Goal: Task Accomplishment & Management: Manage account settings

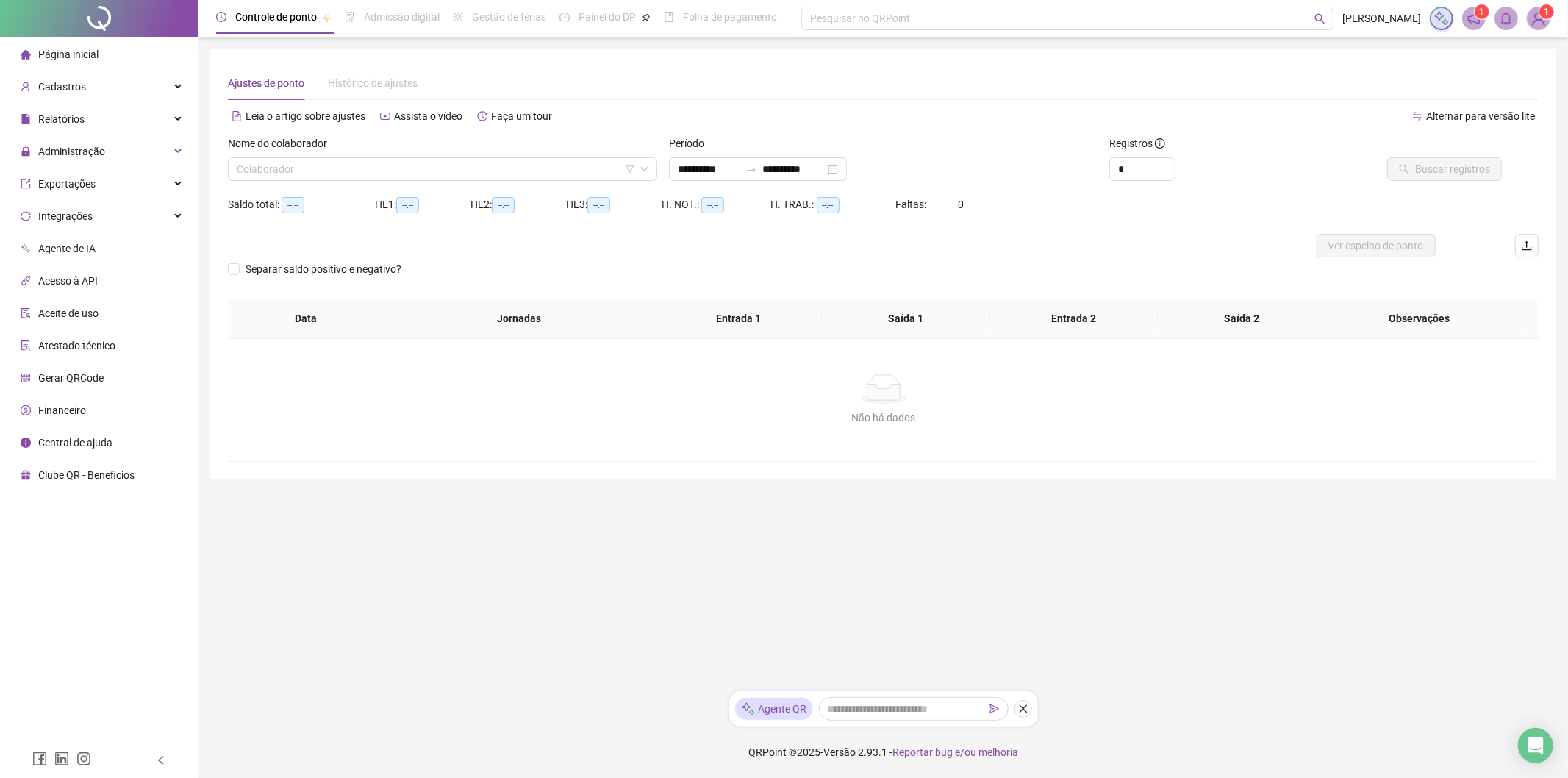
type input "**********"
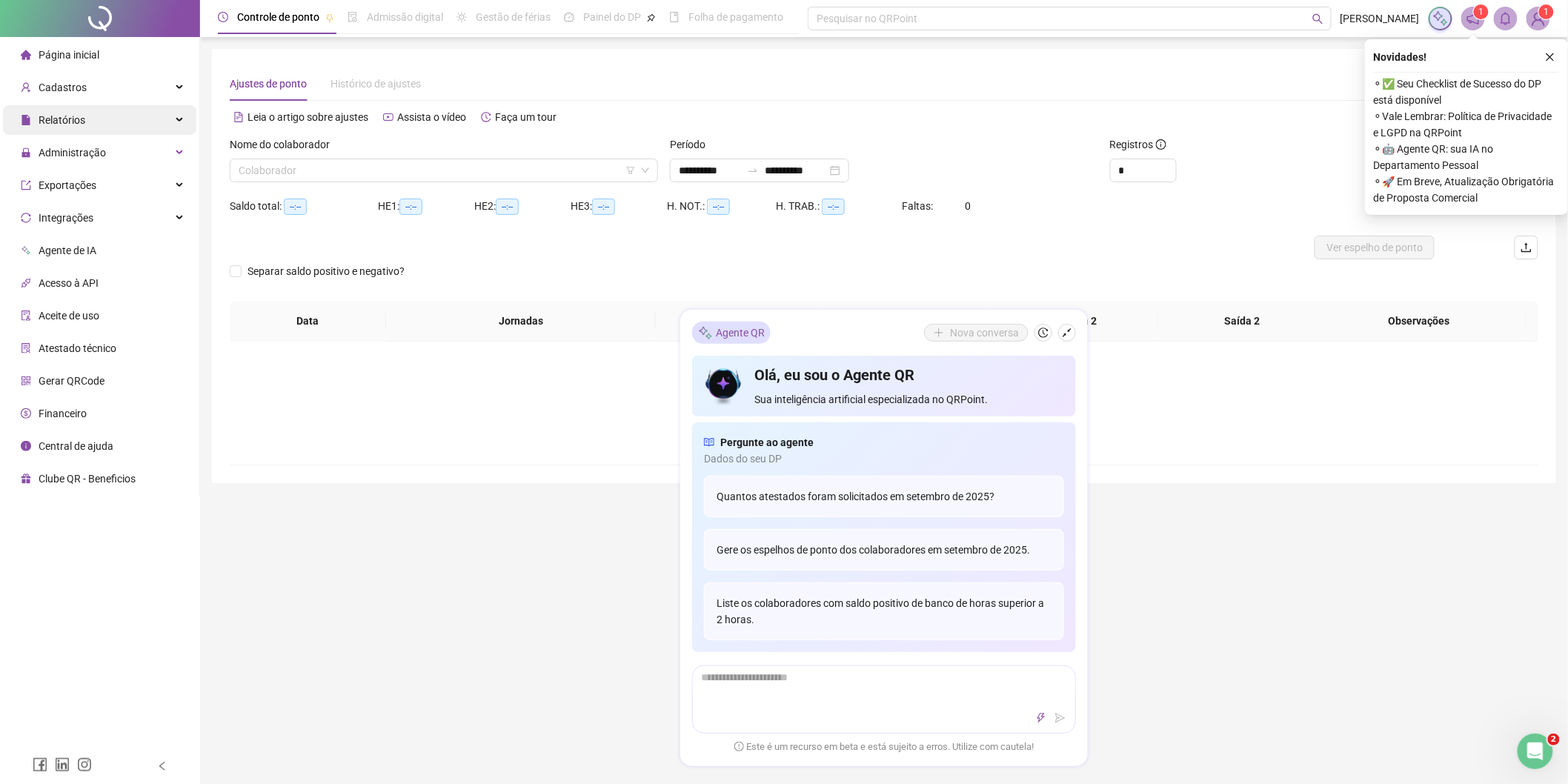
click at [90, 124] on div "Relatórios" at bounding box center [99, 120] width 194 height 30
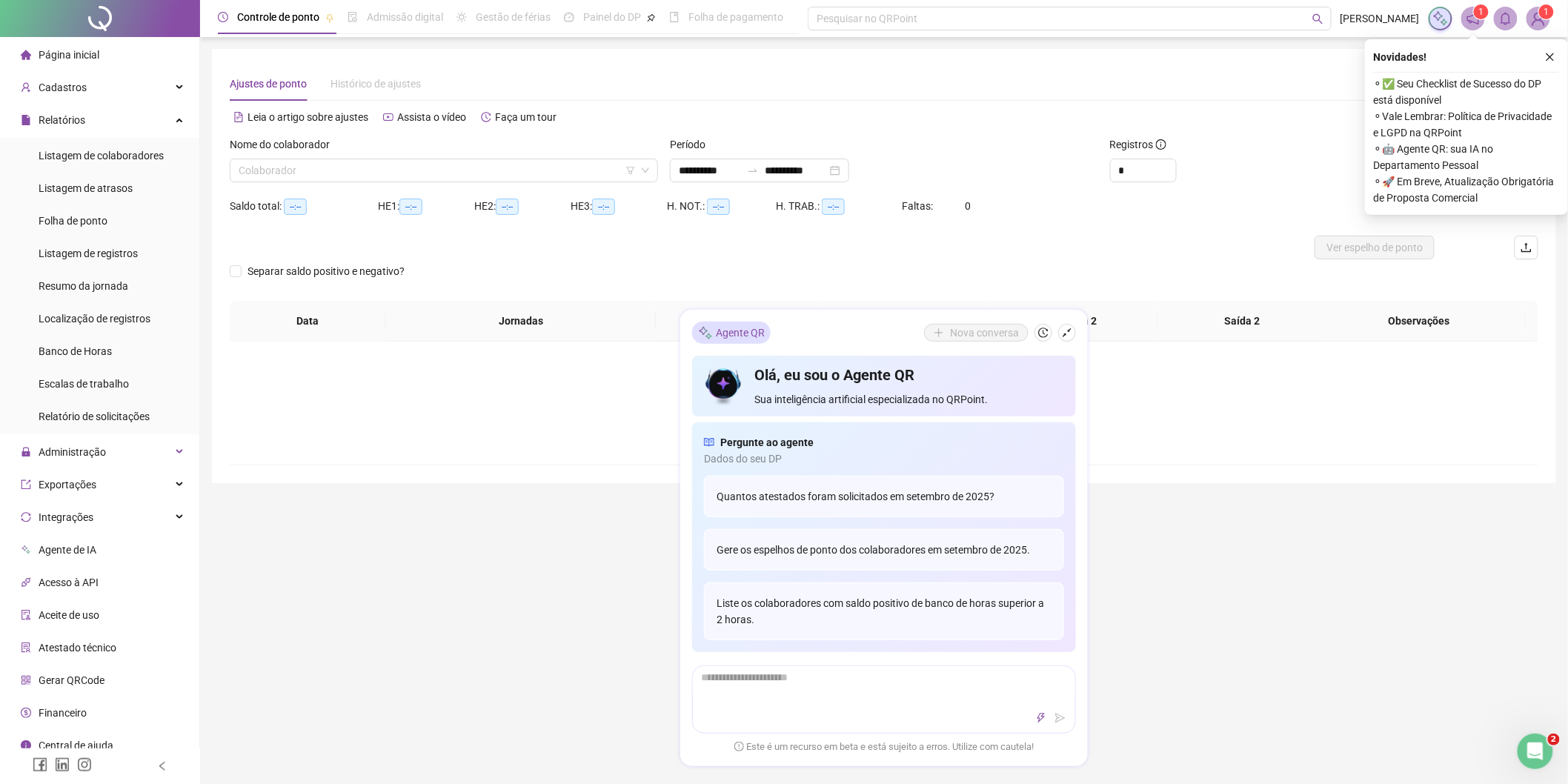
click at [987, 279] on div "Separar saldo positivo e negativo?" at bounding box center [884, 279] width 1309 height 41
click at [723, 268] on div "Separar saldo positivo e negativo?" at bounding box center [884, 279] width 1309 height 41
click at [94, 190] on span "Listagem de atrasos" at bounding box center [85, 188] width 94 height 12
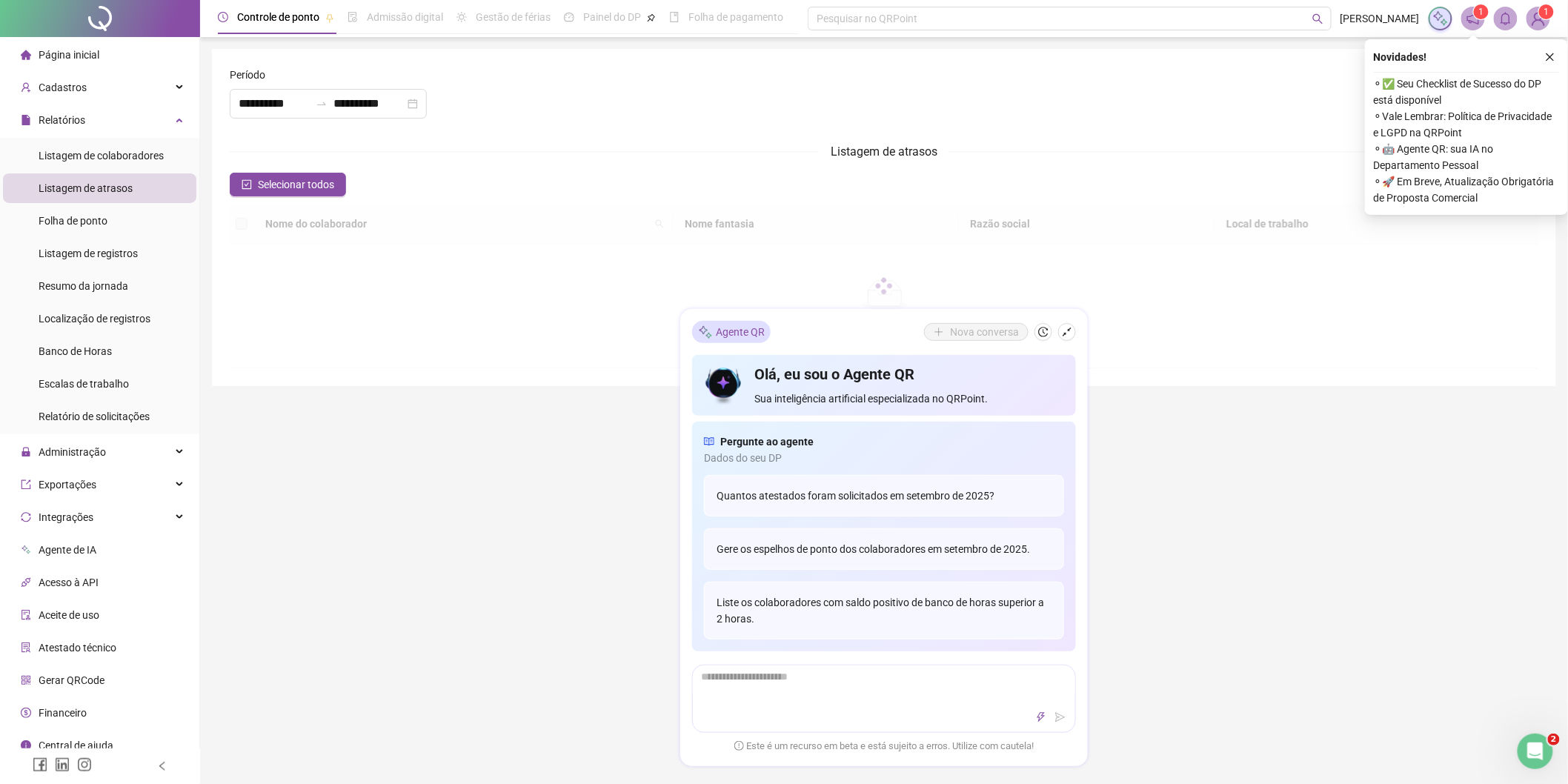
type input "**********"
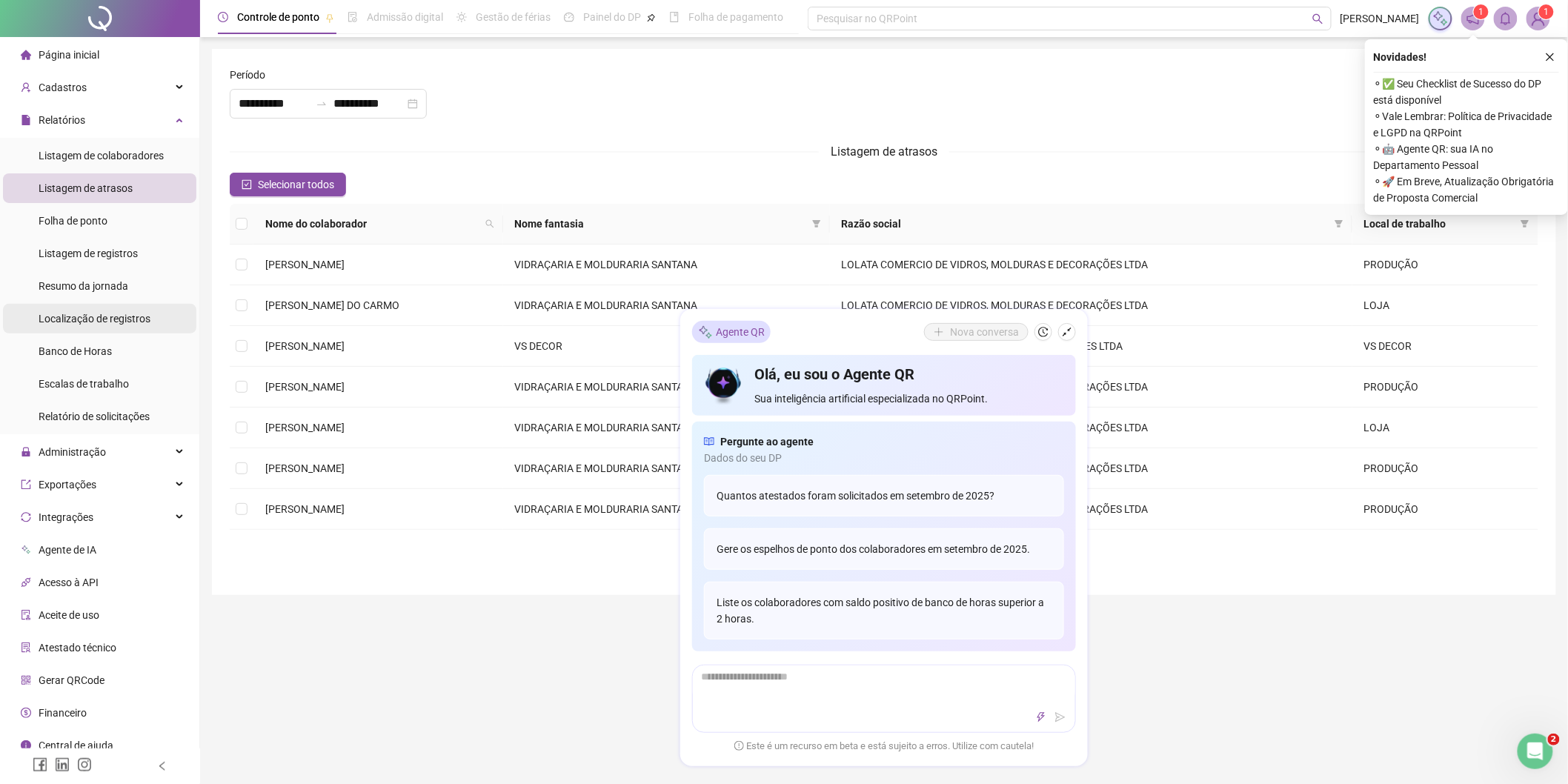
click at [104, 315] on span "Localização de registros" at bounding box center [95, 319] width 112 height 12
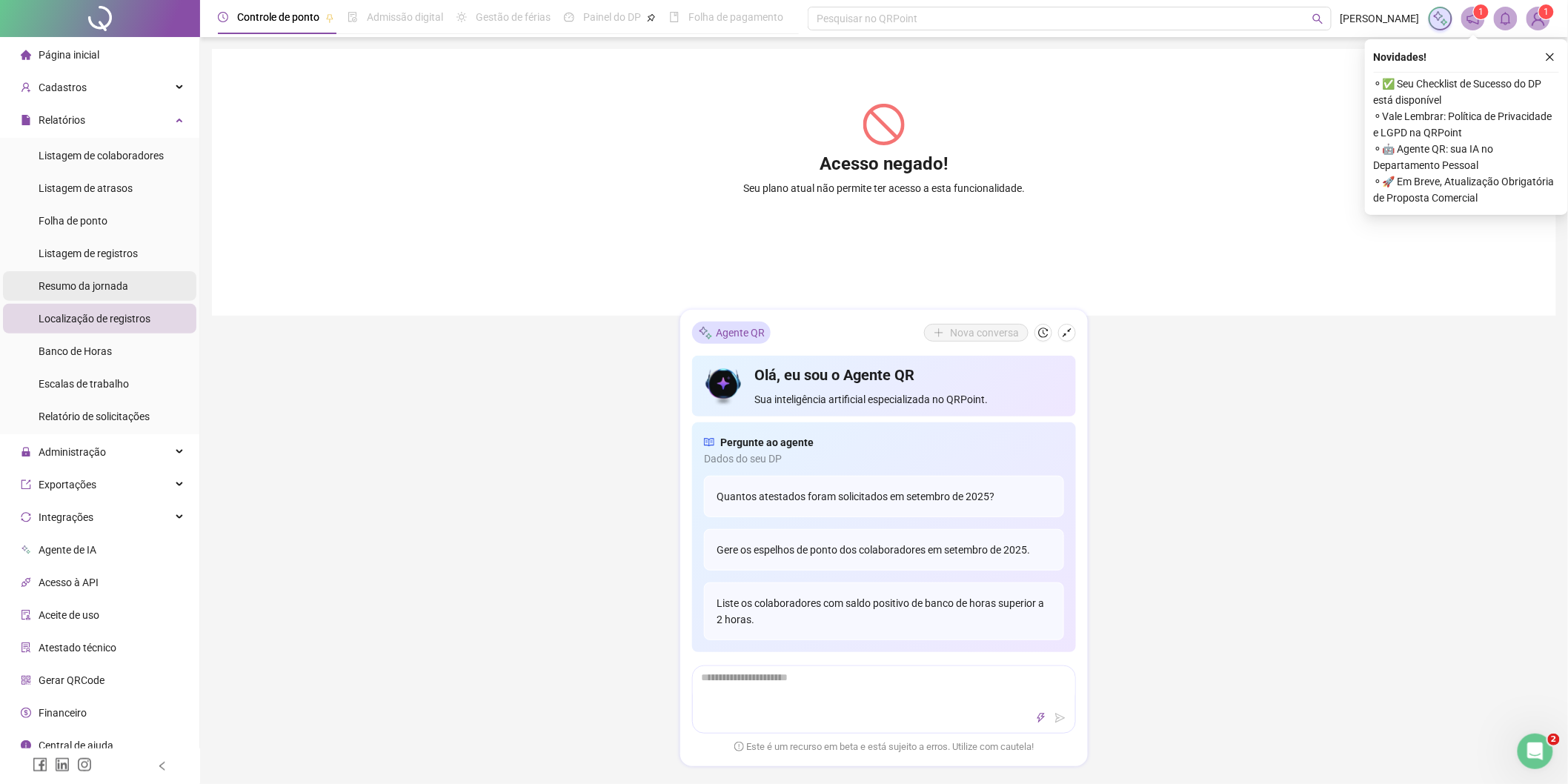
click at [116, 276] on div "Resumo da jornada" at bounding box center [83, 286] width 89 height 30
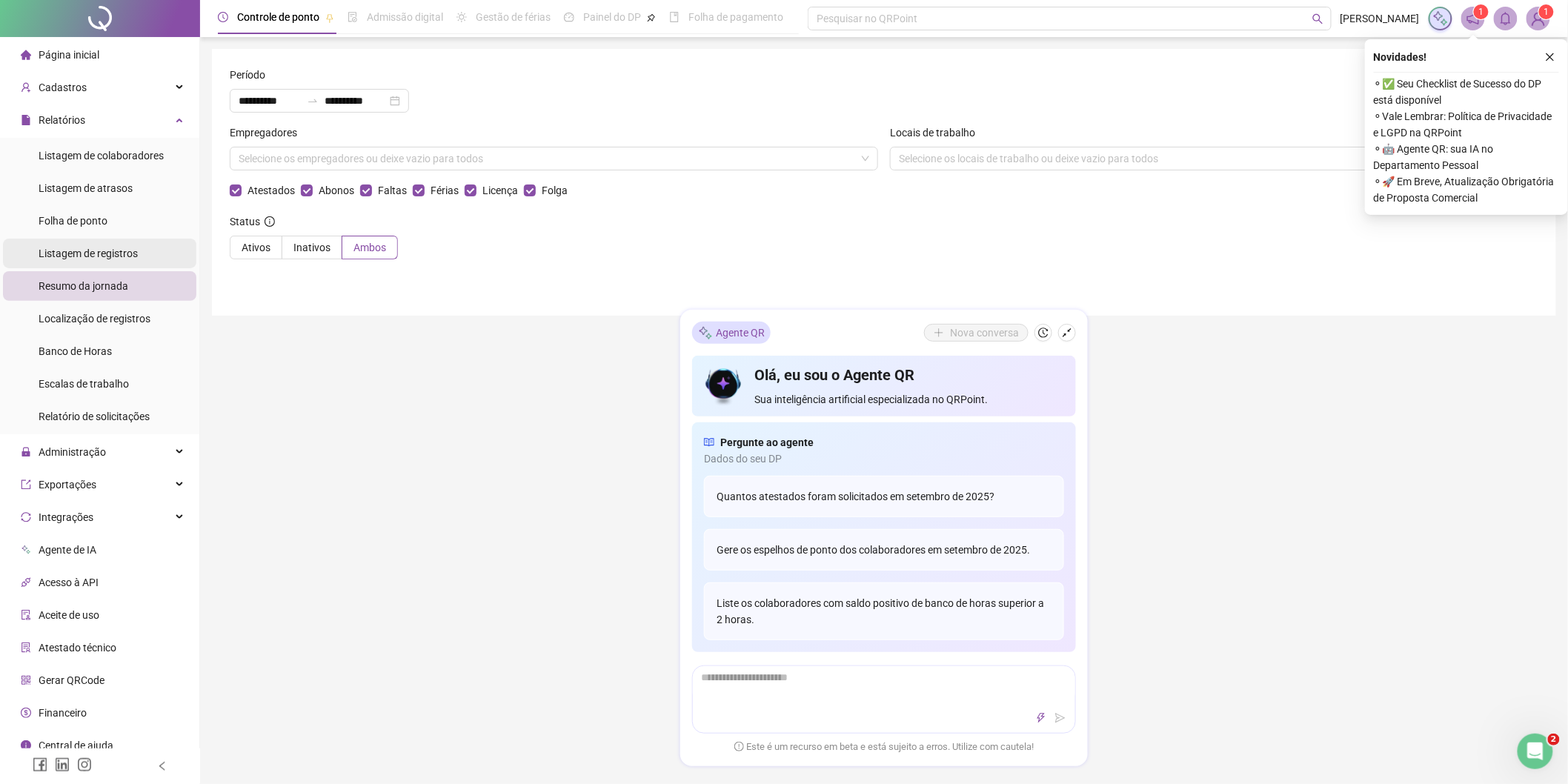
click at [115, 256] on span "Listagem de registros" at bounding box center [88, 253] width 99 height 12
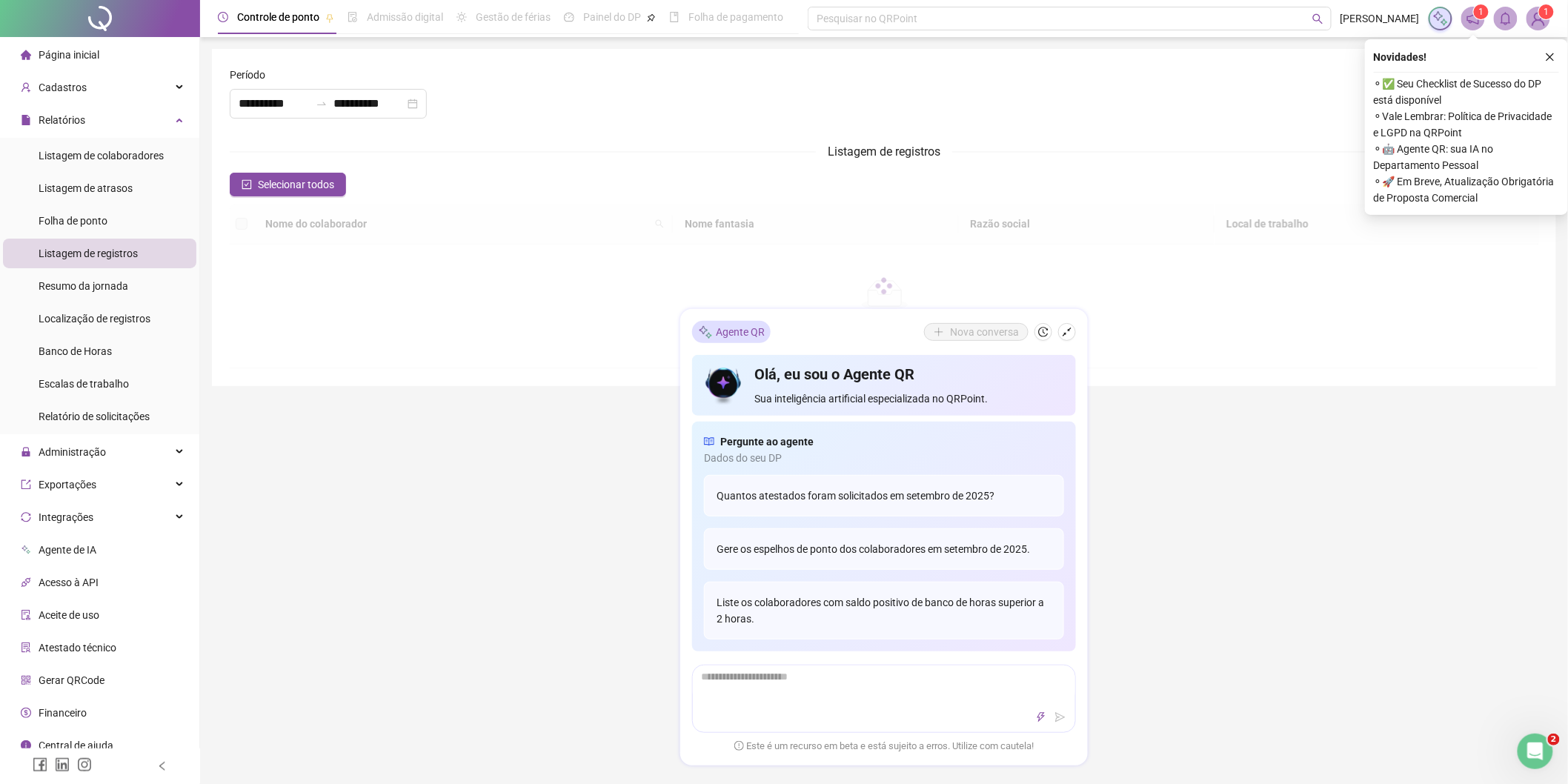
type input "**********"
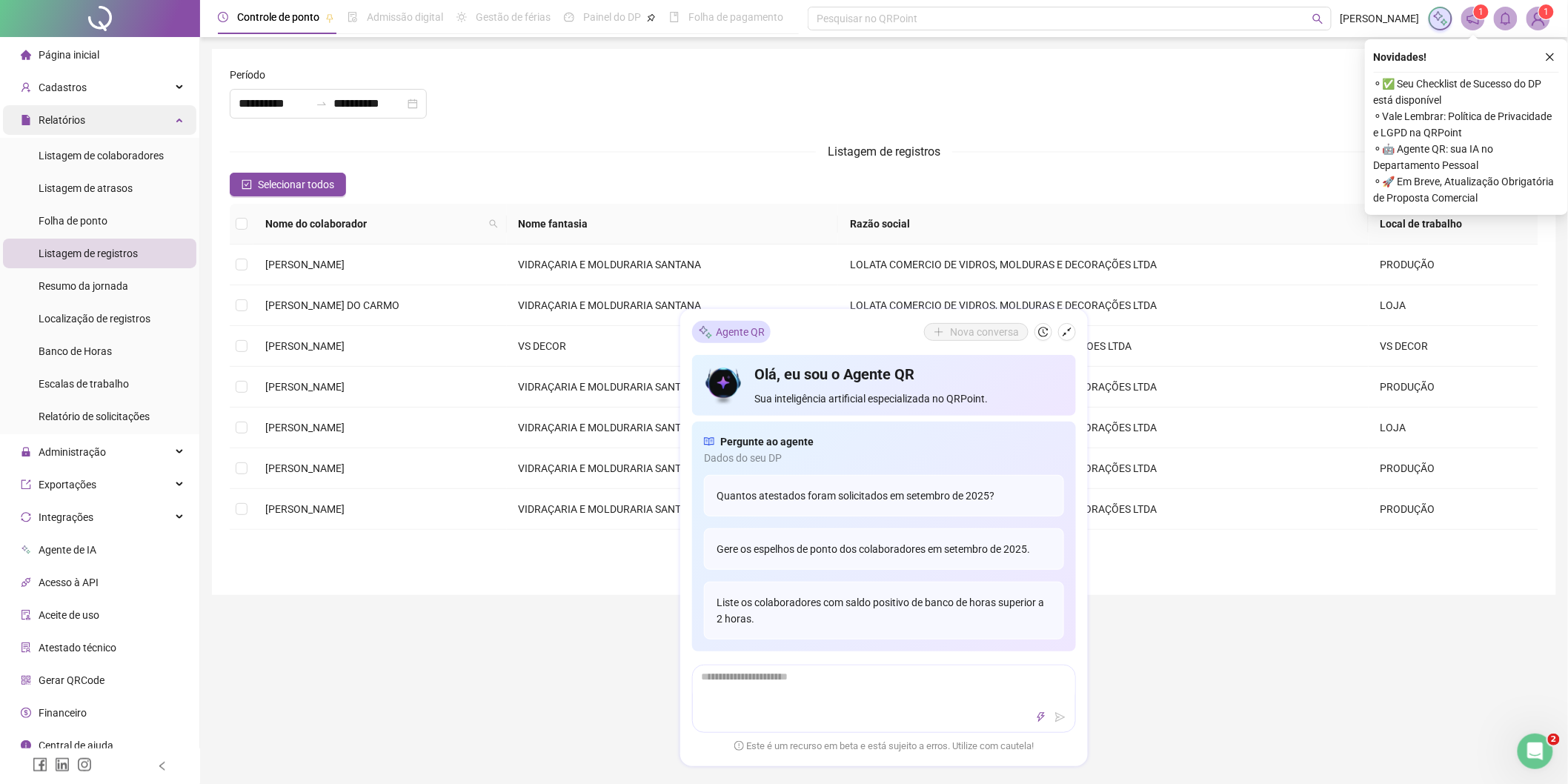
click at [77, 121] on span "Relatórios" at bounding box center [61, 120] width 46 height 12
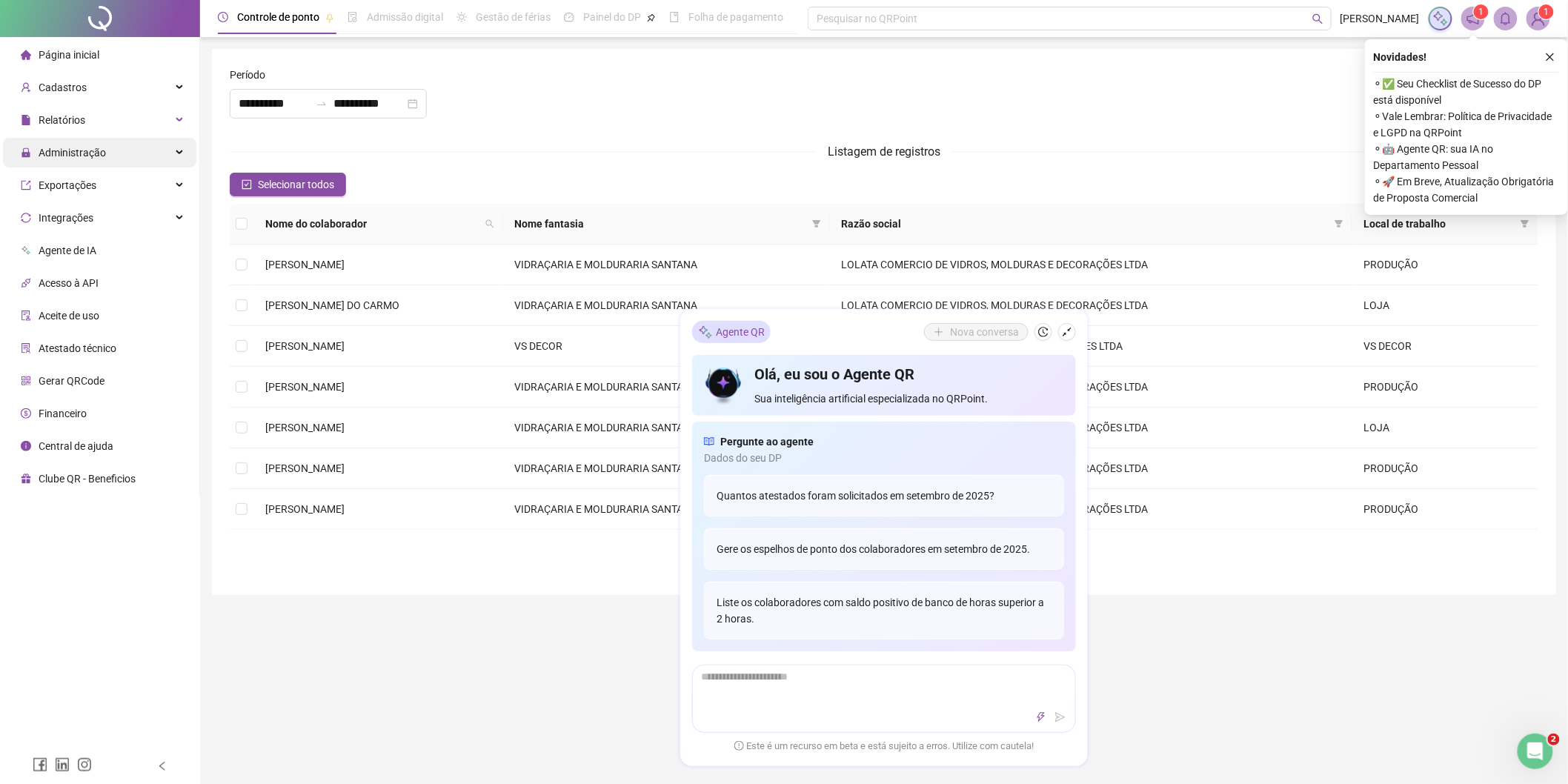
click at [79, 152] on span "Administração" at bounding box center [72, 152] width 67 height 12
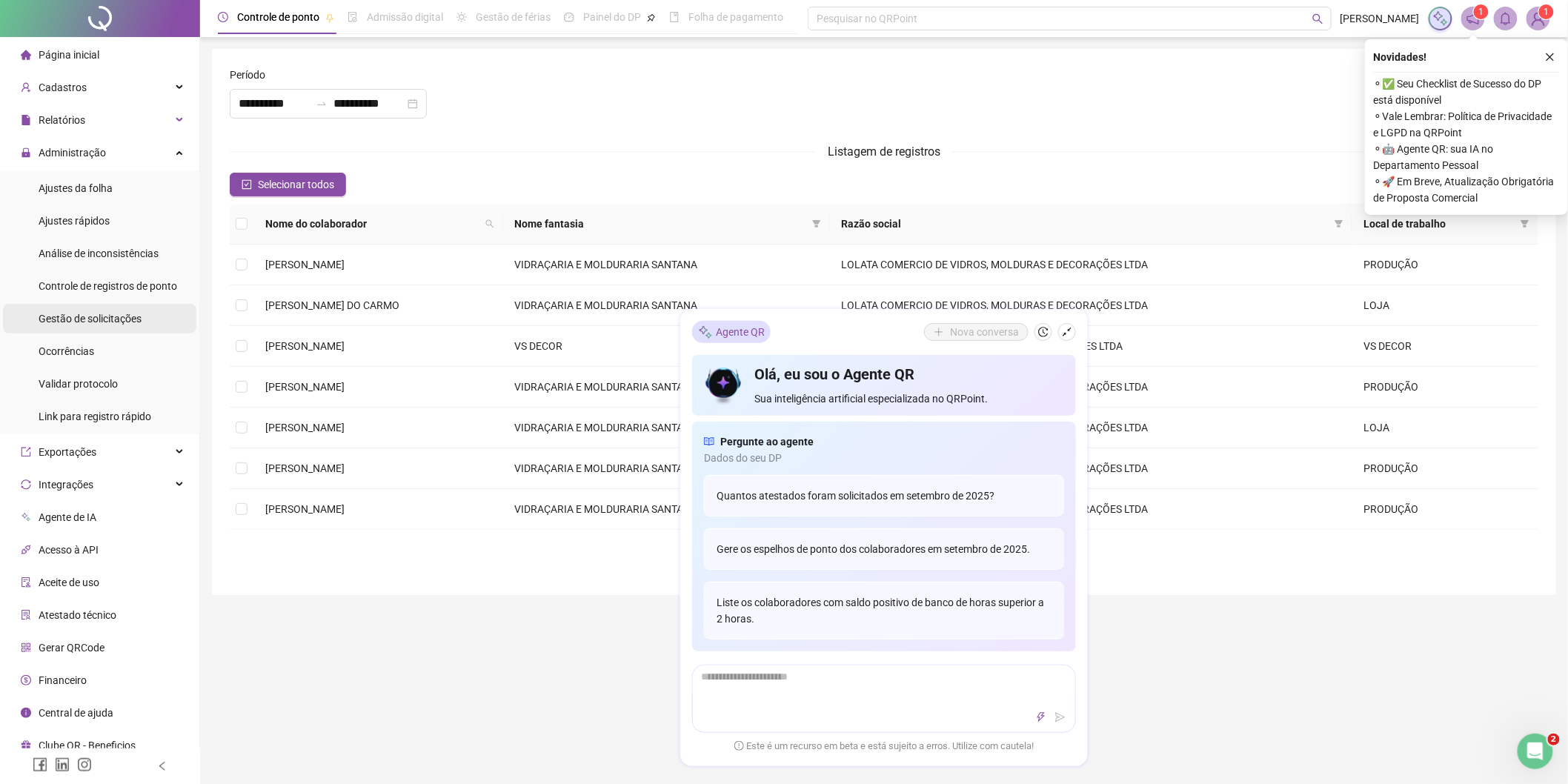
click at [90, 314] on span "Gestão de solicitações" at bounding box center [90, 319] width 103 height 12
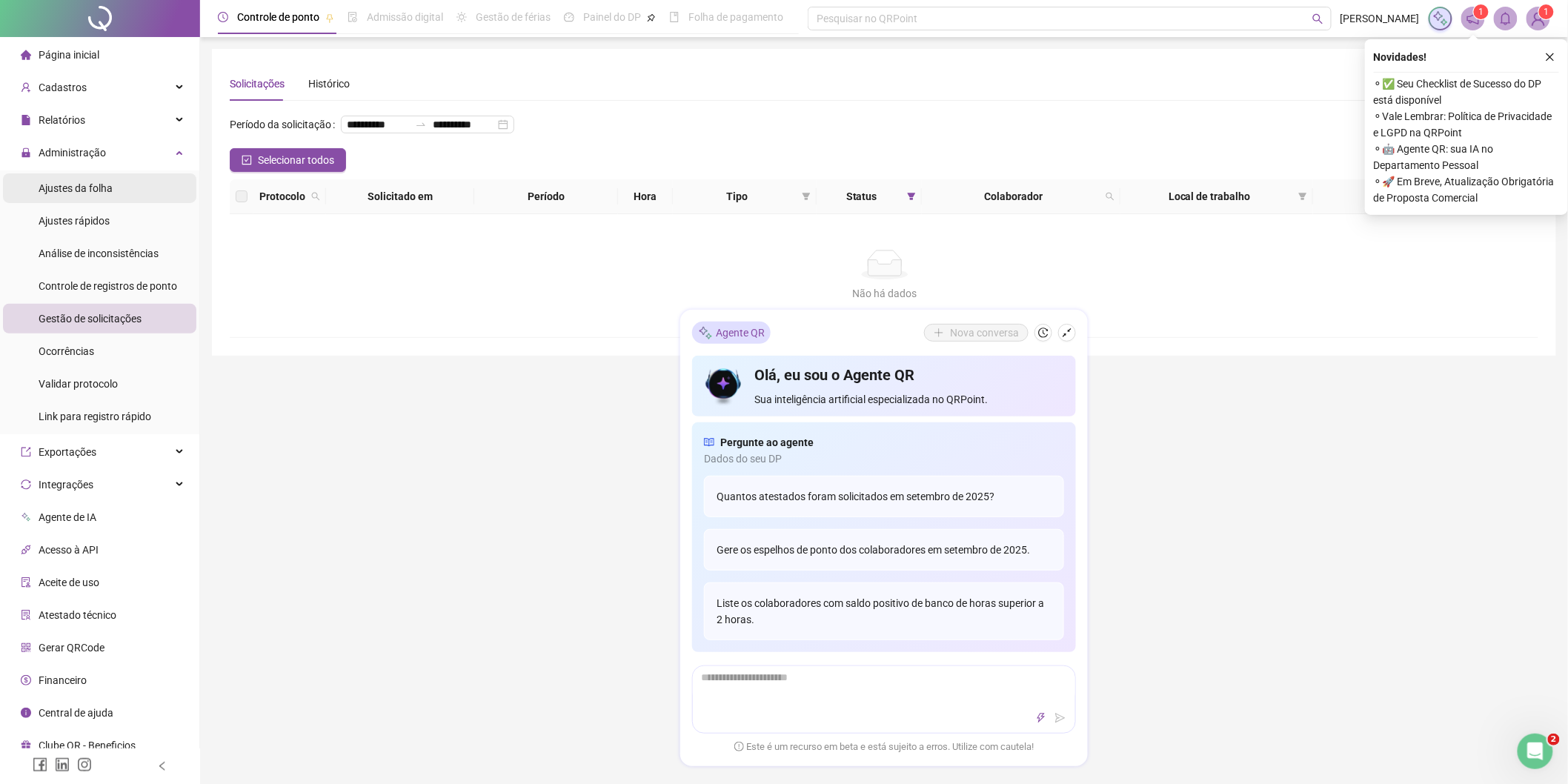
click at [96, 188] on span "Ajustes da folha" at bounding box center [75, 188] width 74 height 12
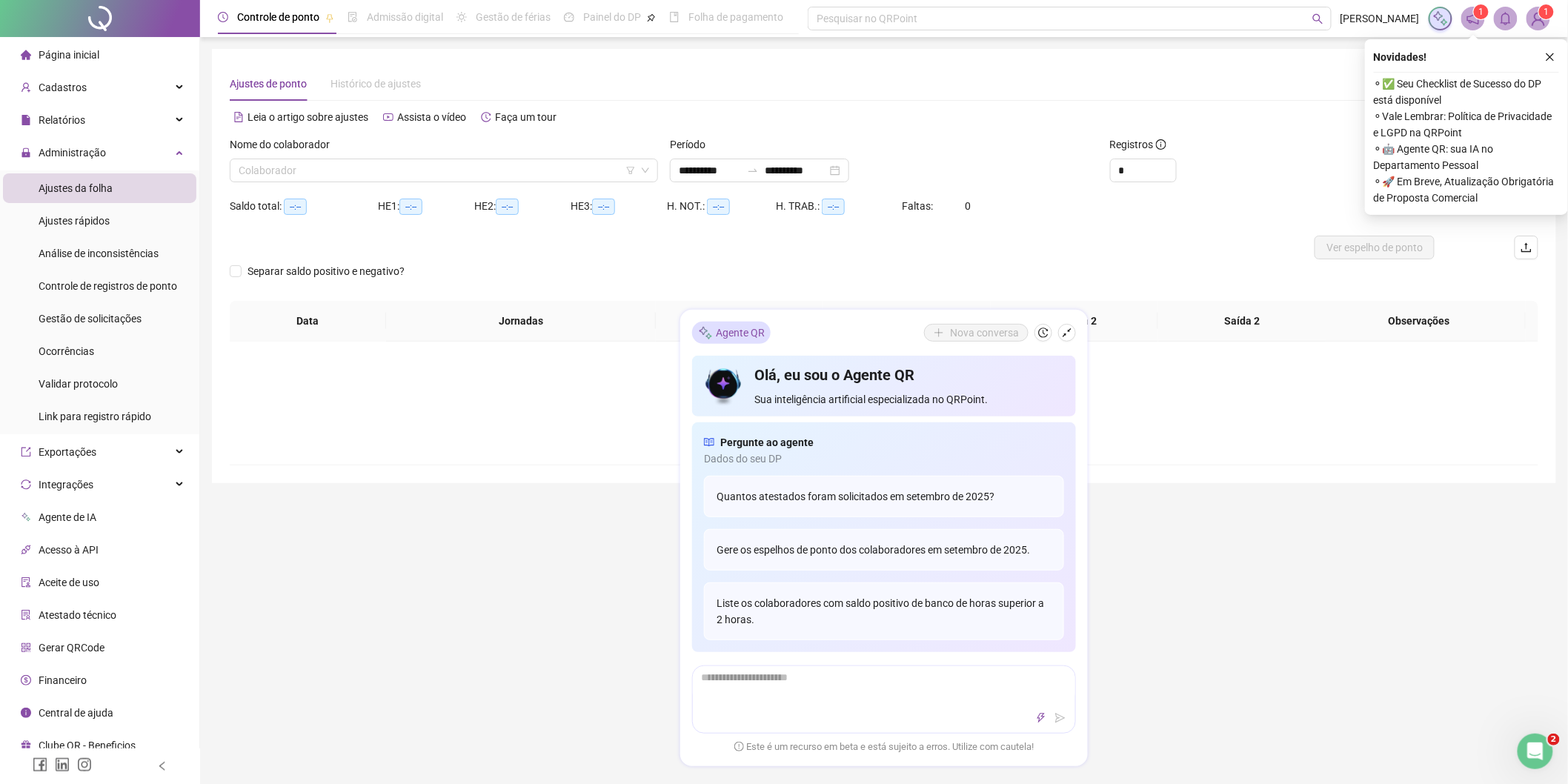
type input "**********"
click at [354, 173] on input "search" at bounding box center [436, 170] width 397 height 22
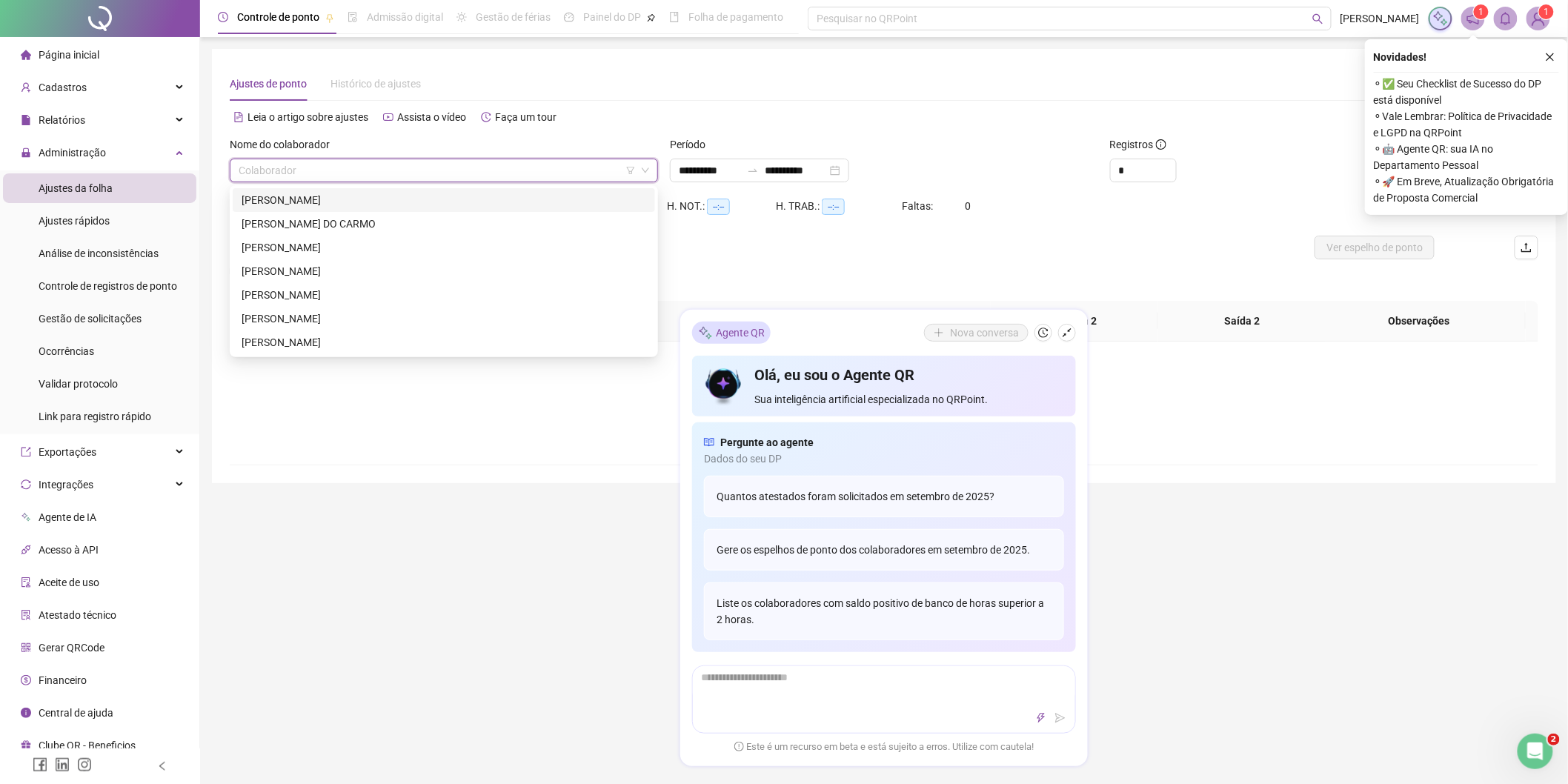
click at [345, 196] on div "IVAN DE OLIVEIRA GONÇALVES" at bounding box center [444, 200] width 405 height 17
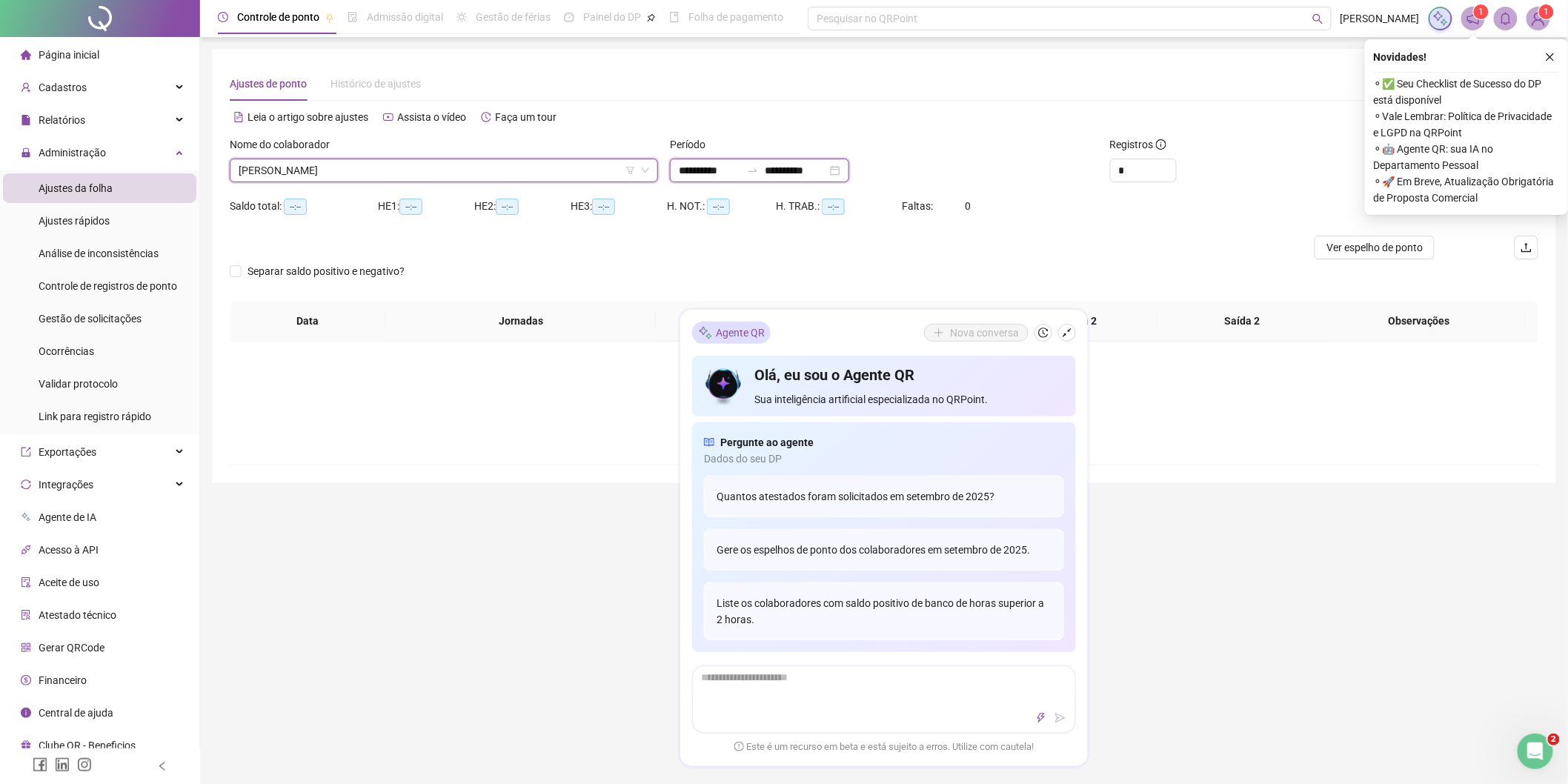
click at [741, 166] on input "**********" at bounding box center [710, 170] width 62 height 17
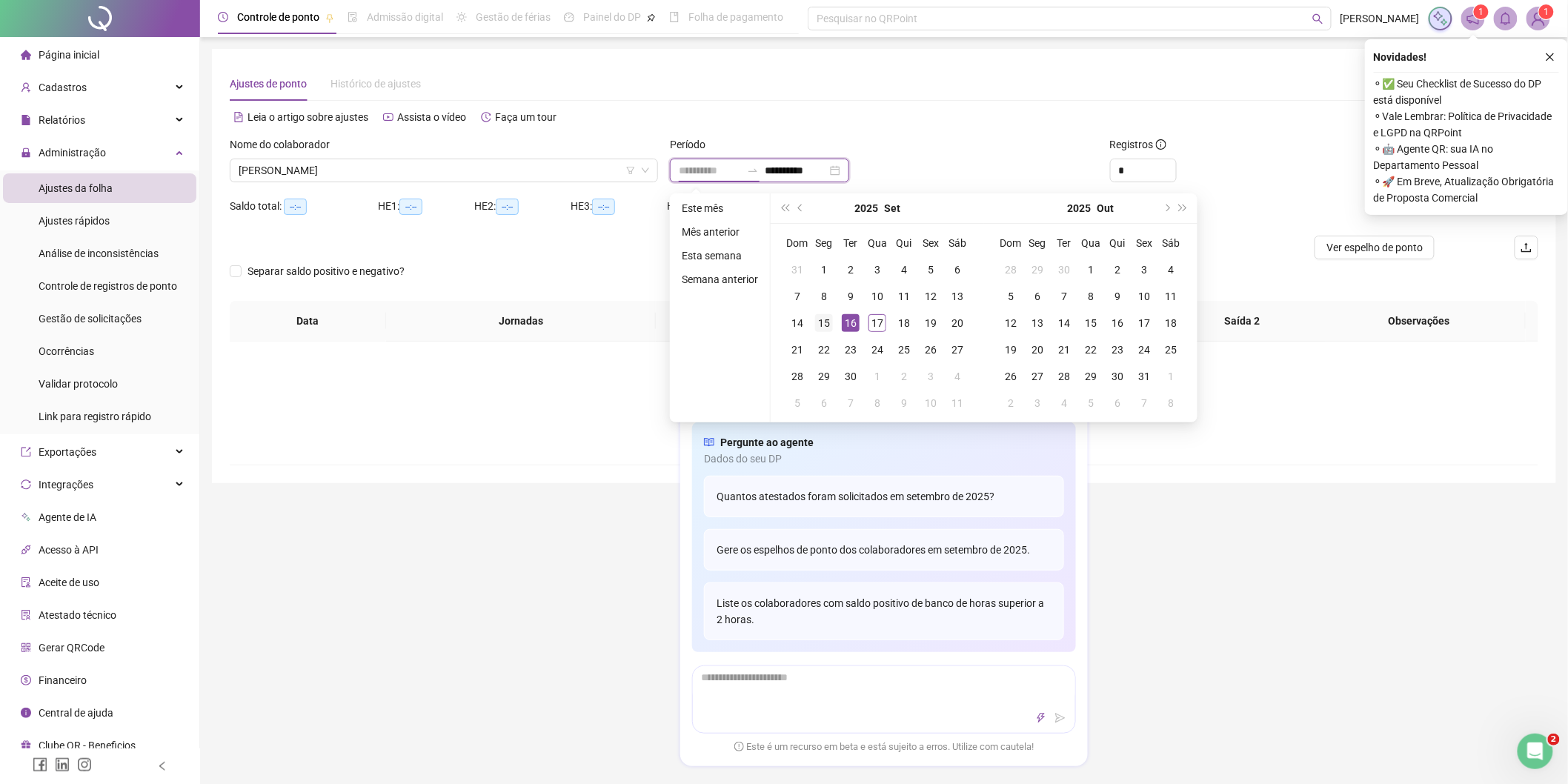
type input "**********"
click at [827, 319] on div "15" at bounding box center [823, 323] width 18 height 18
type input "**********"
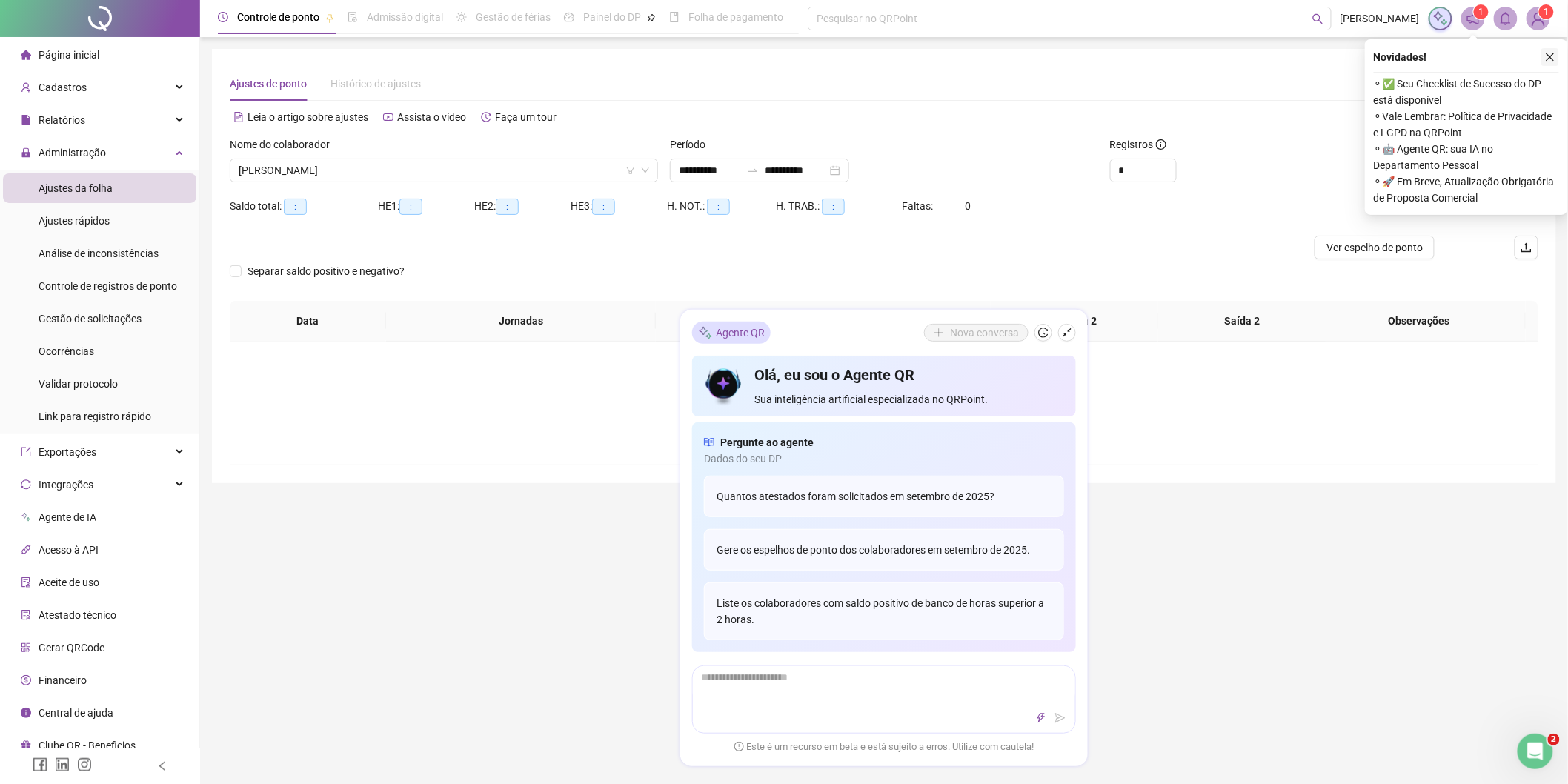
click at [1547, 53] on icon "close" at bounding box center [1550, 57] width 11 height 11
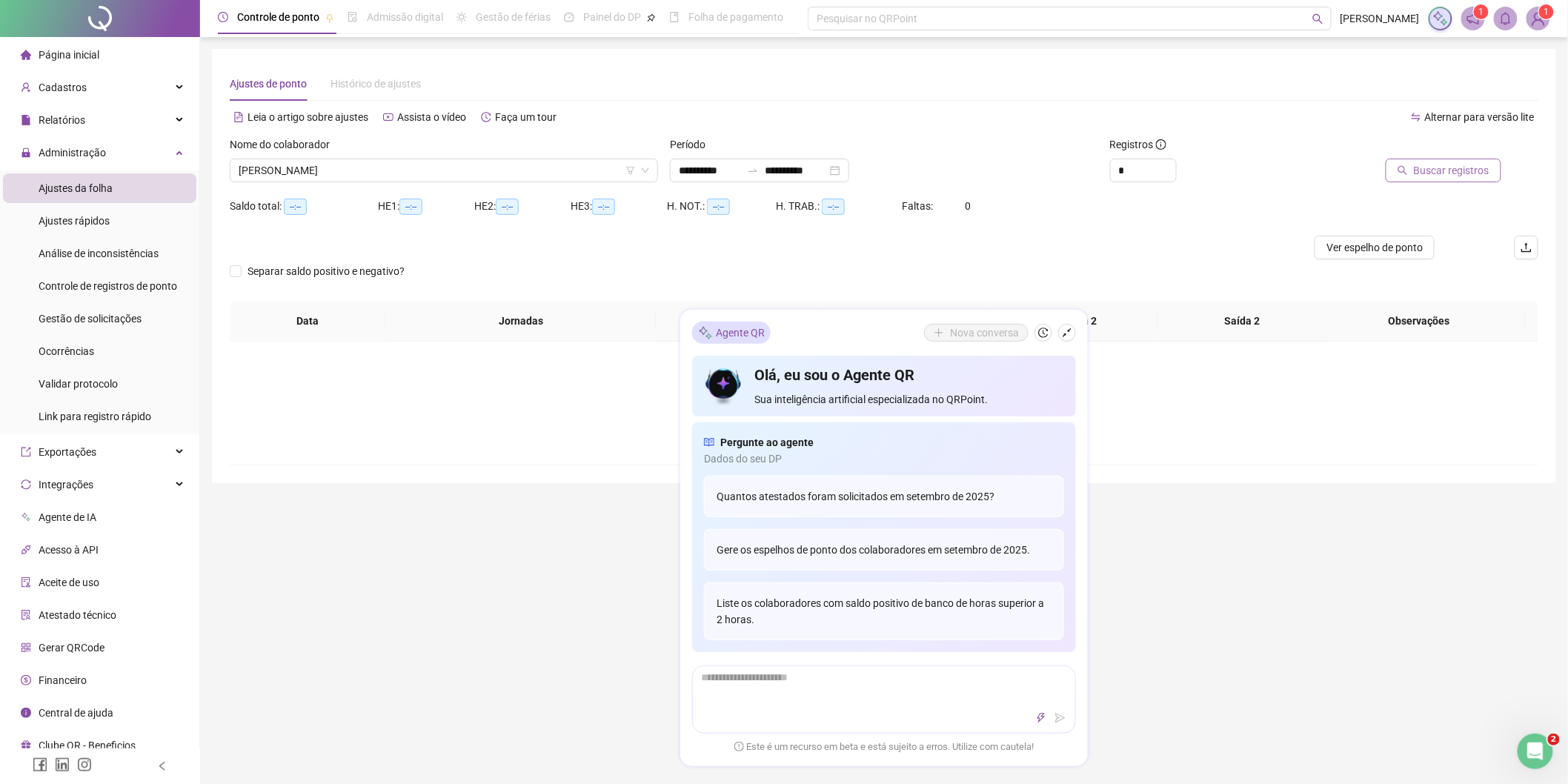
click at [1476, 175] on span "Buscar registros" at bounding box center [1451, 170] width 75 height 17
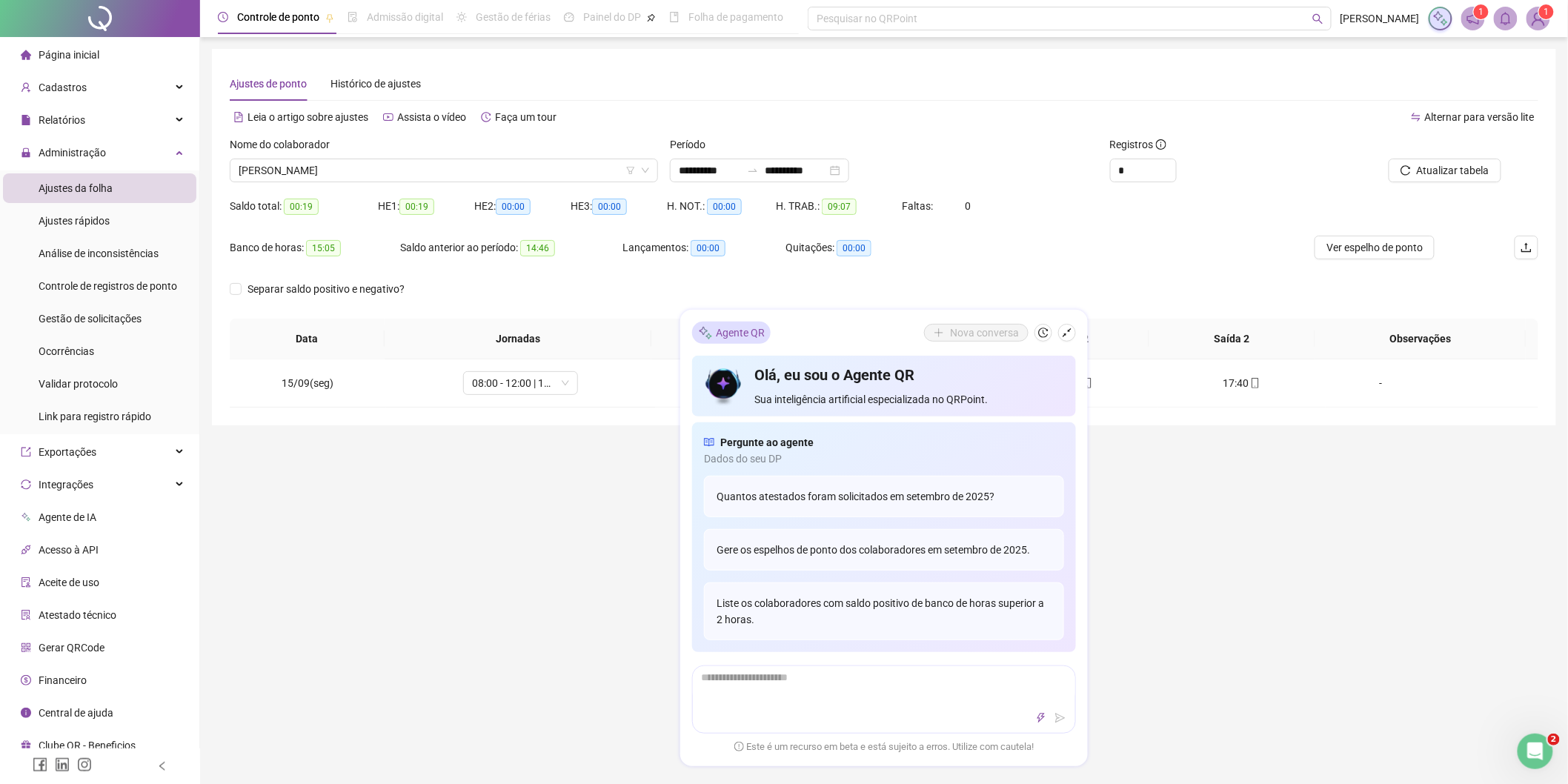
click at [881, 328] on div "Agente QR Nova conversa" at bounding box center [884, 332] width 384 height 22
click at [742, 329] on div "Agente QR" at bounding box center [731, 332] width 79 height 22
click at [1068, 328] on icon "shrink" at bounding box center [1067, 333] width 11 height 11
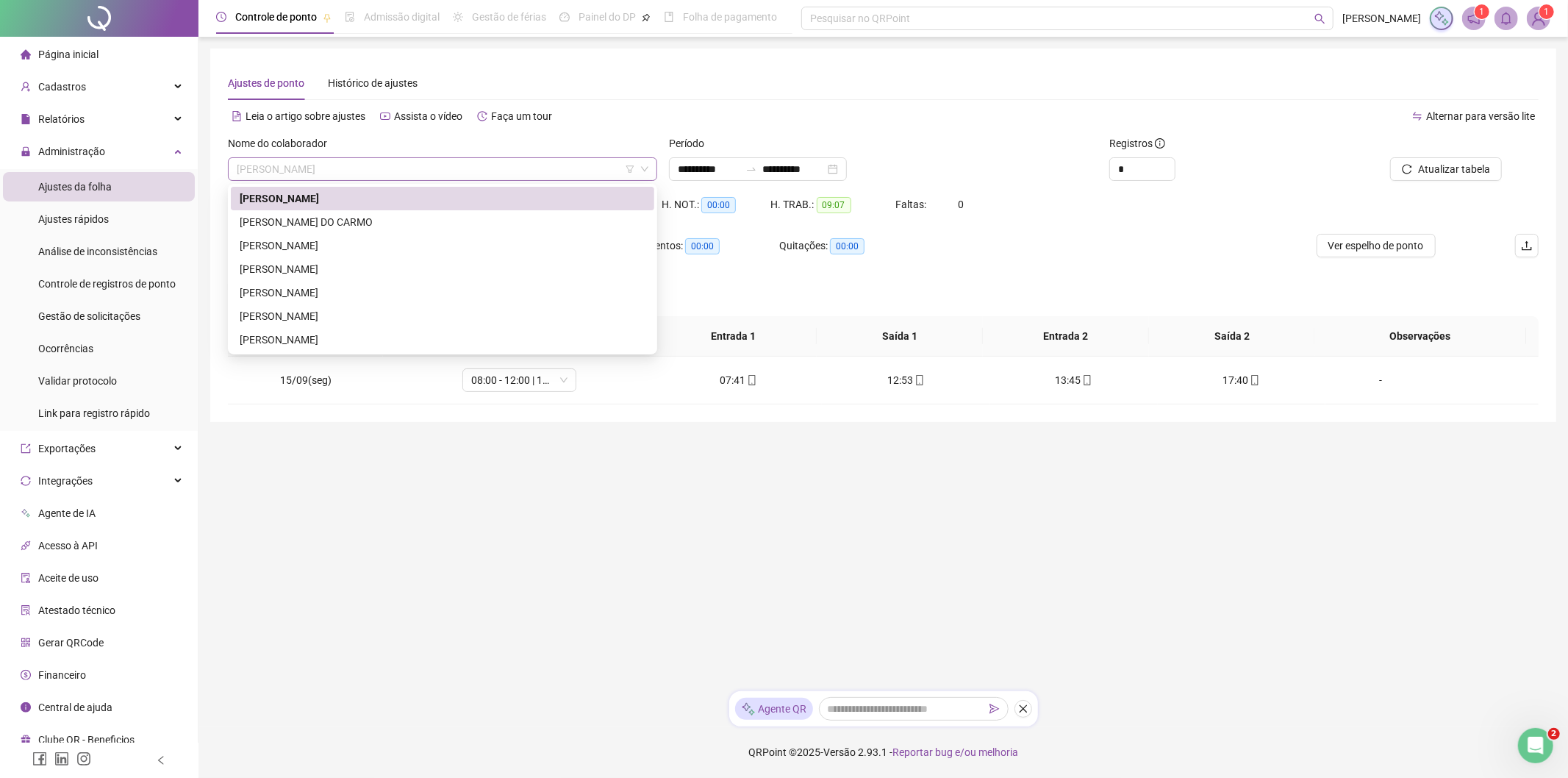
click at [300, 172] on span "IVAN DE OLIVEIRA GONÇALVES" at bounding box center [442, 169] width 412 height 22
click at [305, 216] on div "JEAN OLIVEIRA DO CARMO" at bounding box center [442, 222] width 406 height 17
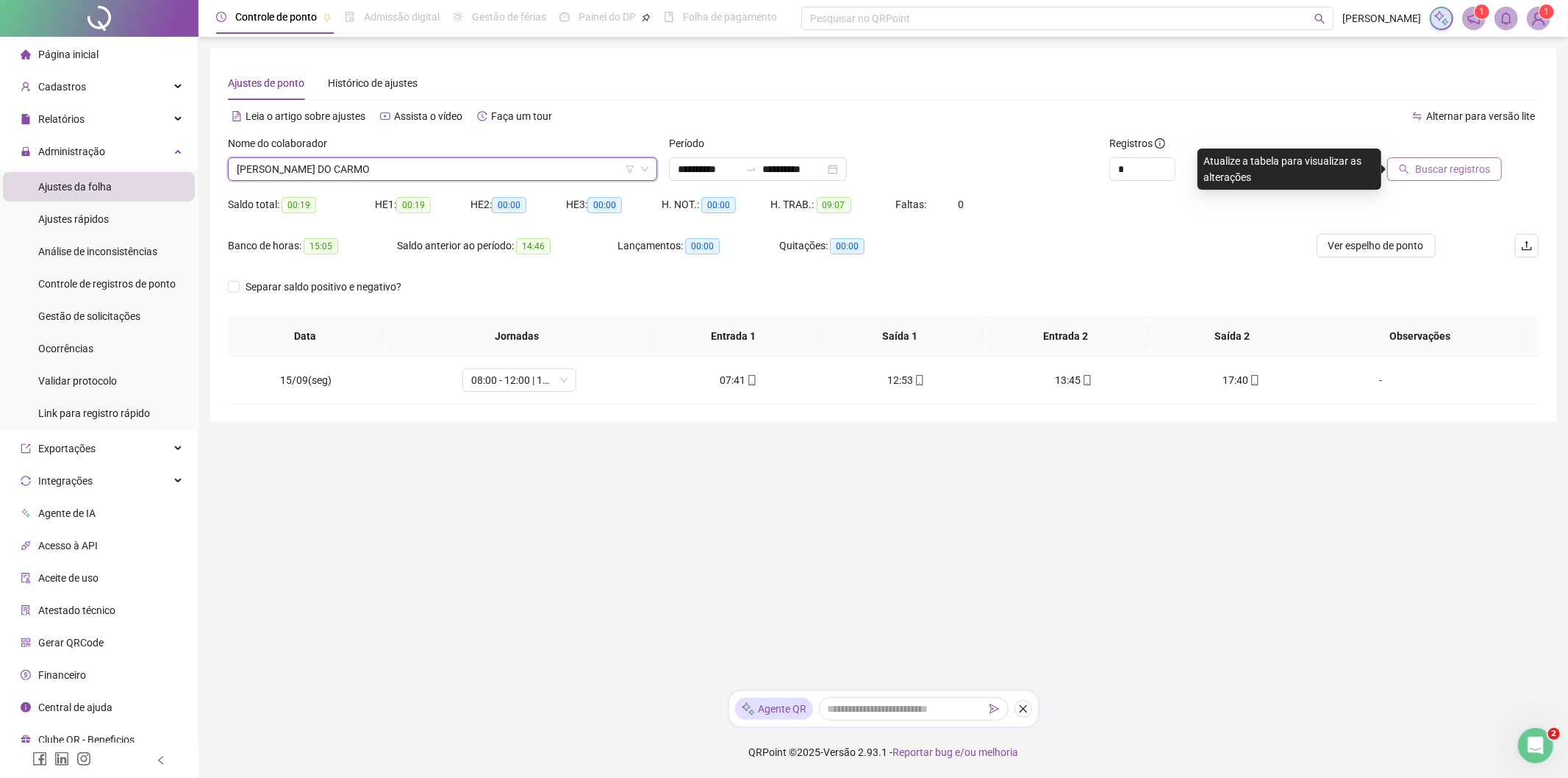
click at [1437, 170] on span "Buscar registros" at bounding box center [1452, 169] width 75 height 17
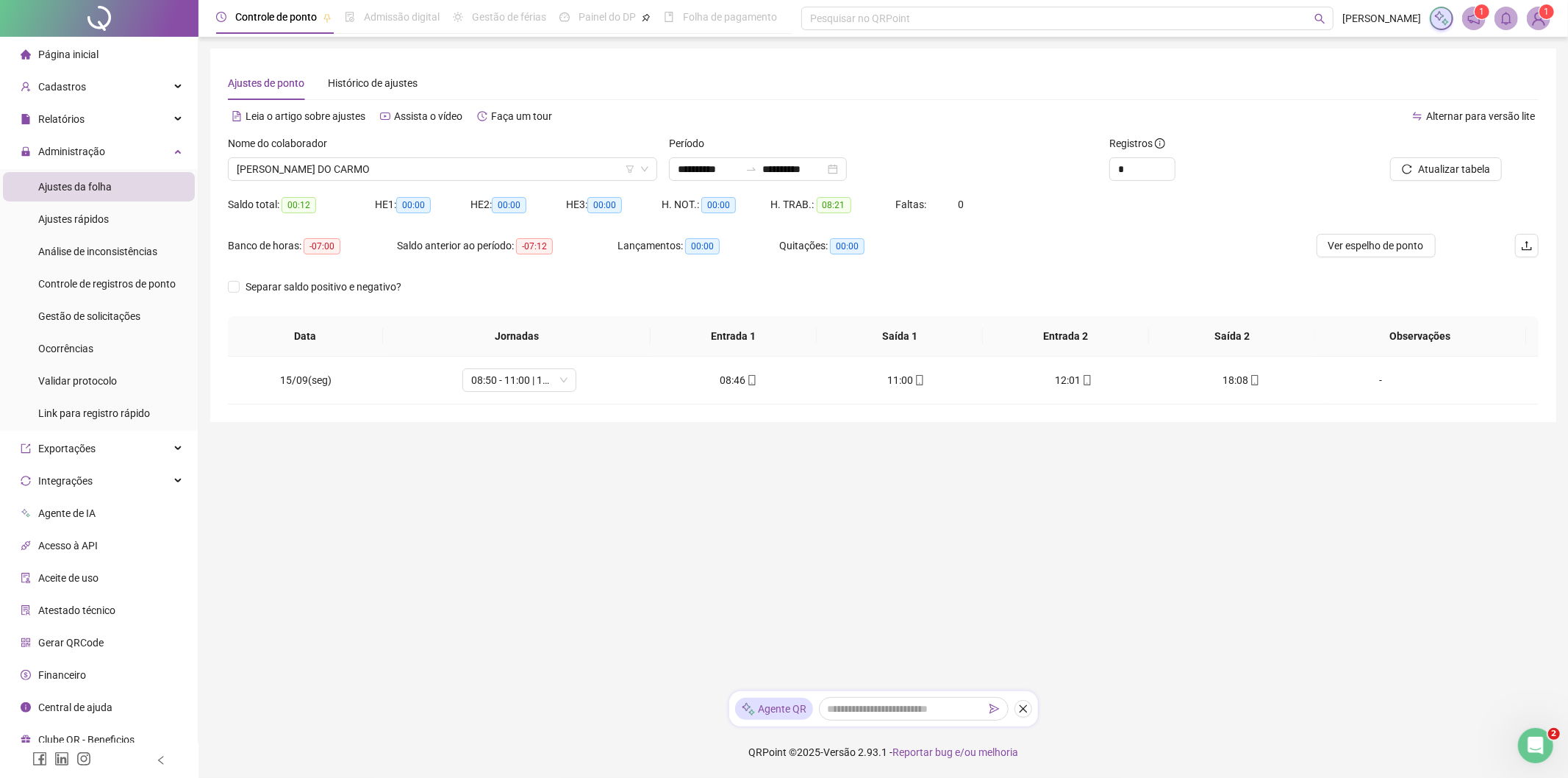
click at [375, 163] on span "JEAN OLIVEIRA DO CARMO" at bounding box center [442, 169] width 412 height 22
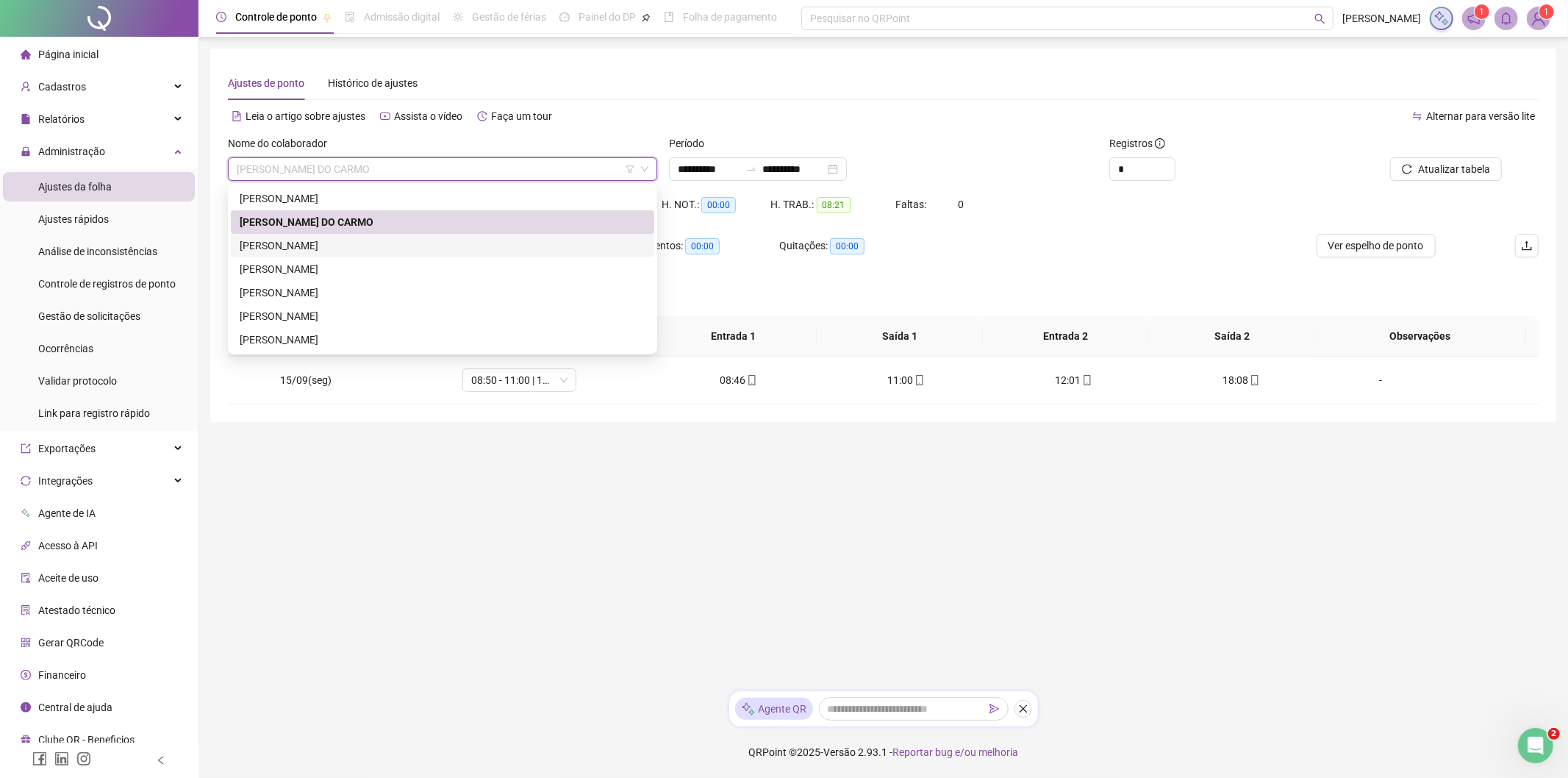
click at [300, 250] on div "LARISSA DA SILVA LAGARES" at bounding box center [442, 245] width 406 height 17
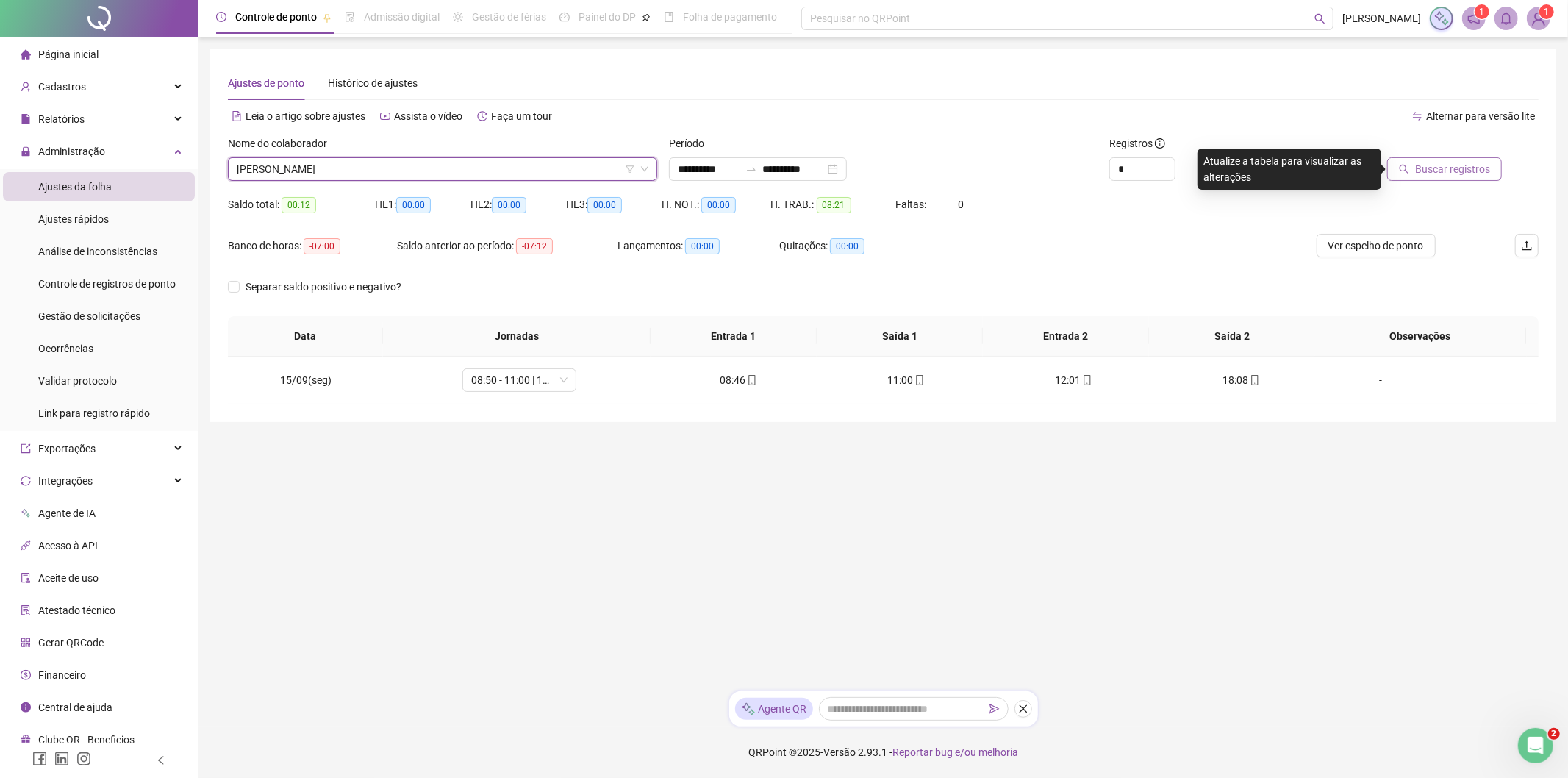
click at [1450, 174] on span "Buscar registros" at bounding box center [1452, 169] width 75 height 17
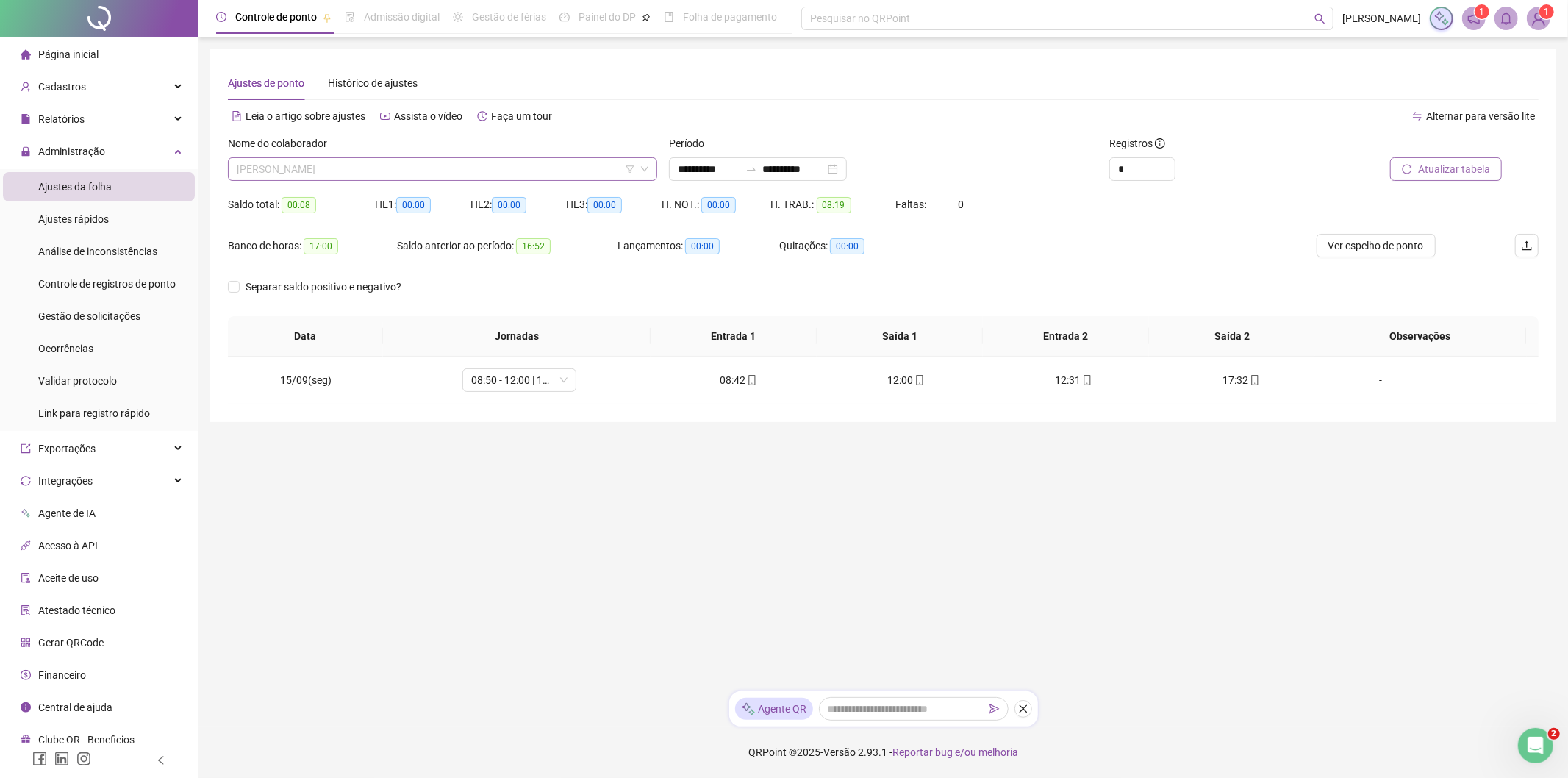
click at [323, 168] on span "LARISSA DA SILVA LAGARES" at bounding box center [442, 169] width 412 height 22
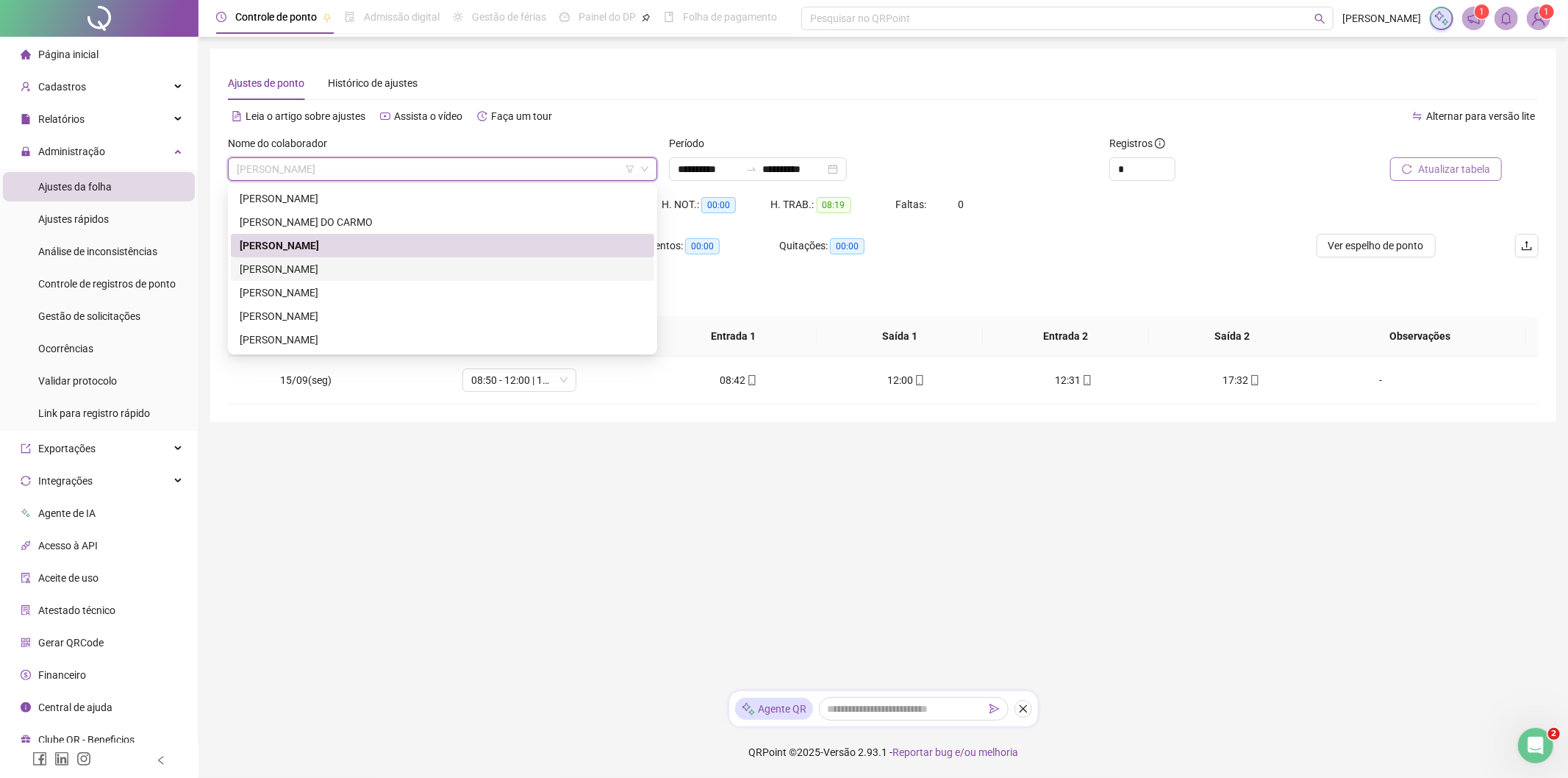
click at [297, 279] on div "LUCAS HENRIQUE LOLATA" at bounding box center [442, 269] width 423 height 23
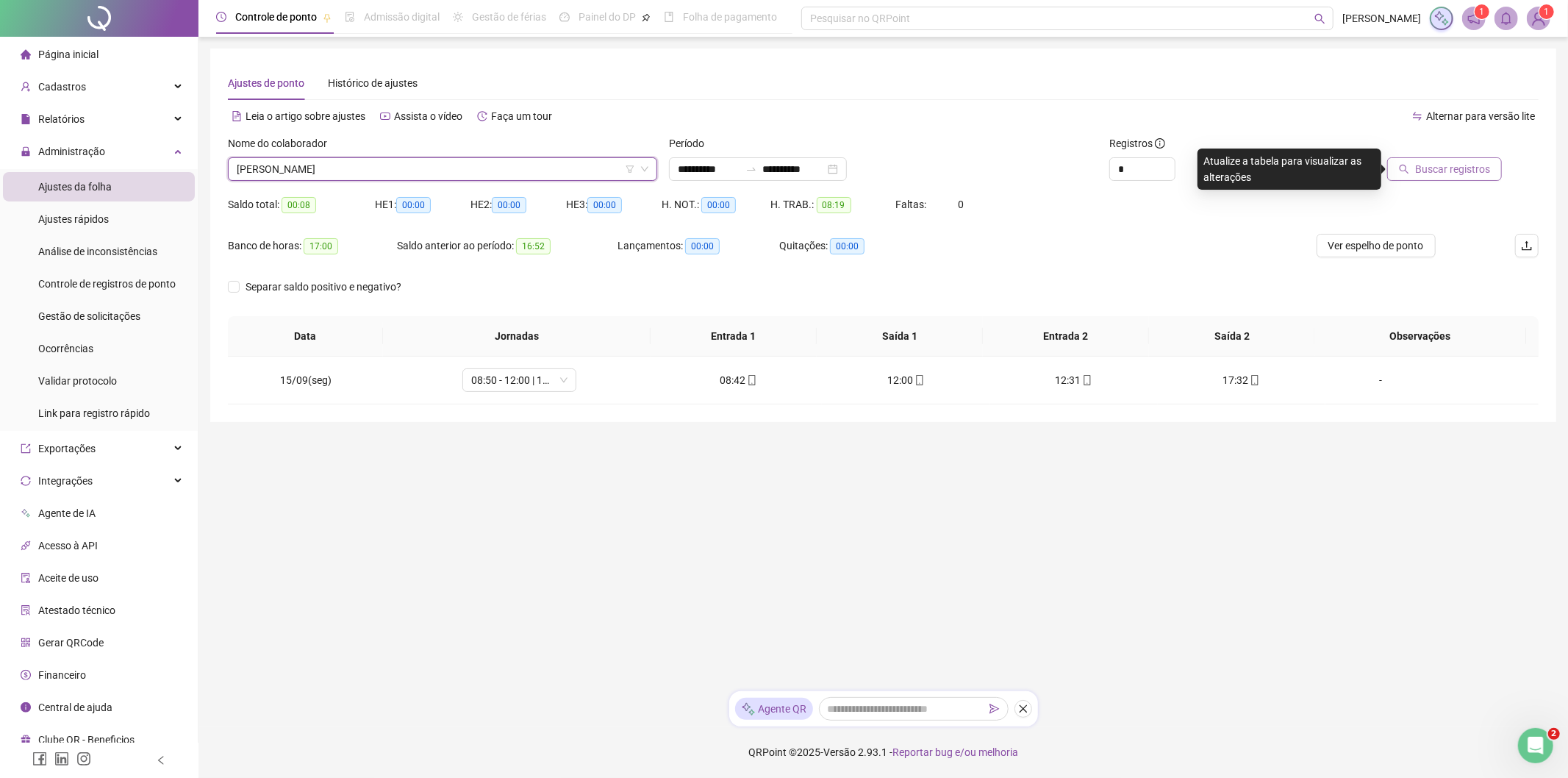
click at [1409, 172] on icon "search" at bounding box center [1405, 170] width 10 height 10
click at [362, 174] on span "LUCAS HENRIQUE LOLATA" at bounding box center [442, 169] width 412 height 22
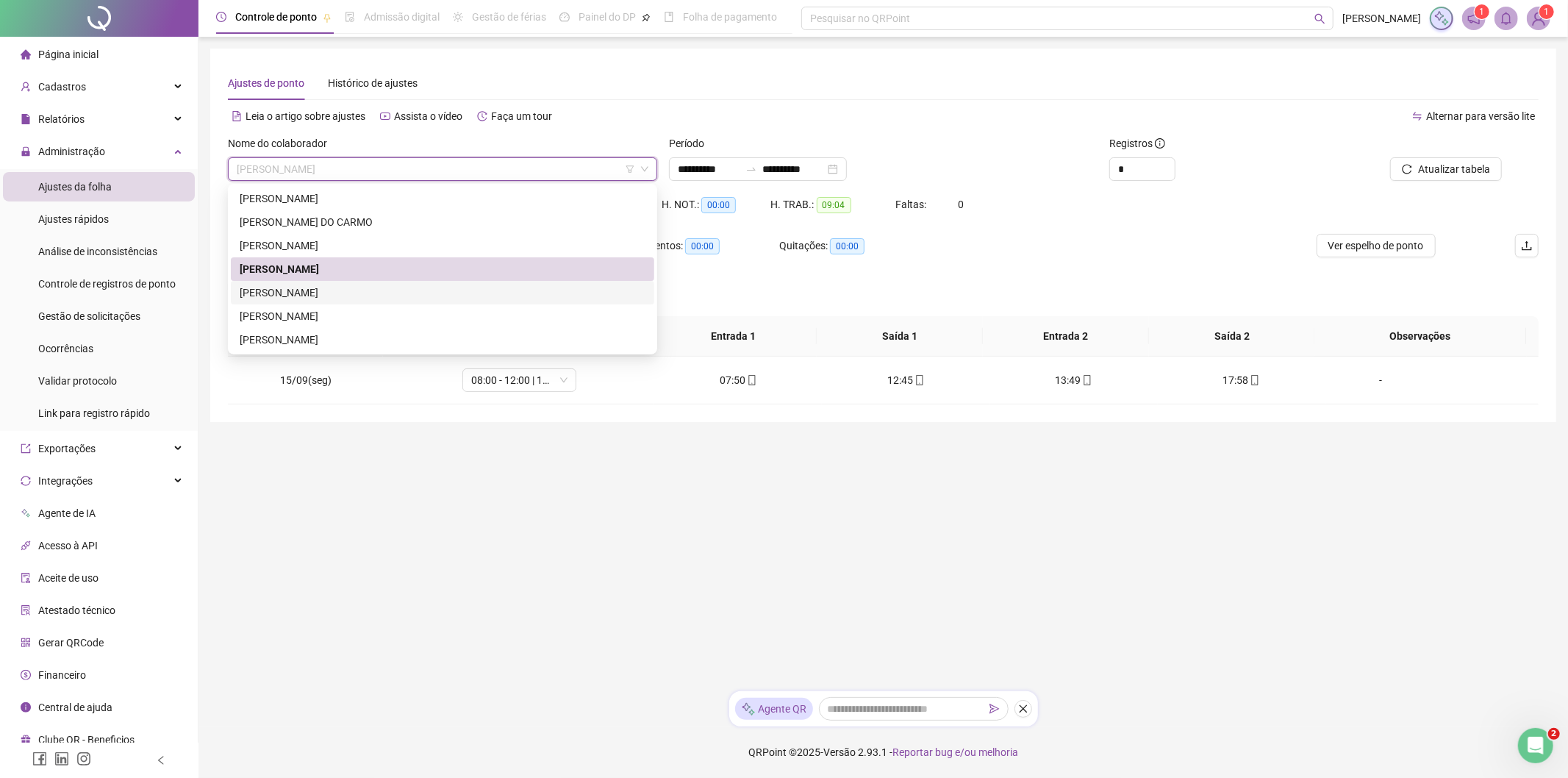
click at [273, 290] on div "LUIS ANTONIO DE SOUZA LIMA" at bounding box center [442, 292] width 406 height 17
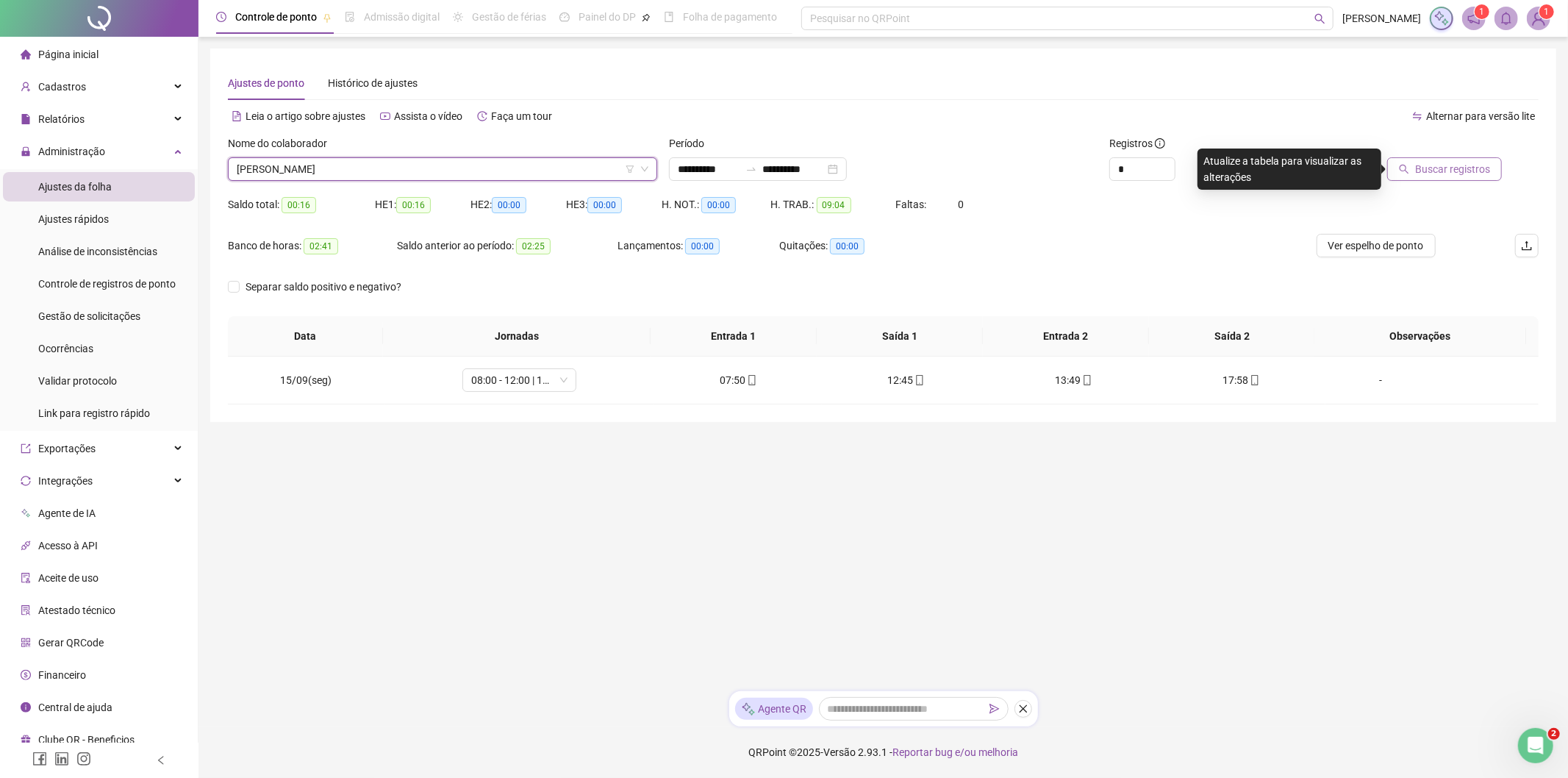
click at [1432, 168] on span "Buscar registros" at bounding box center [1452, 169] width 75 height 17
click at [296, 174] on span "LUIS ANTONIO DE SOUZA LIMA" at bounding box center [442, 169] width 412 height 22
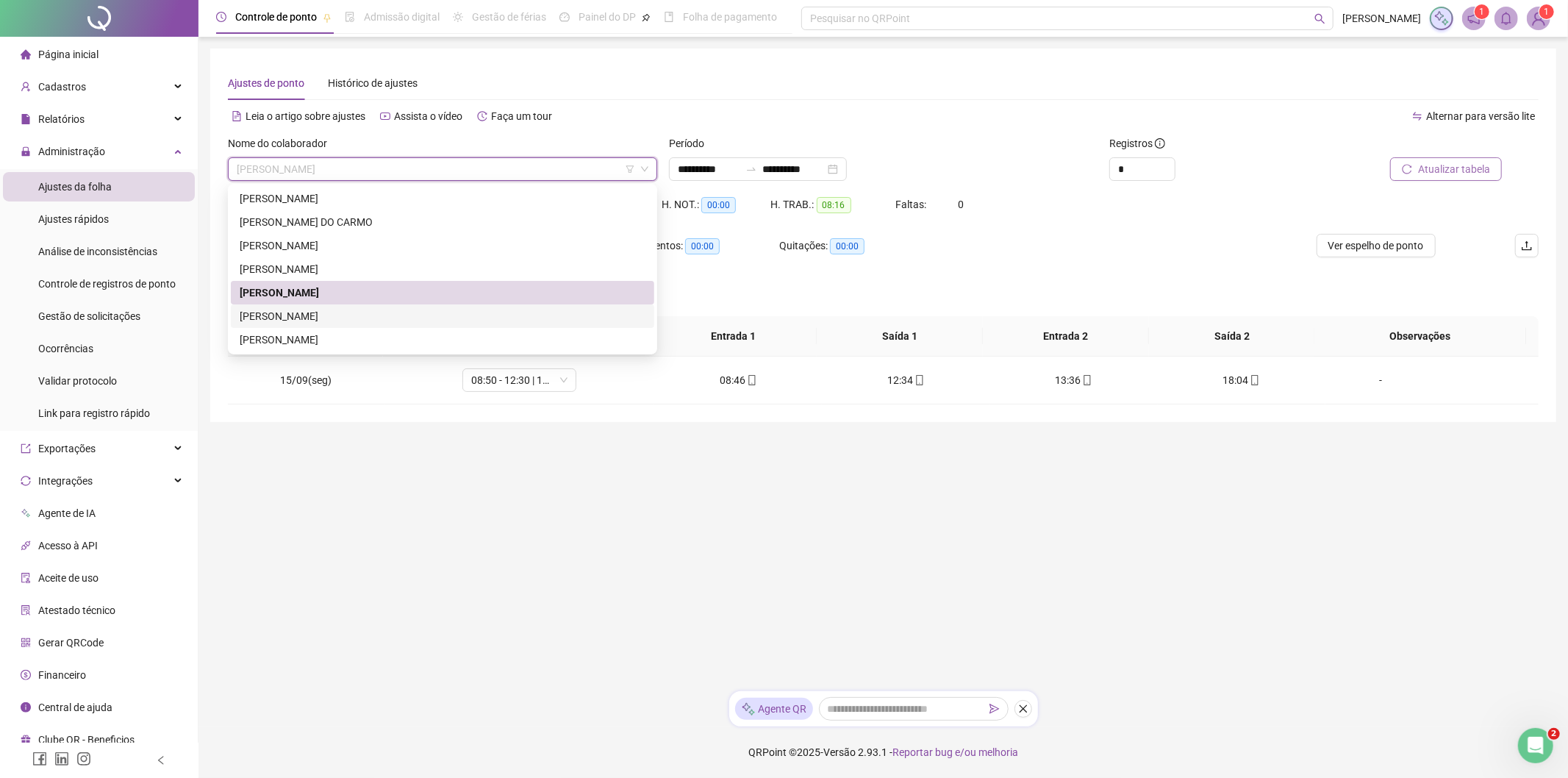
click at [302, 321] on div "MARCIO VICTOR LANDUCCI BERNAL" at bounding box center [442, 316] width 406 height 17
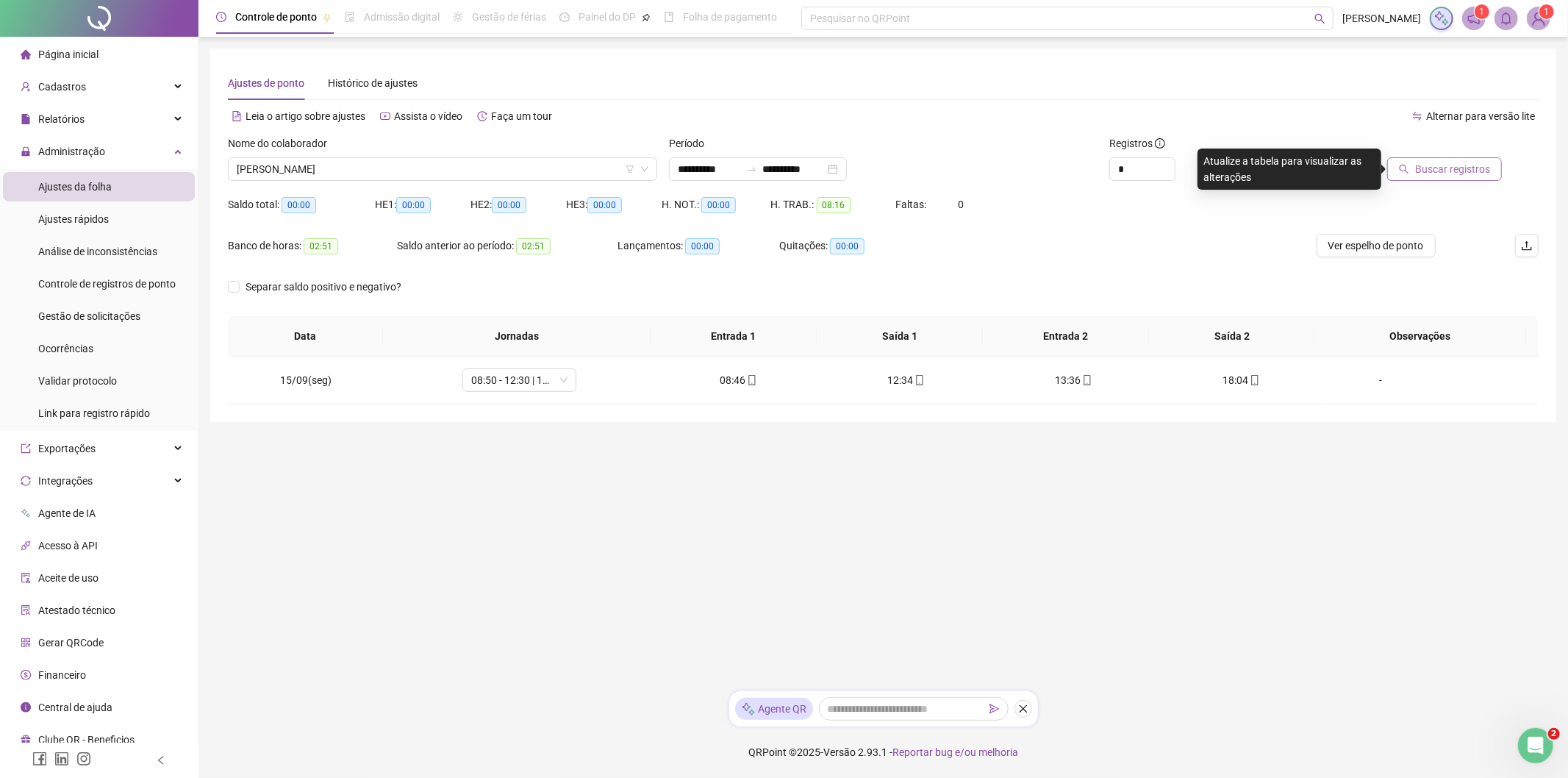
click at [1442, 157] on button "Buscar registros" at bounding box center [1445, 169] width 115 height 23
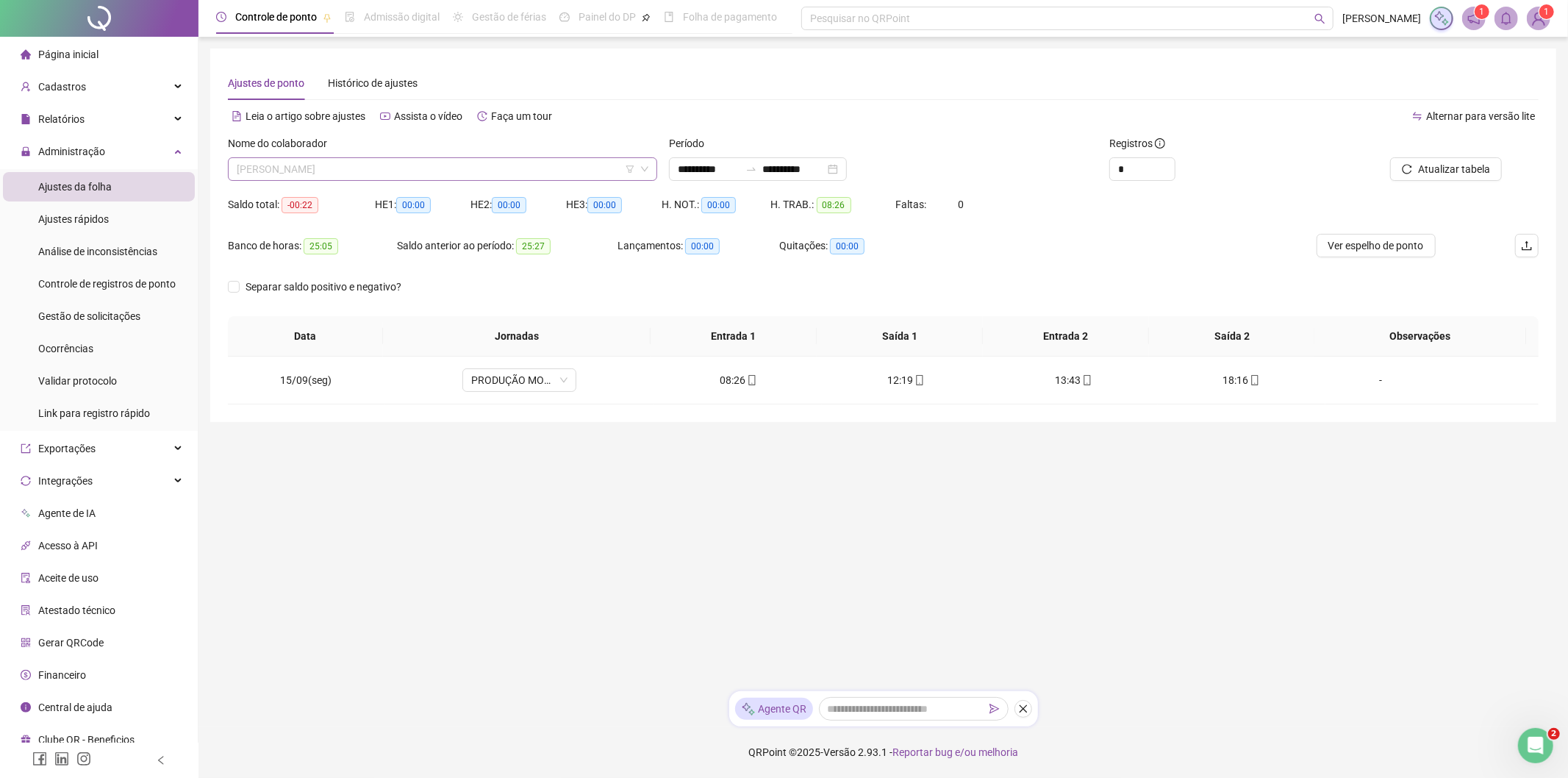
click at [417, 170] on span "MARCIO VICTOR LANDUCCI BERNAL" at bounding box center [442, 169] width 412 height 22
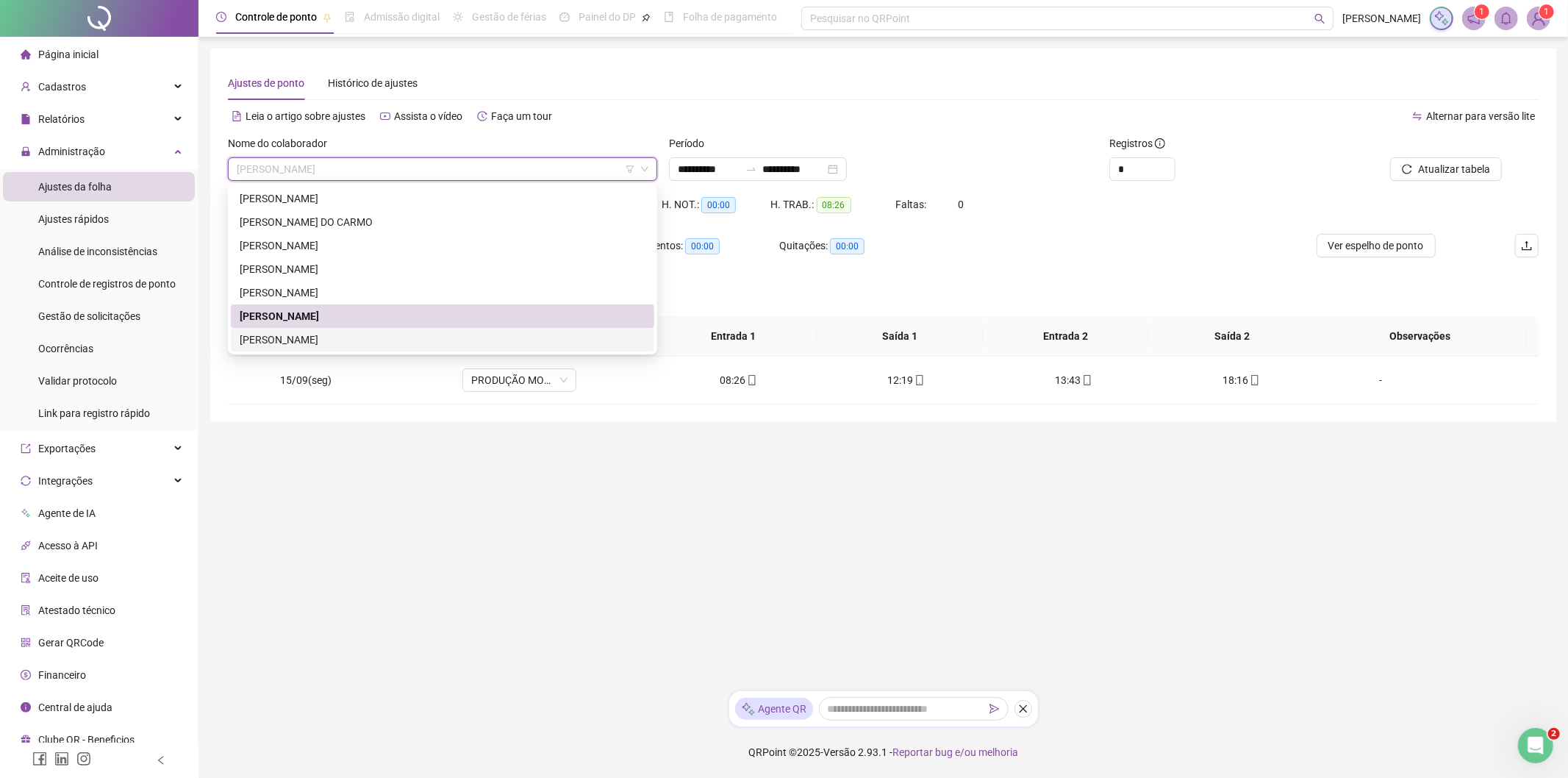
click at [365, 333] on div "MARCOS GABRIEL DOS SANTOS MOREIRA" at bounding box center [442, 339] width 406 height 17
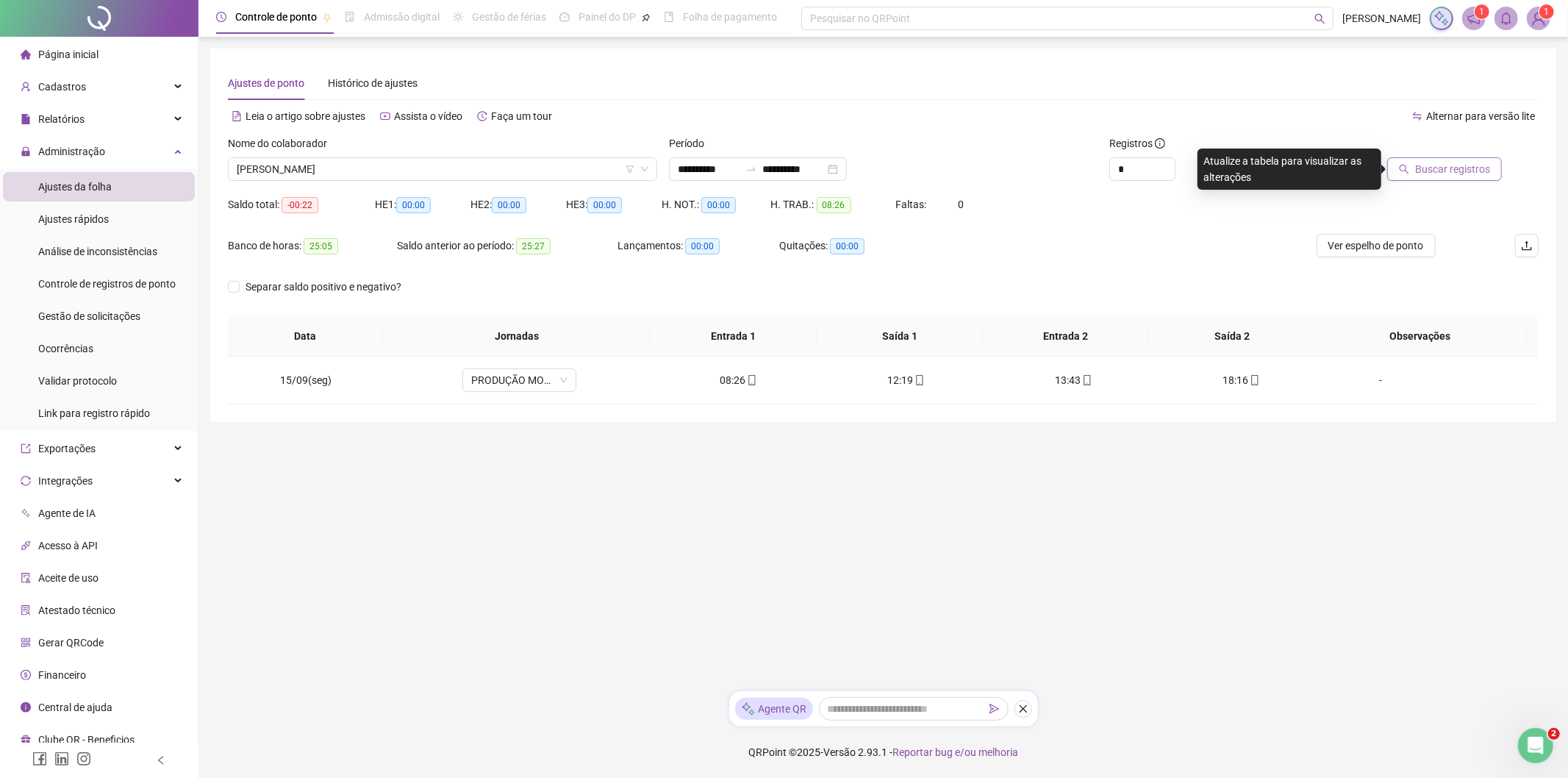
click at [1415, 171] on button "Buscar registros" at bounding box center [1445, 169] width 115 height 23
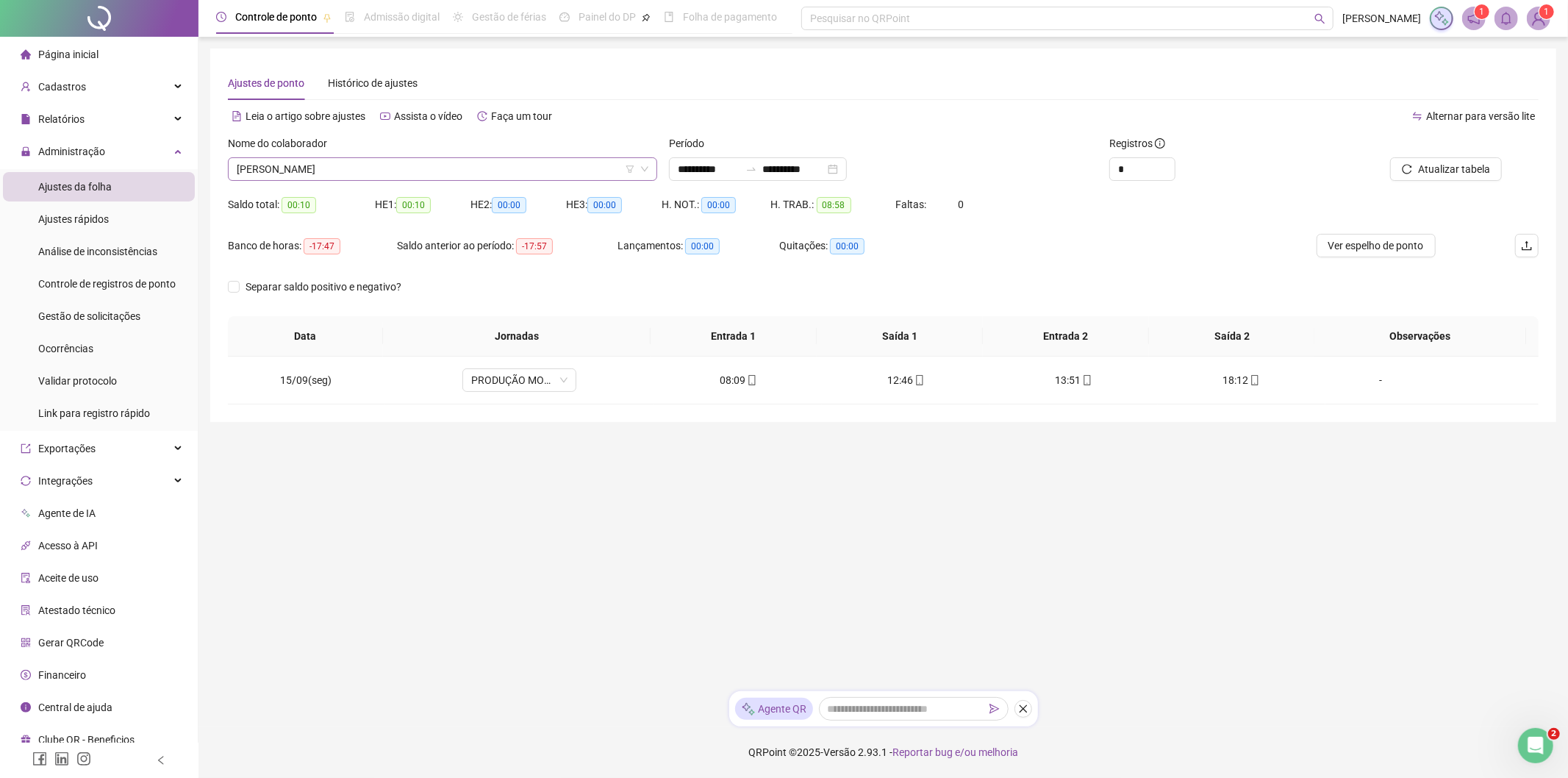
click at [369, 173] on span "MARCOS GABRIEL DOS SANTOS MOREIRA" at bounding box center [442, 169] width 412 height 22
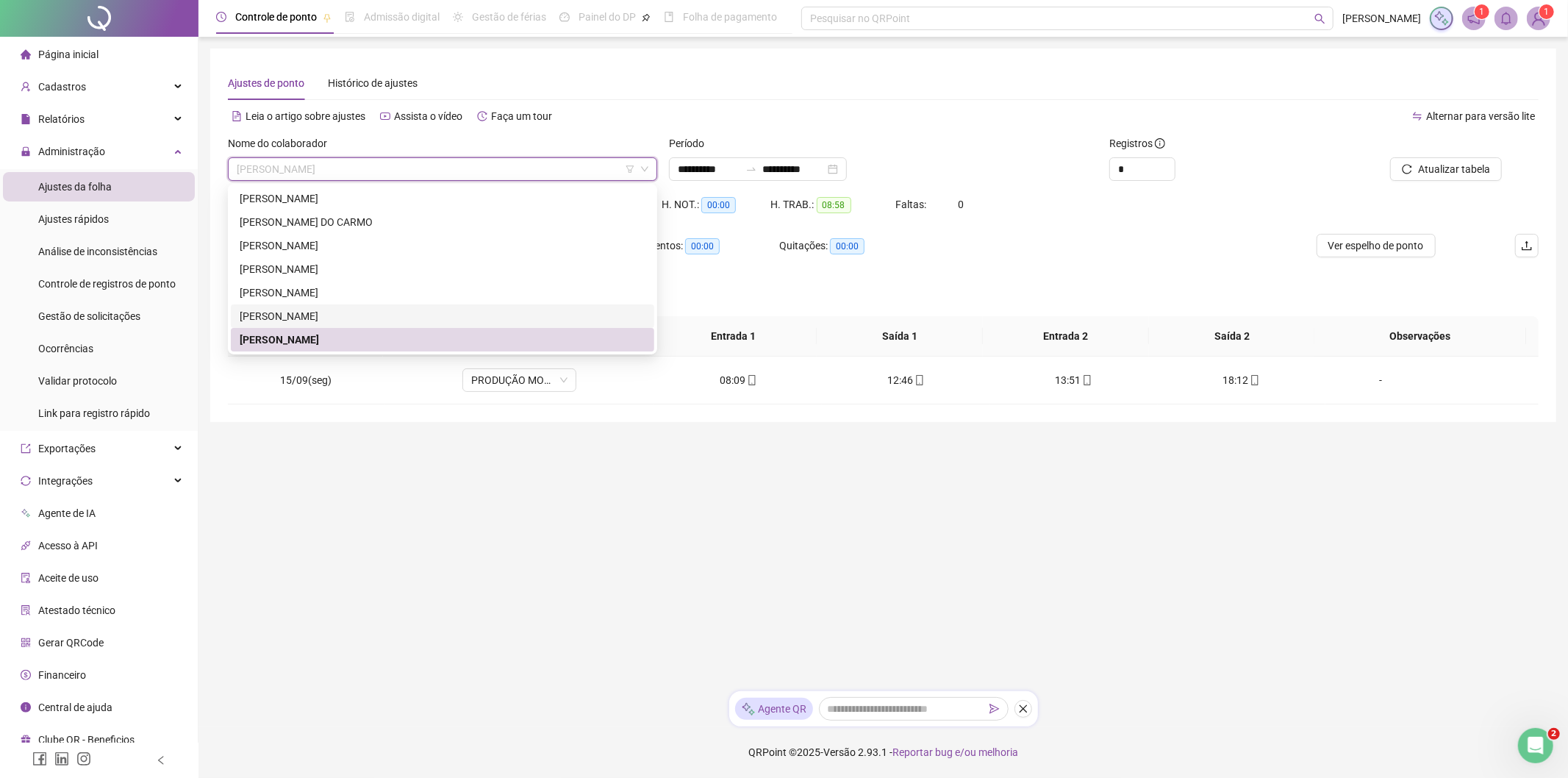
click at [322, 310] on div "MARCIO VICTOR LANDUCCI BERNAL" at bounding box center [442, 316] width 406 height 17
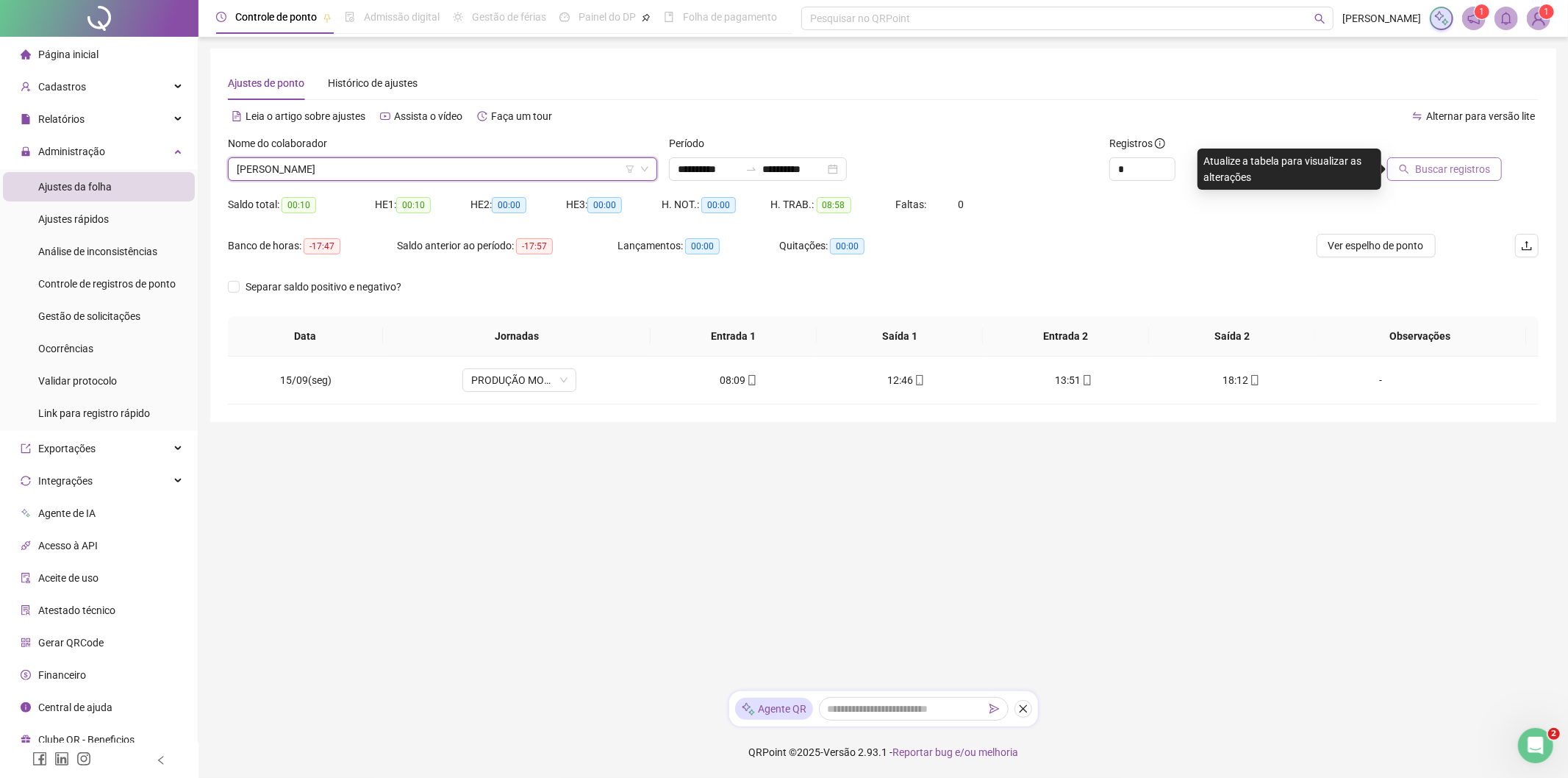
click at [1431, 170] on span "Buscar registros" at bounding box center [1452, 169] width 75 height 17
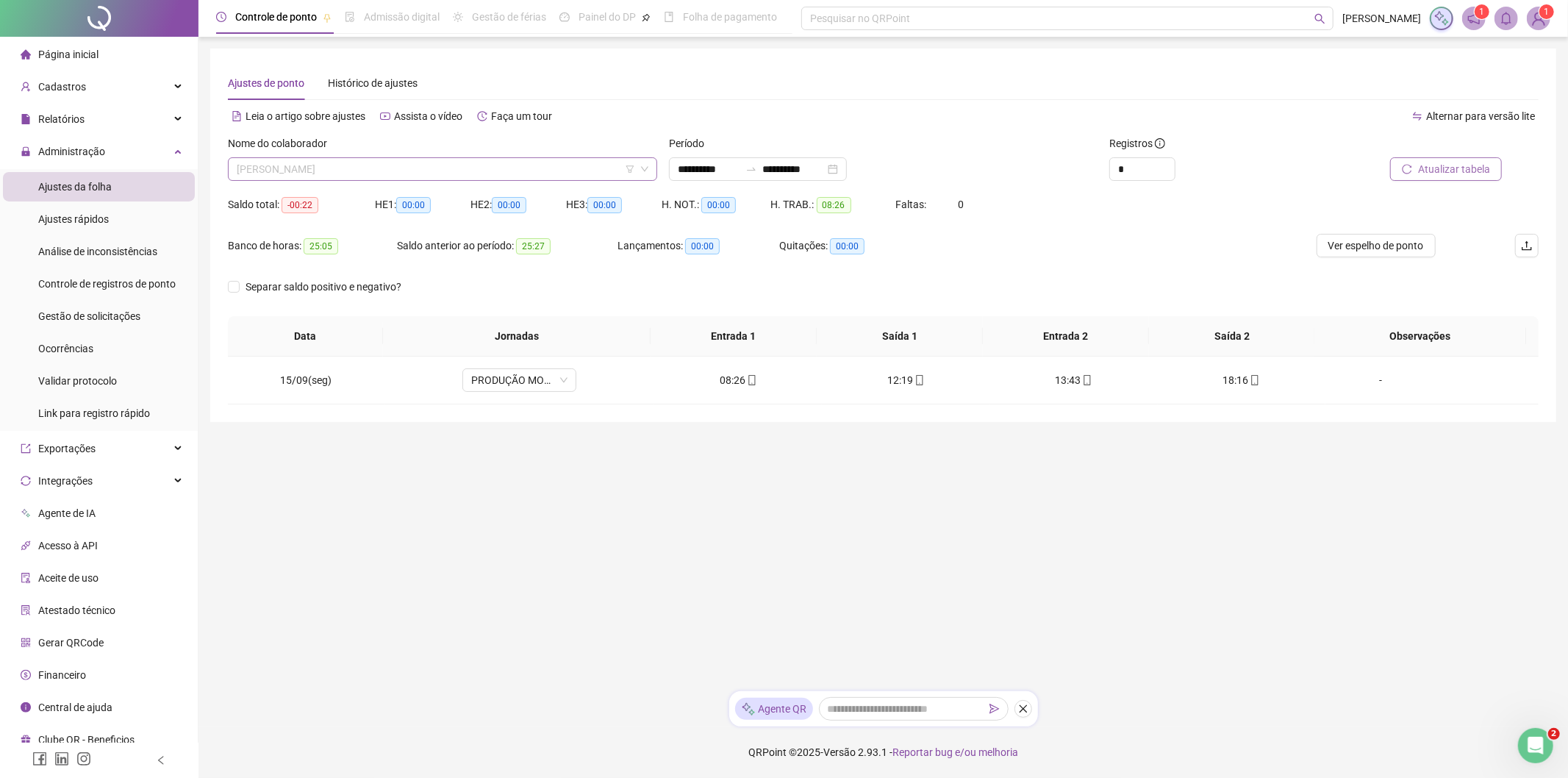
click at [369, 170] on span "MARCIO VICTOR LANDUCCI BERNAL" at bounding box center [442, 169] width 412 height 22
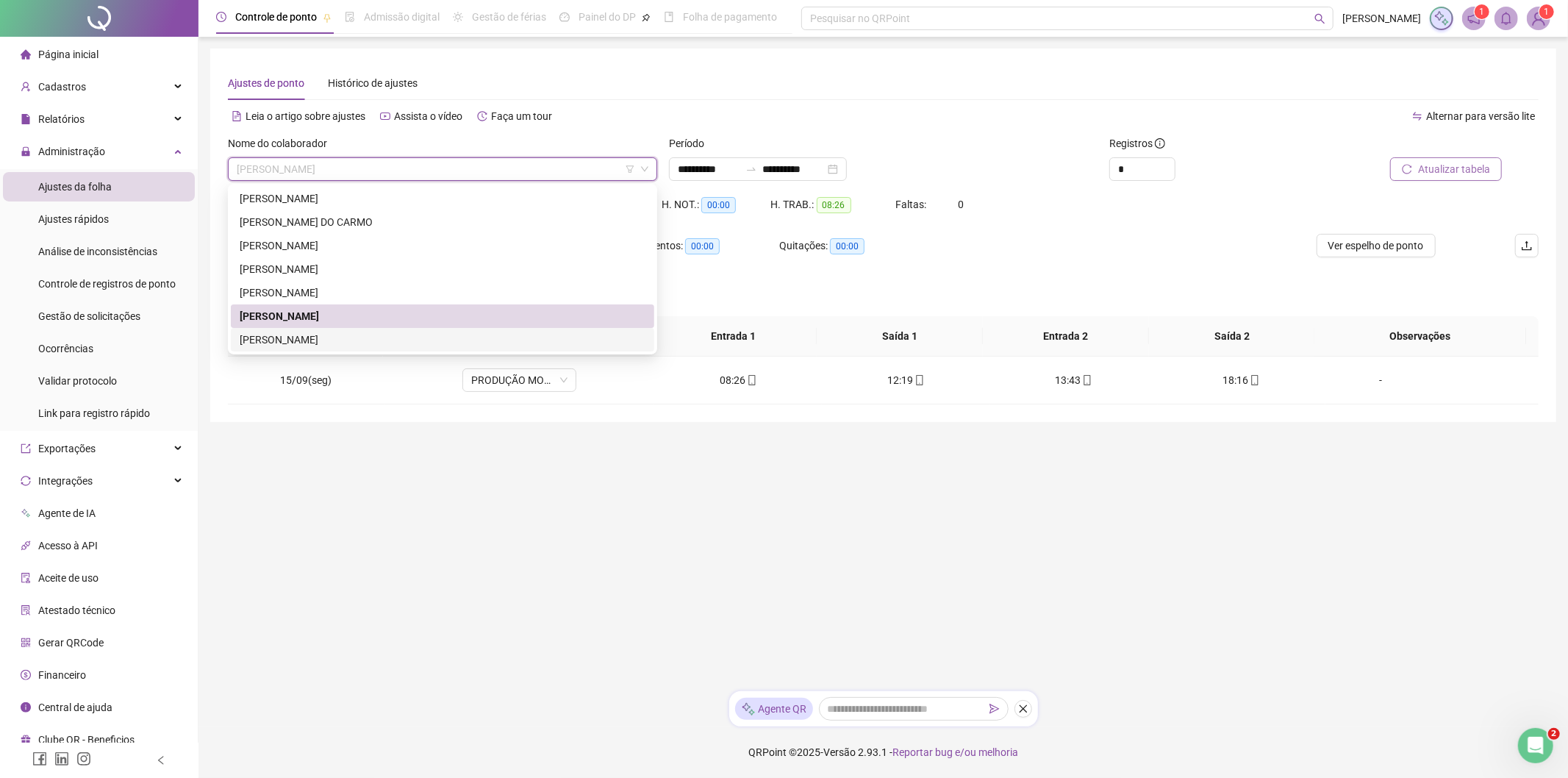
click at [319, 335] on div "MARCOS GABRIEL DOS SANTOS MOREIRA" at bounding box center [442, 339] width 406 height 17
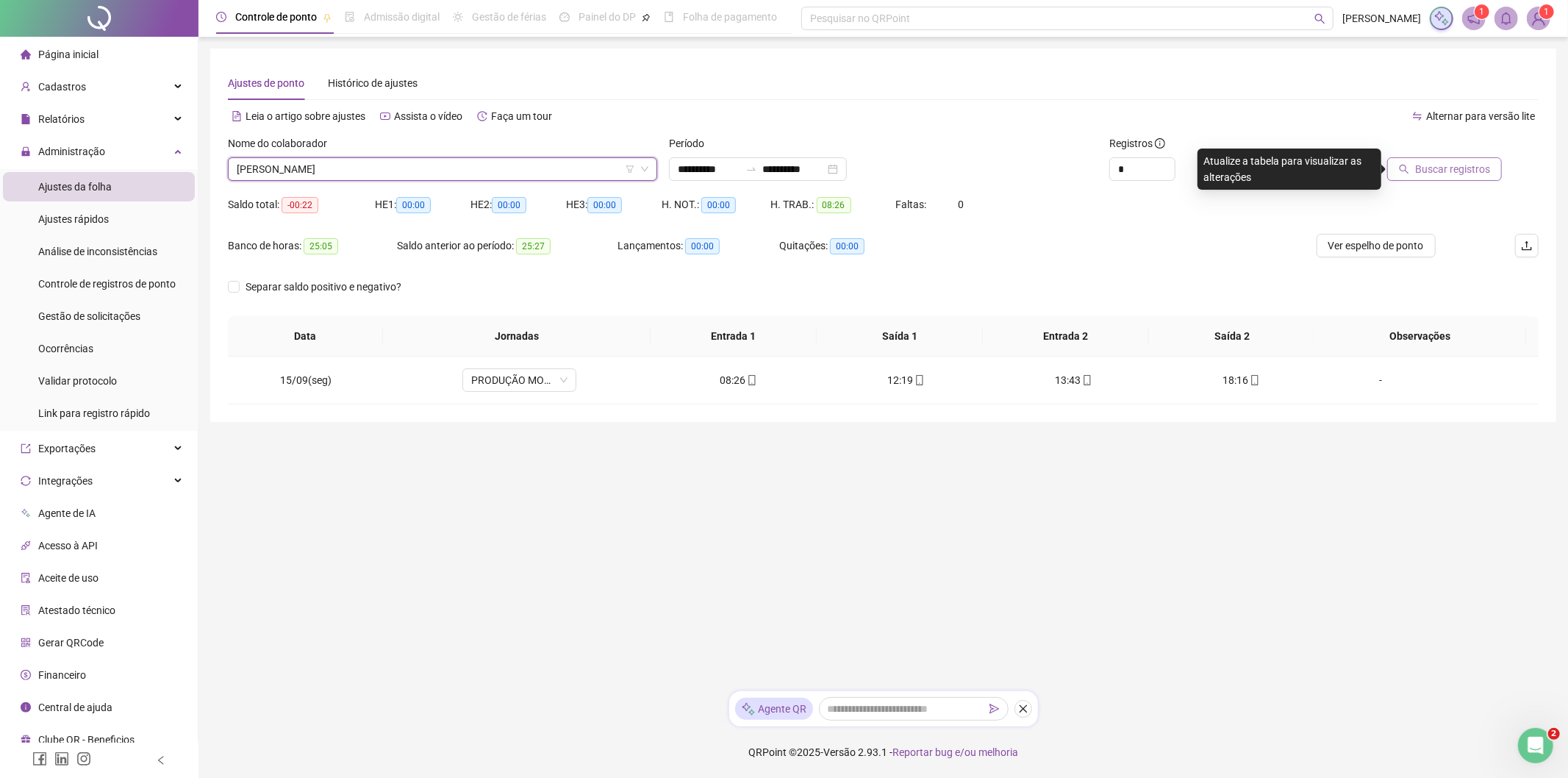
click at [1441, 175] on span "Buscar registros" at bounding box center [1452, 169] width 75 height 17
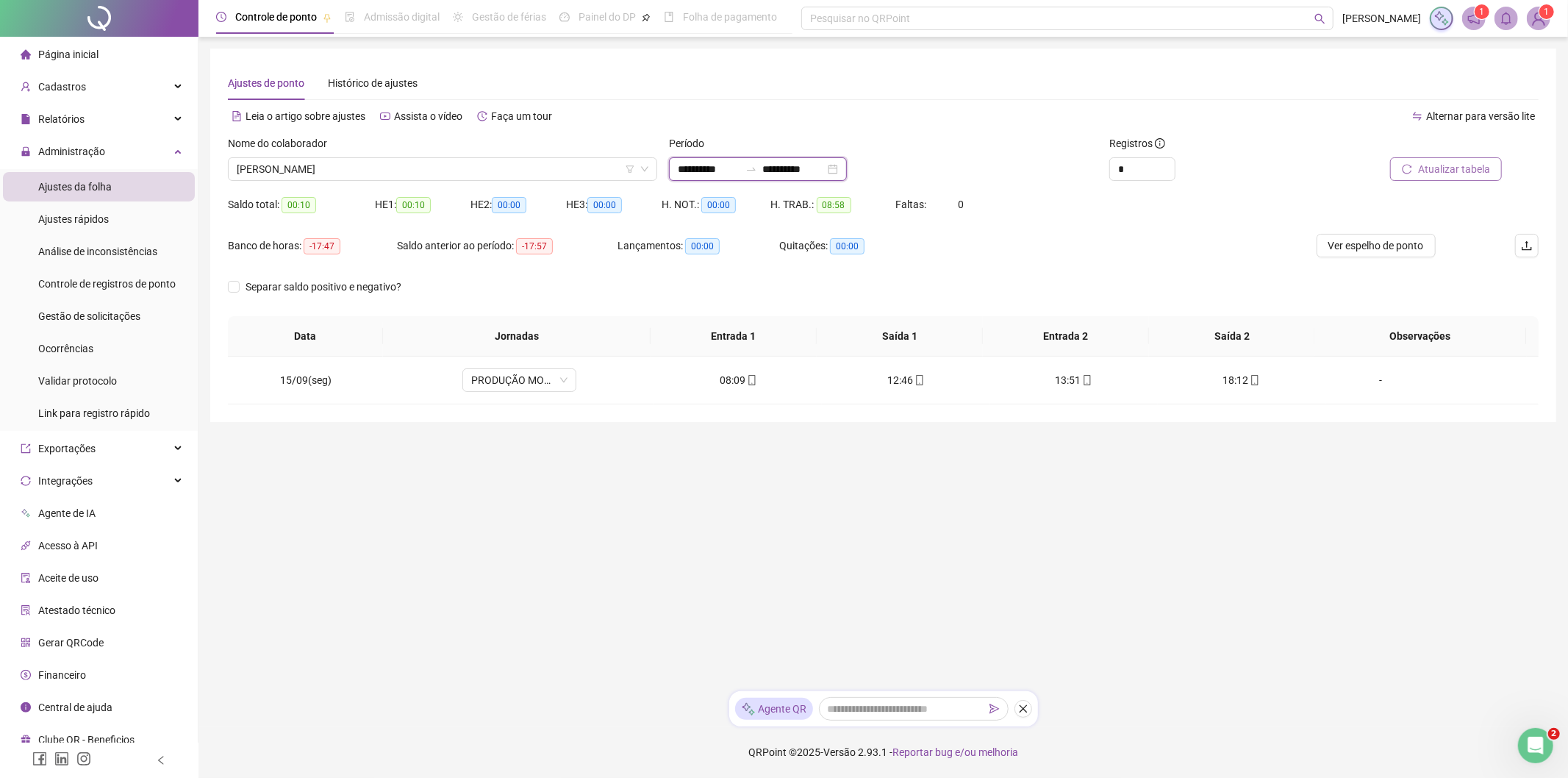
click at [689, 170] on input "**********" at bounding box center [708, 169] width 62 height 17
type input "**********"
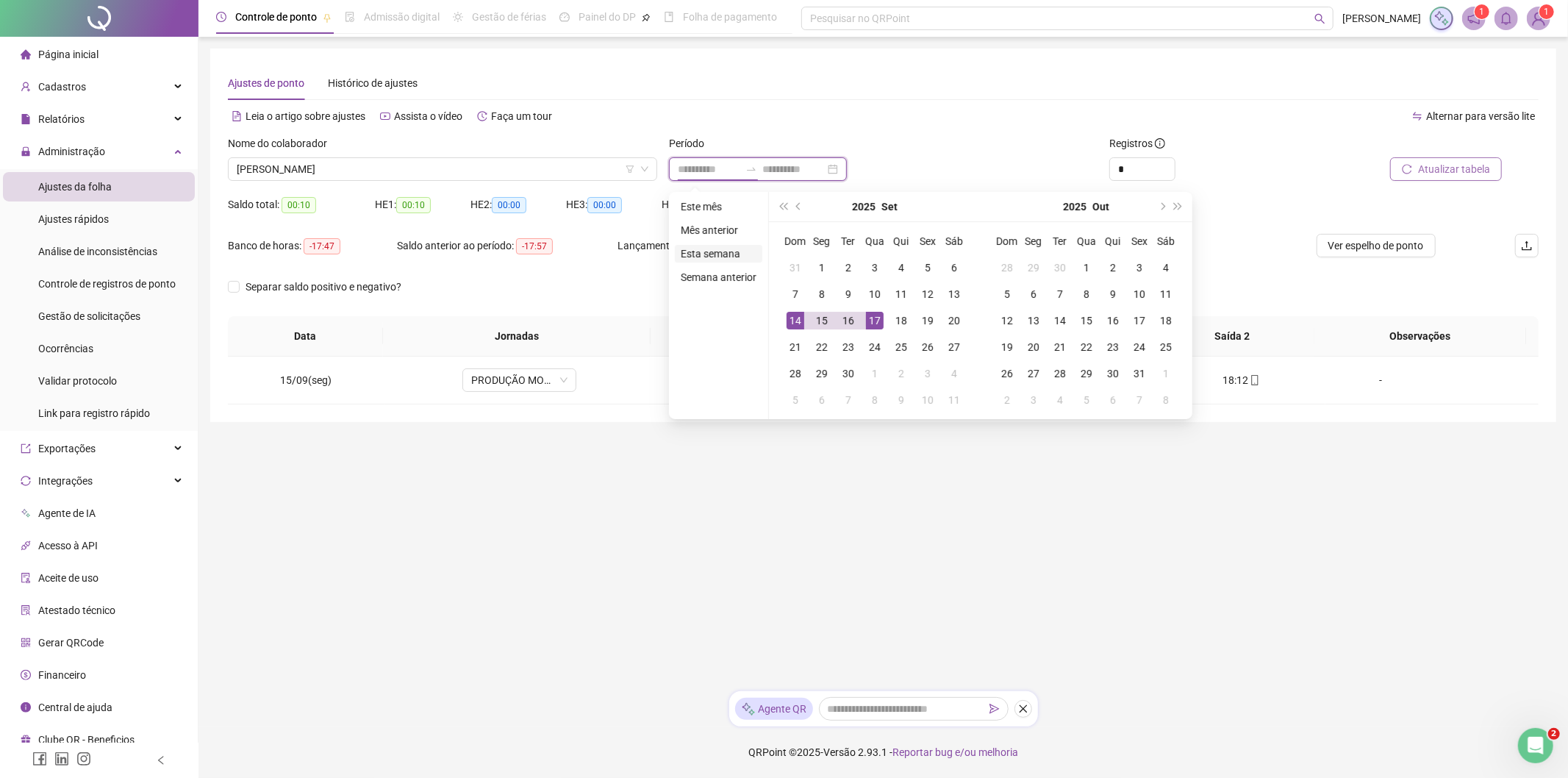
type input "**********"
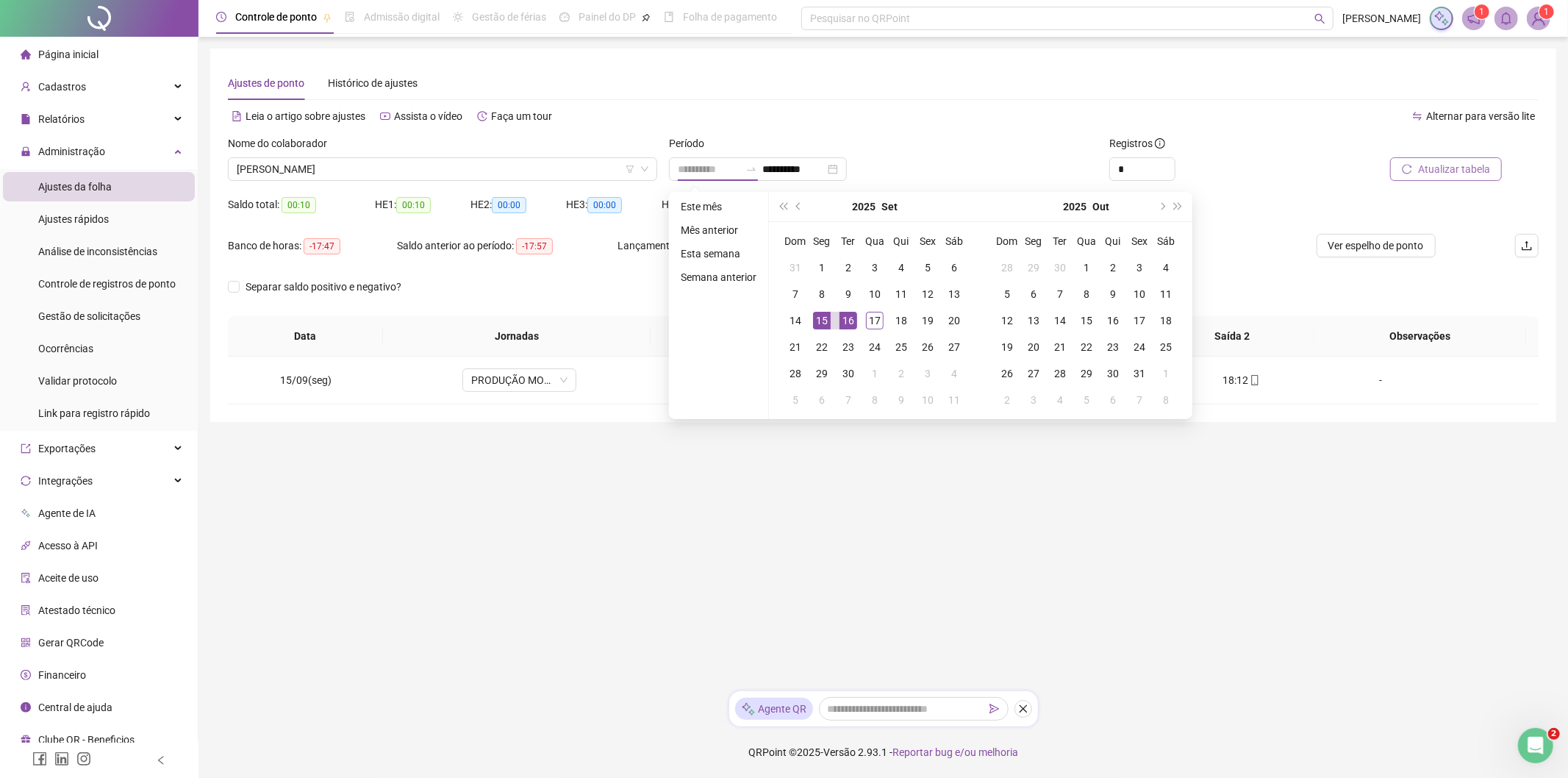
click at [849, 317] on div "16" at bounding box center [848, 321] width 17 height 17
type input "**********"
click at [841, 322] on div "16" at bounding box center [848, 321] width 17 height 17
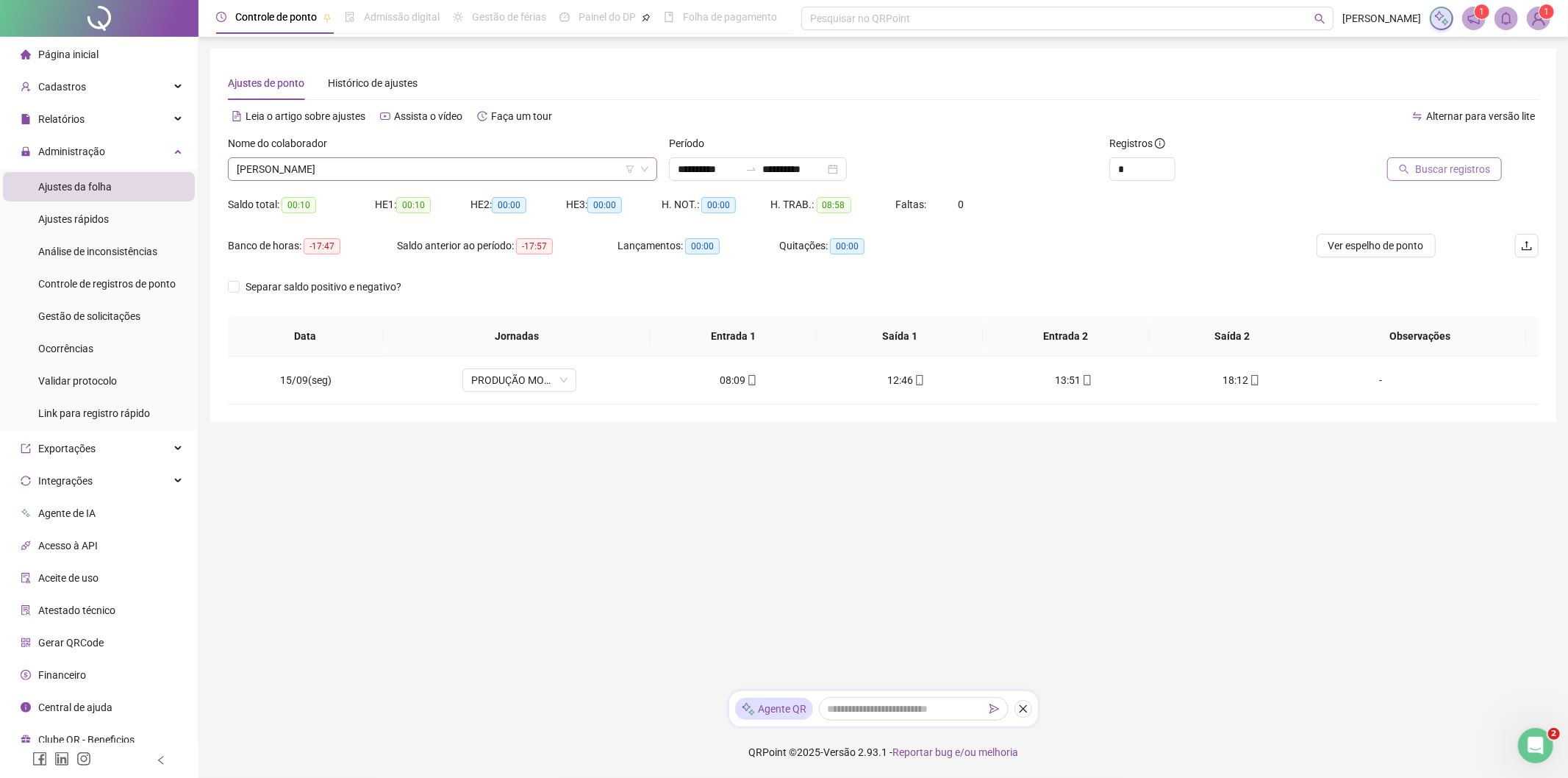
click at [358, 170] on span "MARCOS GABRIEL DOS SANTOS MOREIRA" at bounding box center [442, 169] width 412 height 22
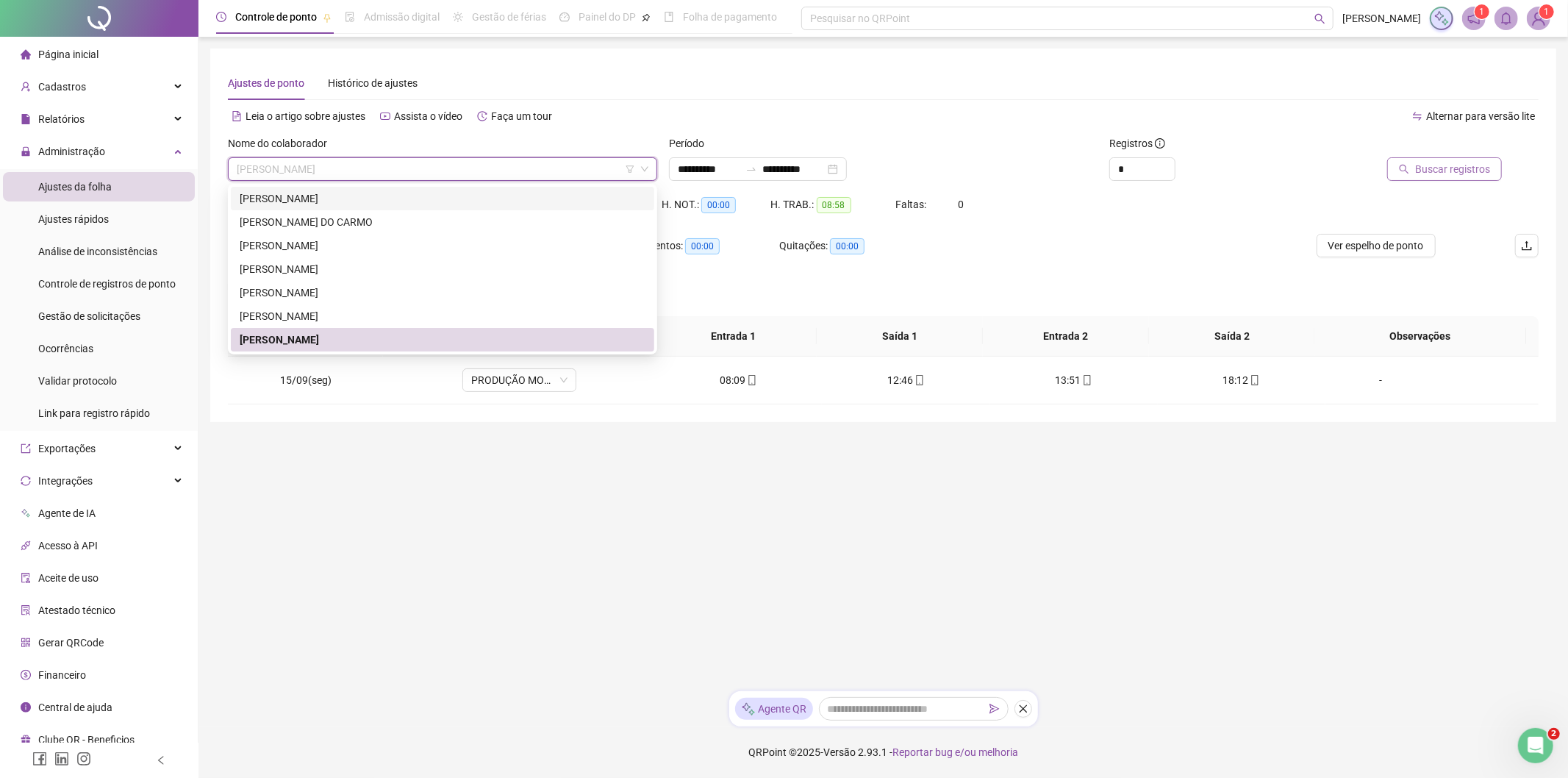
click at [317, 194] on div "IVAN DE OLIVEIRA GONÇALVES" at bounding box center [442, 198] width 406 height 17
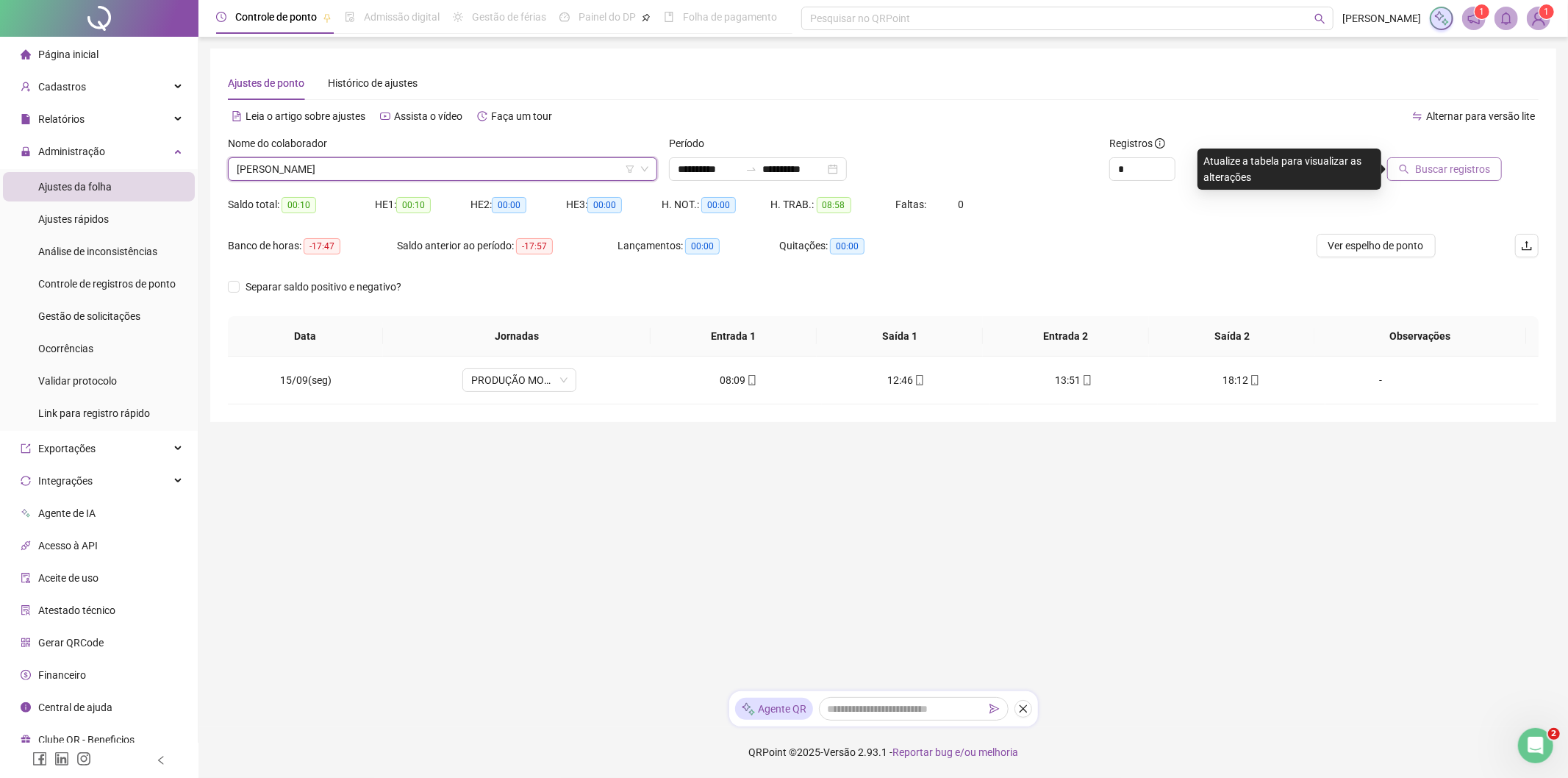
click at [1428, 168] on span "Buscar registros" at bounding box center [1452, 169] width 75 height 17
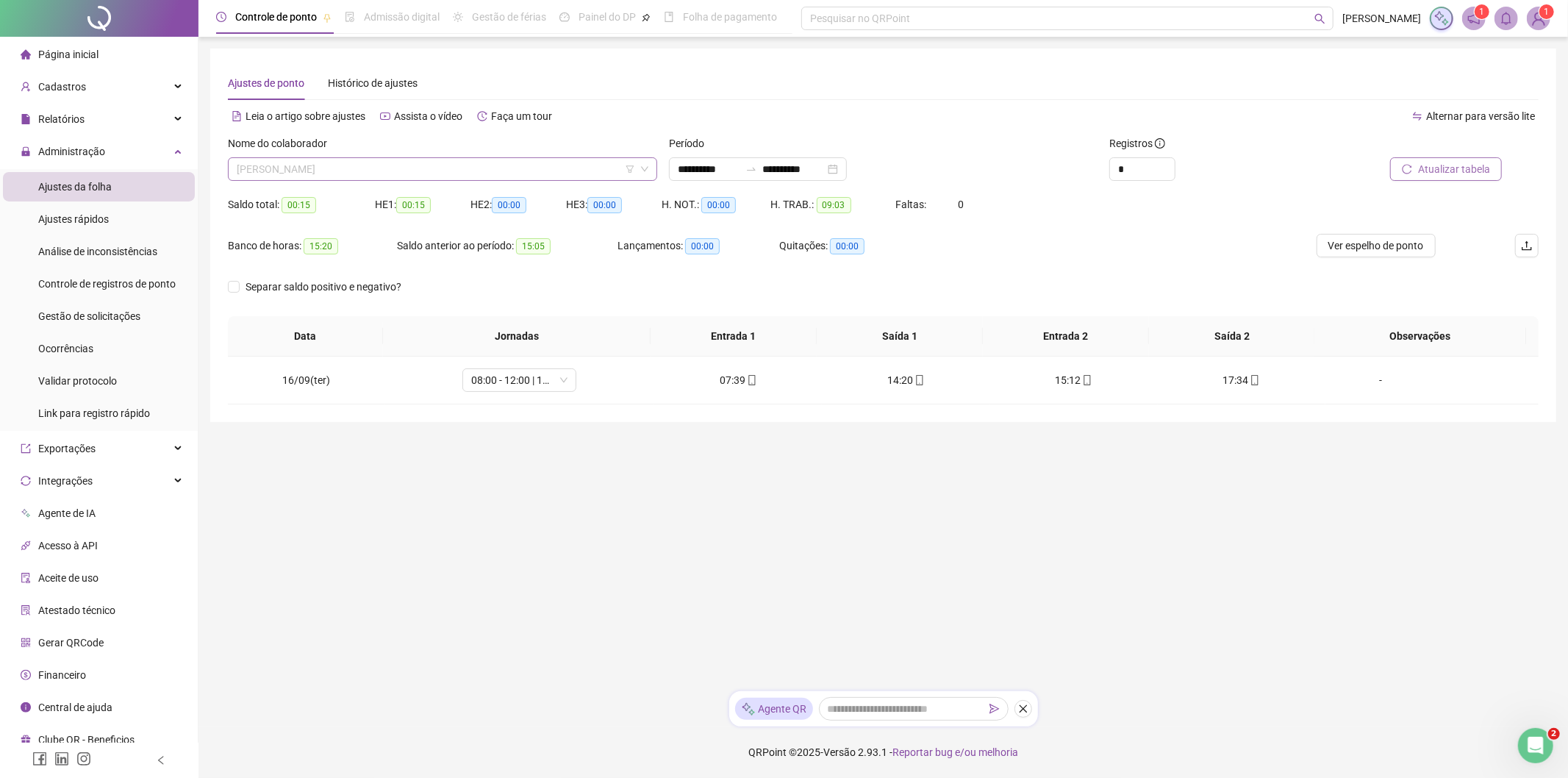
click at [342, 179] on span "IVAN DE OLIVEIRA GONÇALVES" at bounding box center [442, 169] width 412 height 22
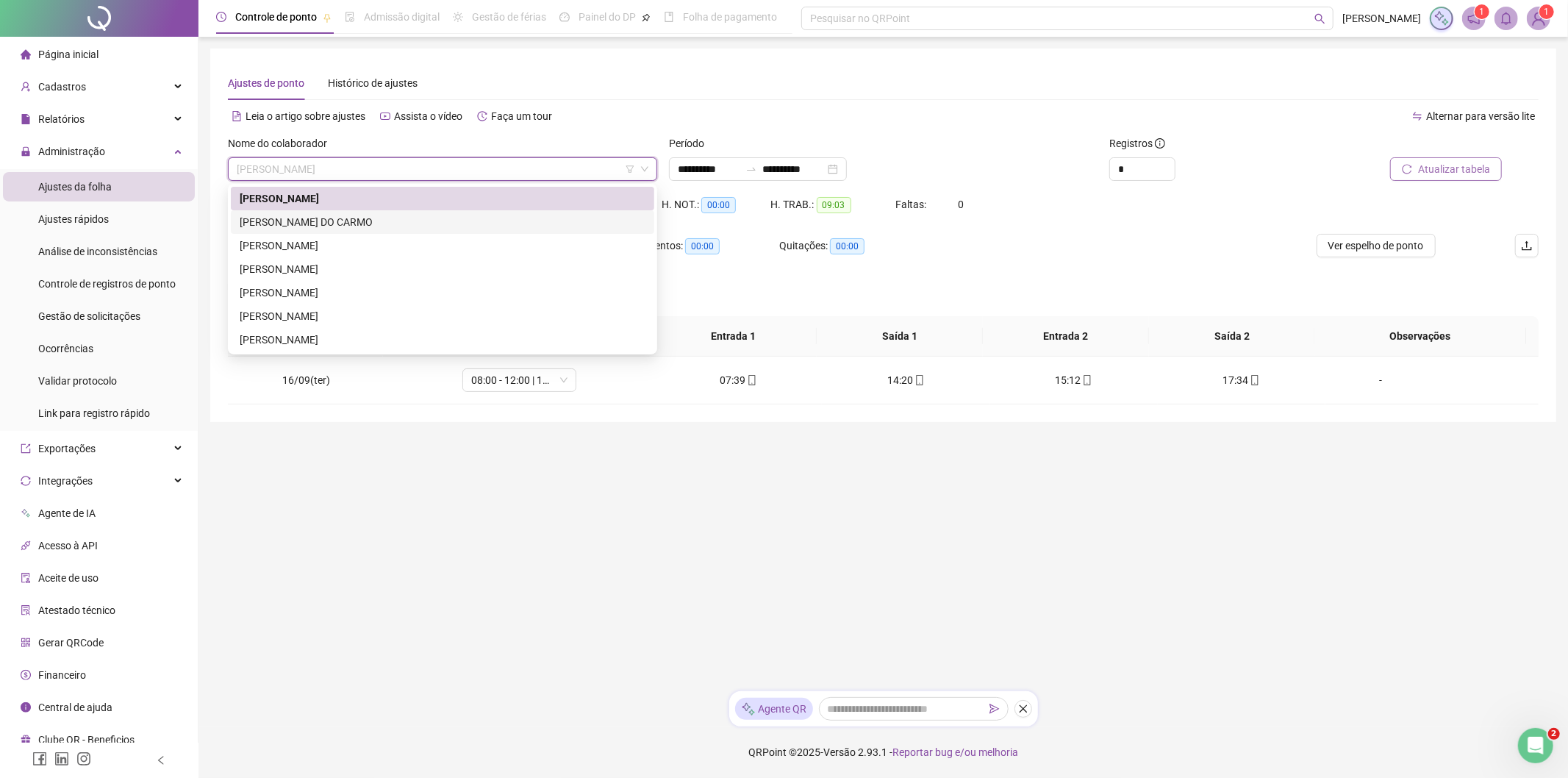
click at [324, 222] on div "JEAN OLIVEIRA DO CARMO" at bounding box center [442, 222] width 406 height 17
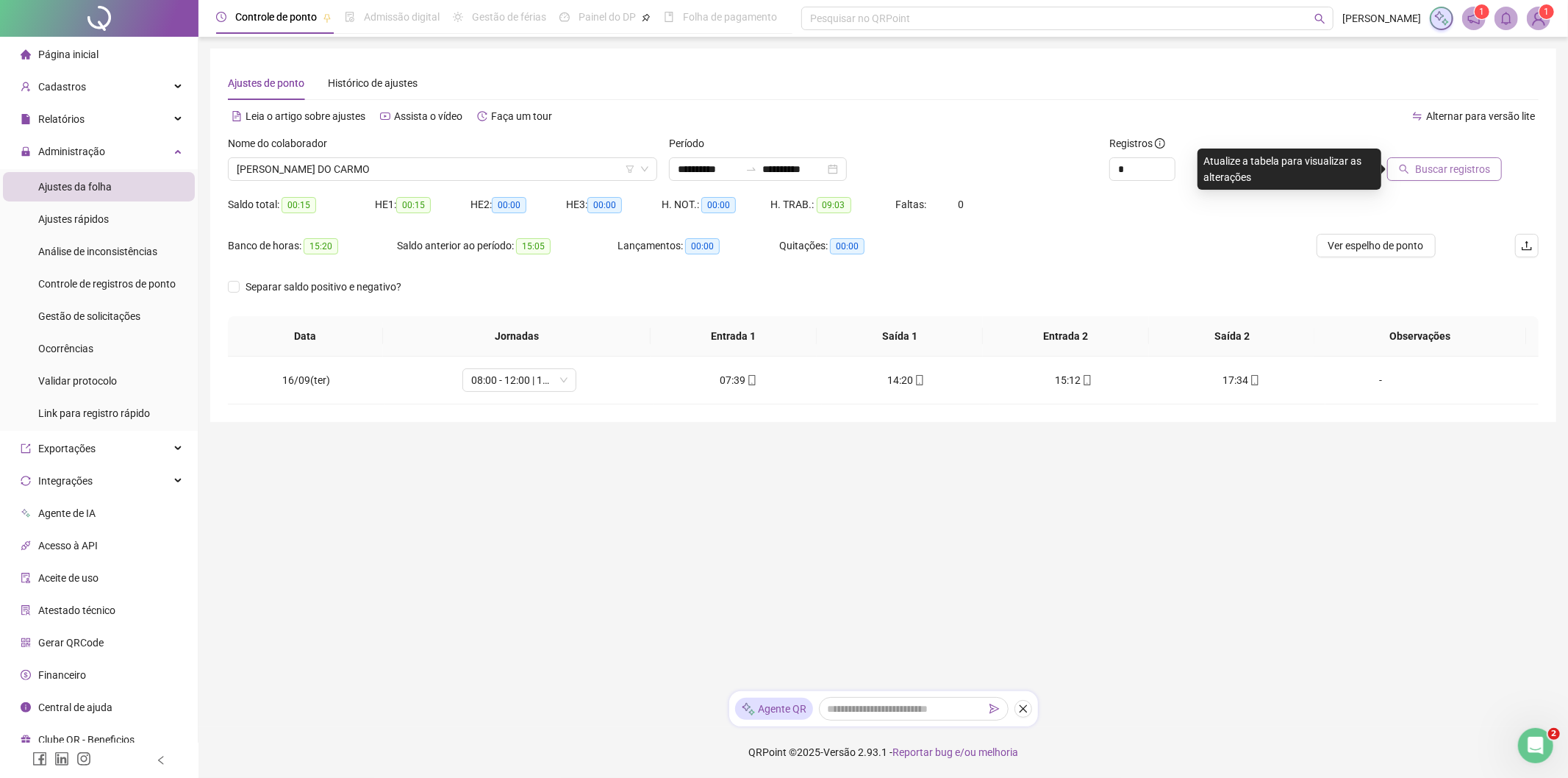
click at [1467, 173] on span "Buscar registros" at bounding box center [1452, 169] width 75 height 17
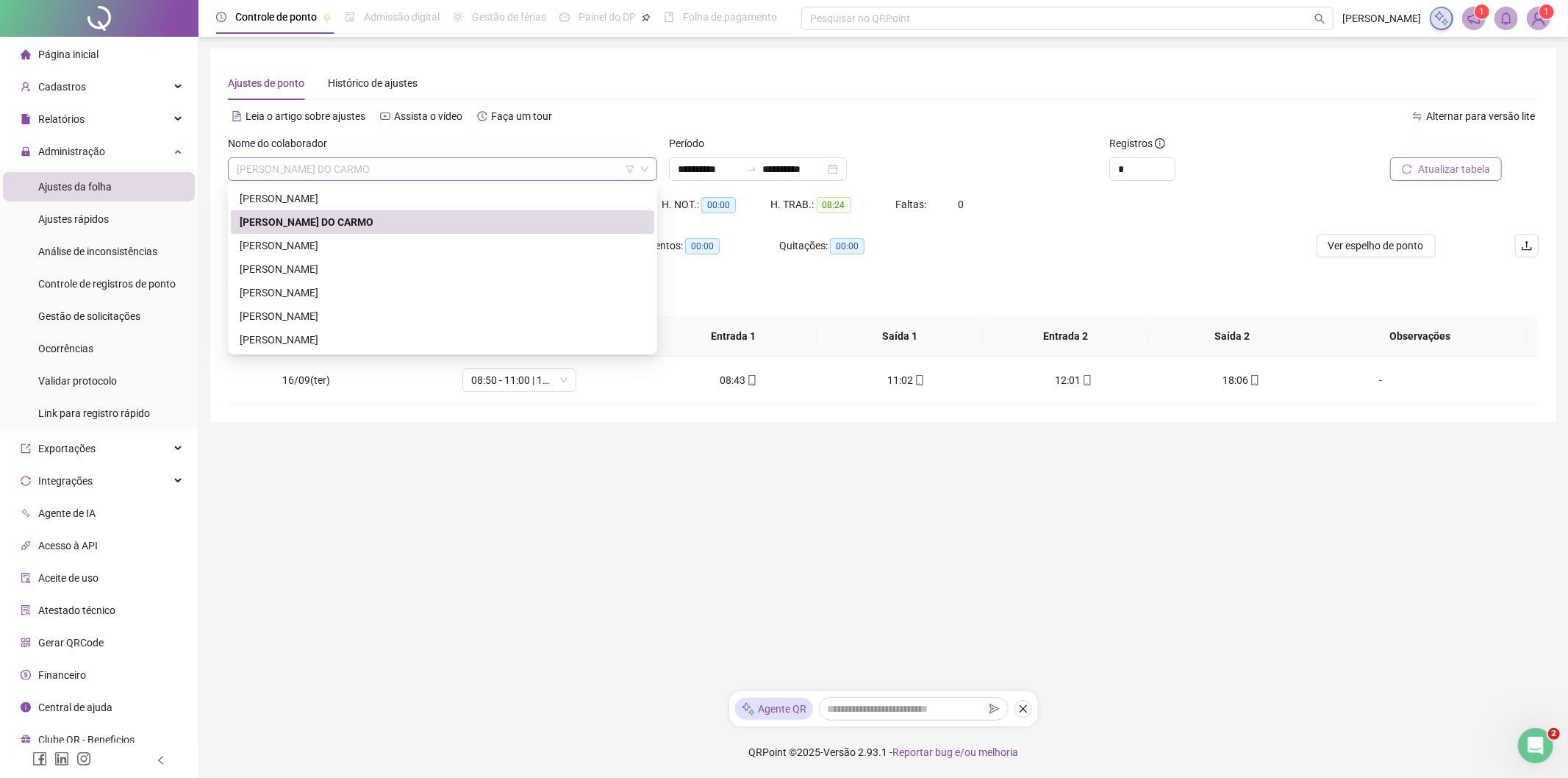
click at [361, 159] on span "JEAN OLIVEIRA DO CARMO" at bounding box center [442, 169] width 412 height 22
click at [322, 254] on div "LARISSA DA SILVA LAGARES" at bounding box center [442, 245] width 423 height 23
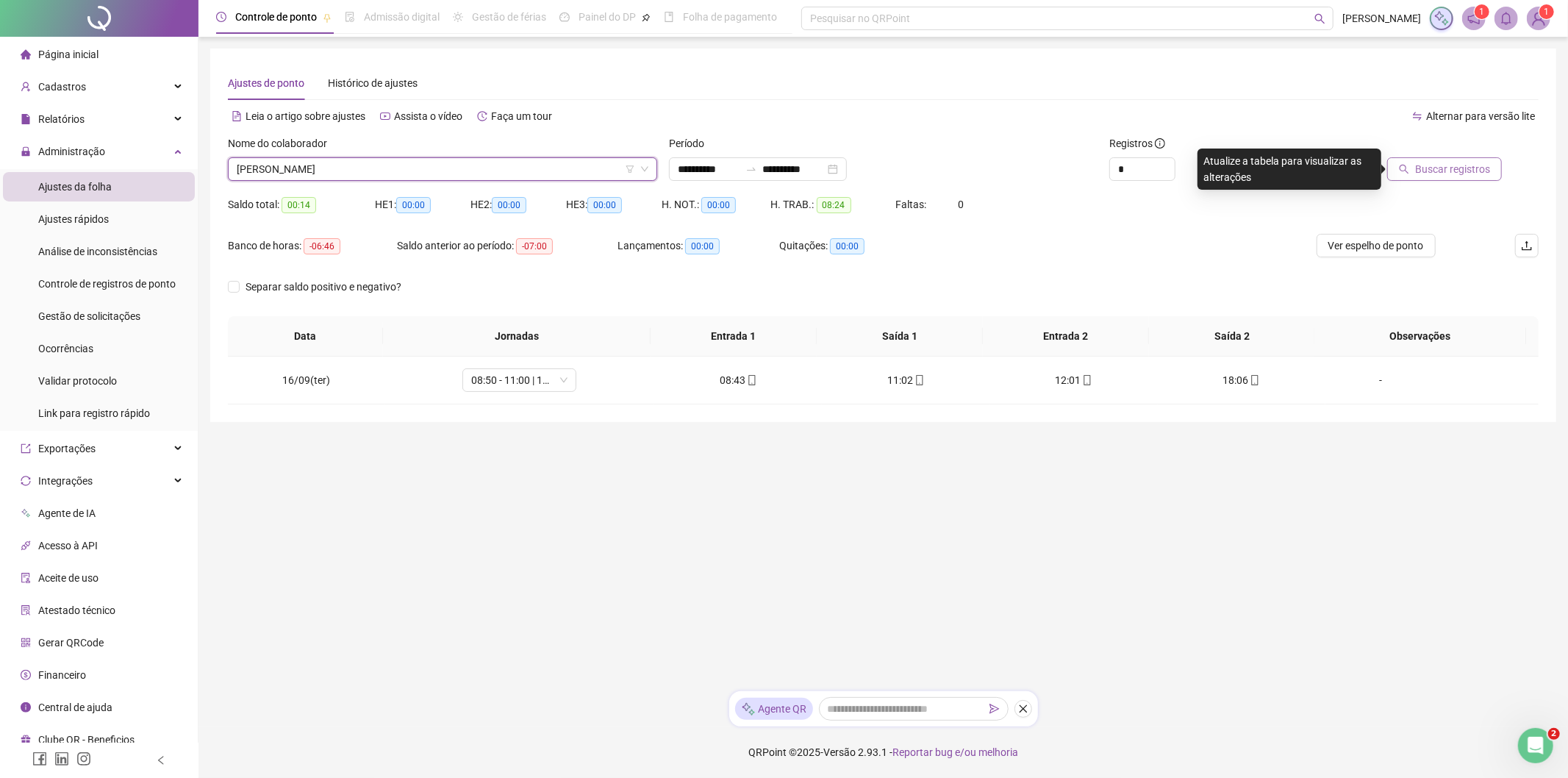
click at [1443, 172] on span "Buscar registros" at bounding box center [1452, 169] width 75 height 17
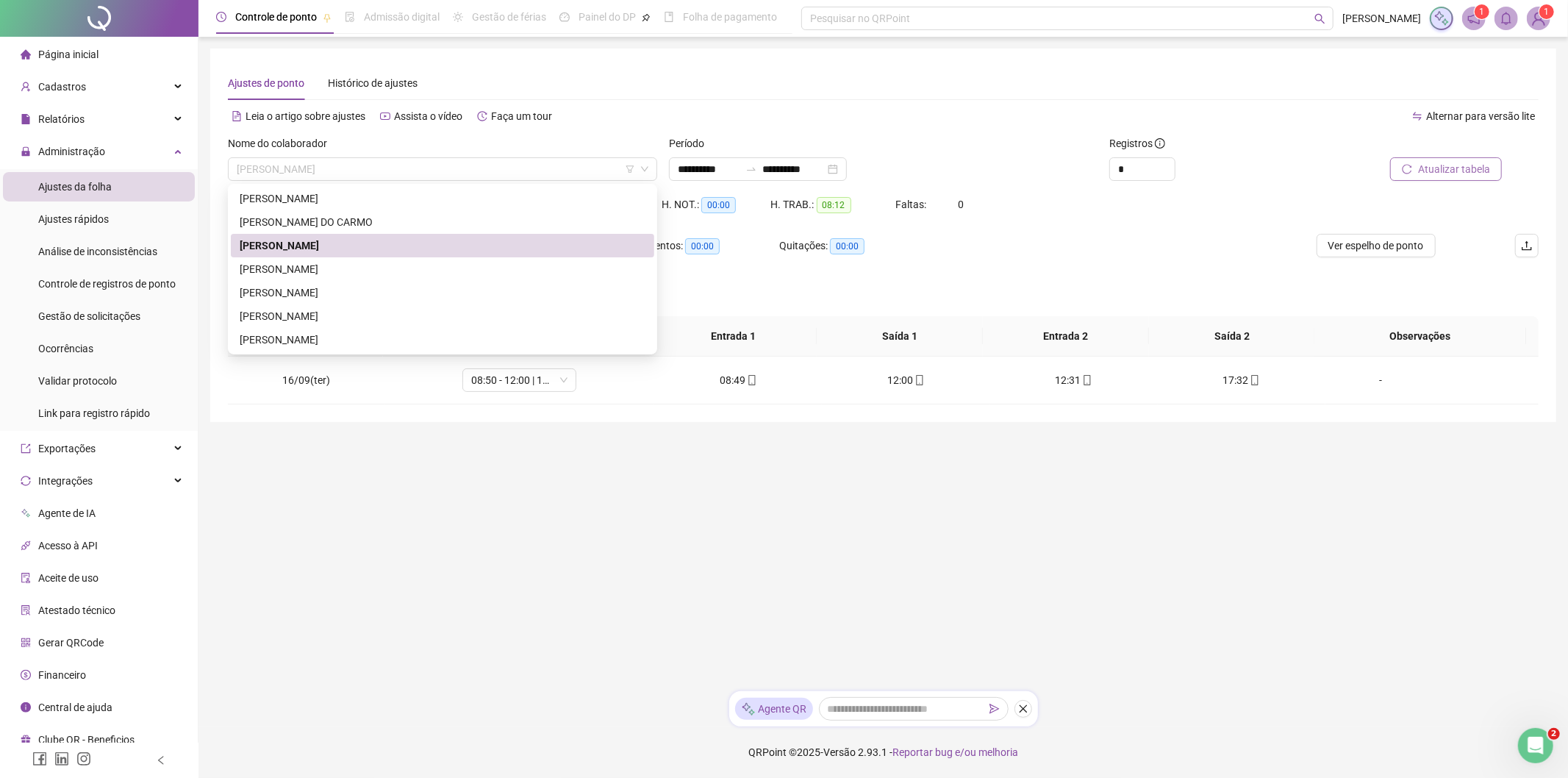
click at [323, 164] on span "LARISSA DA SILVA LAGARES" at bounding box center [442, 169] width 412 height 22
click at [290, 266] on div "LUCAS HENRIQUE LOLATA" at bounding box center [442, 269] width 406 height 17
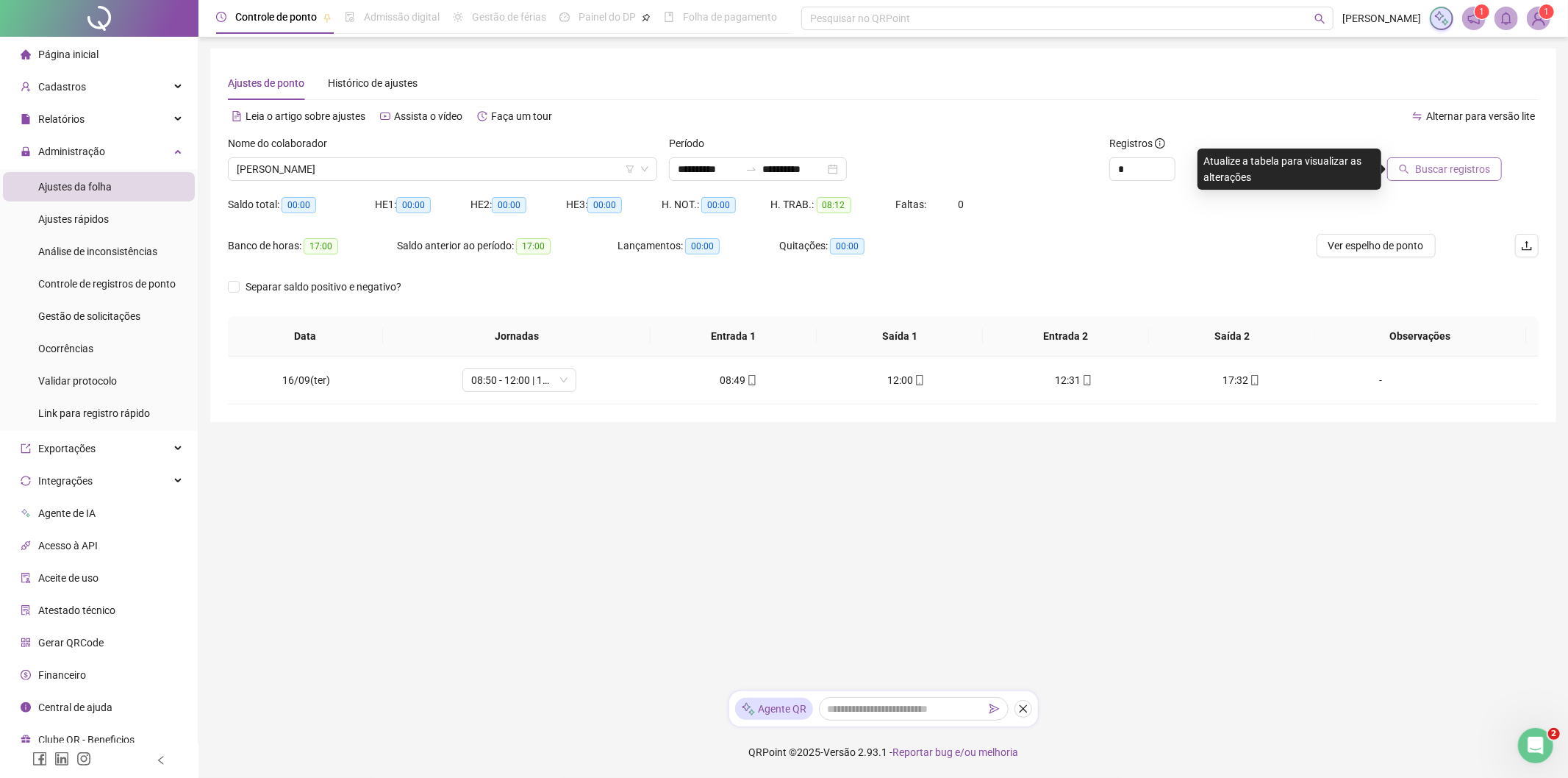
click at [1441, 171] on span "Buscar registros" at bounding box center [1452, 169] width 75 height 17
click at [321, 170] on span "LUCAS HENRIQUE LOLATA" at bounding box center [442, 169] width 412 height 22
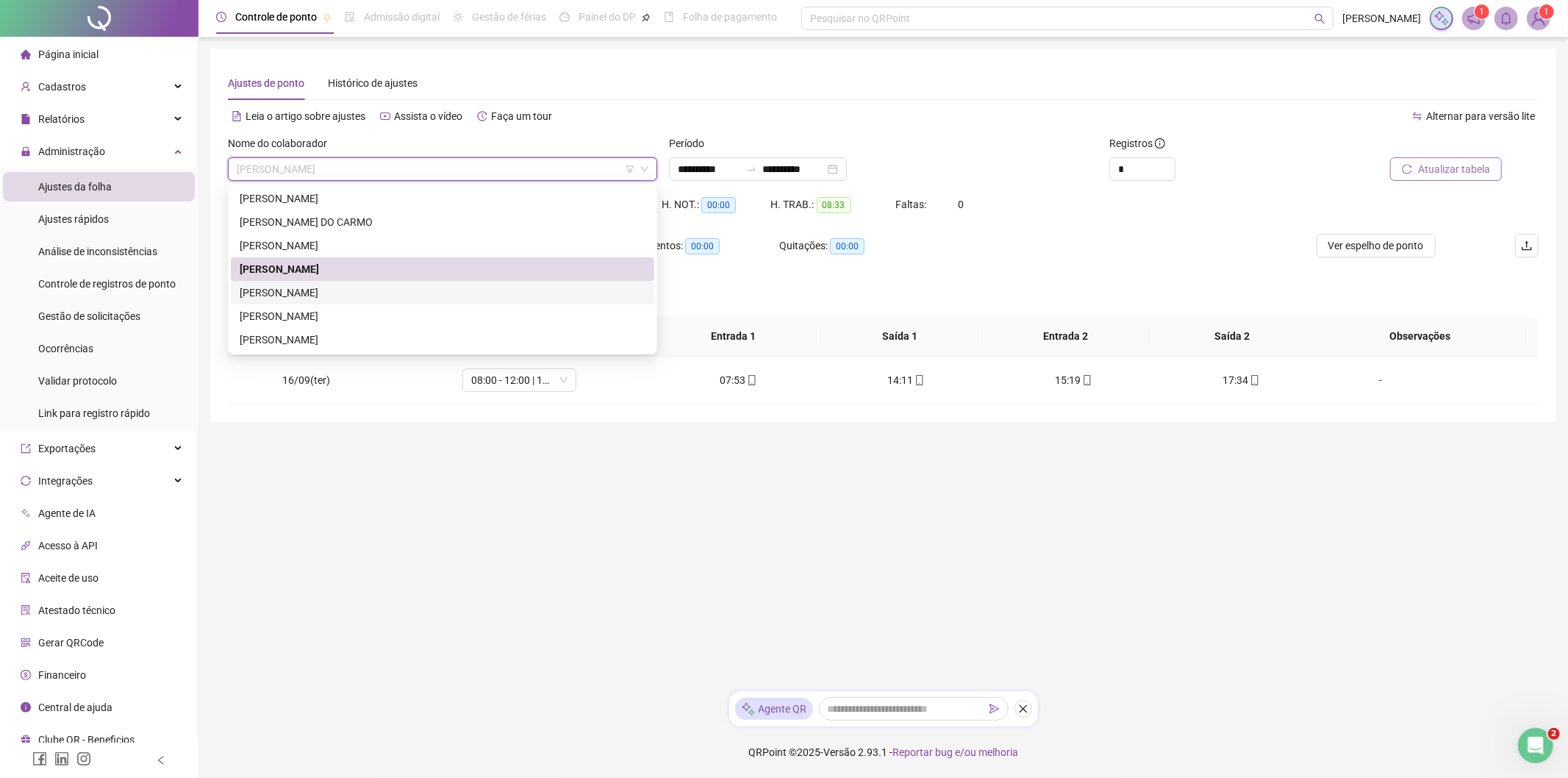
click at [296, 289] on div "LUIS ANTONIO DE SOUZA LIMA" at bounding box center [442, 292] width 406 height 17
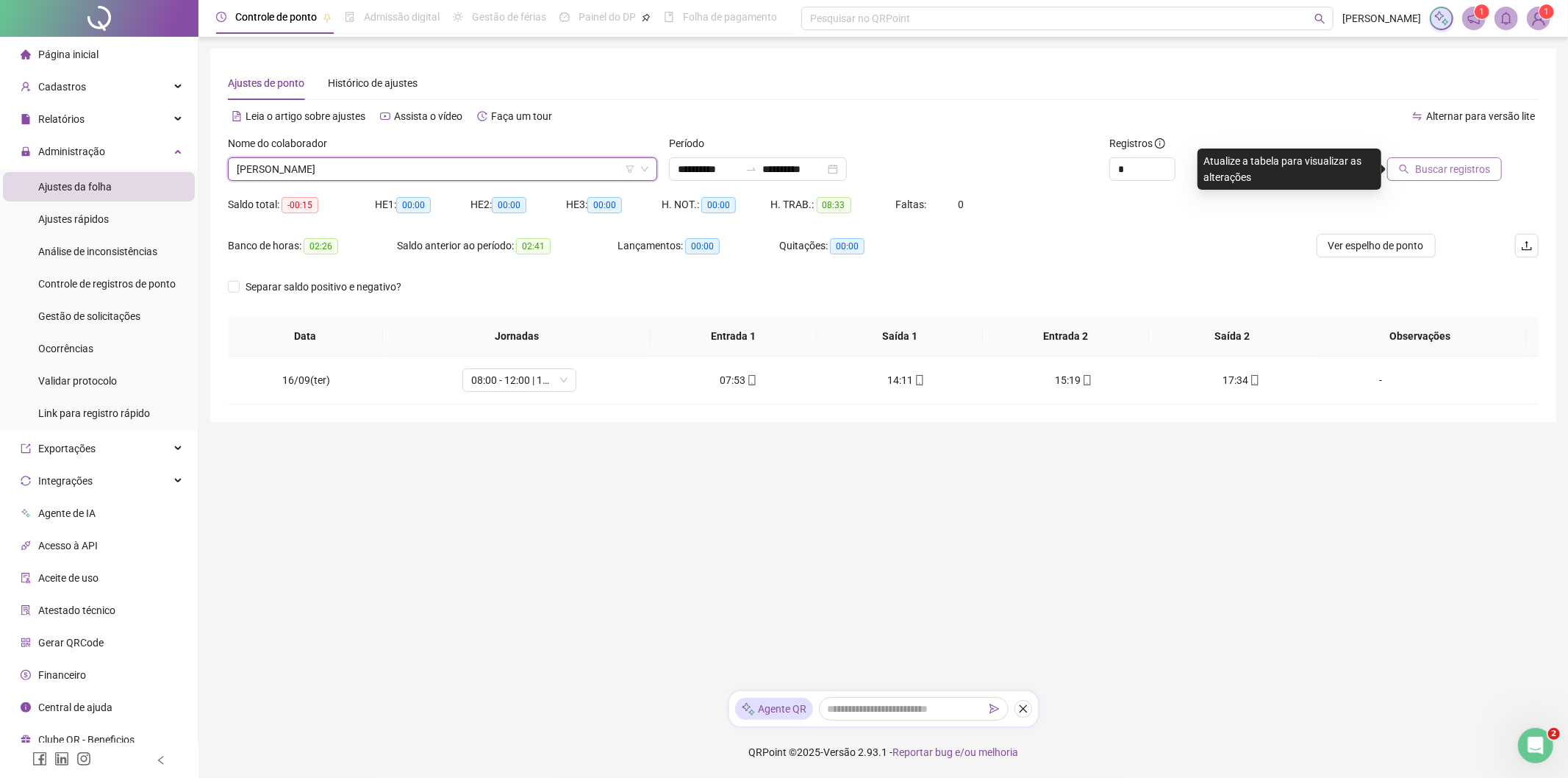
click at [1474, 174] on span "Buscar registros" at bounding box center [1452, 169] width 75 height 17
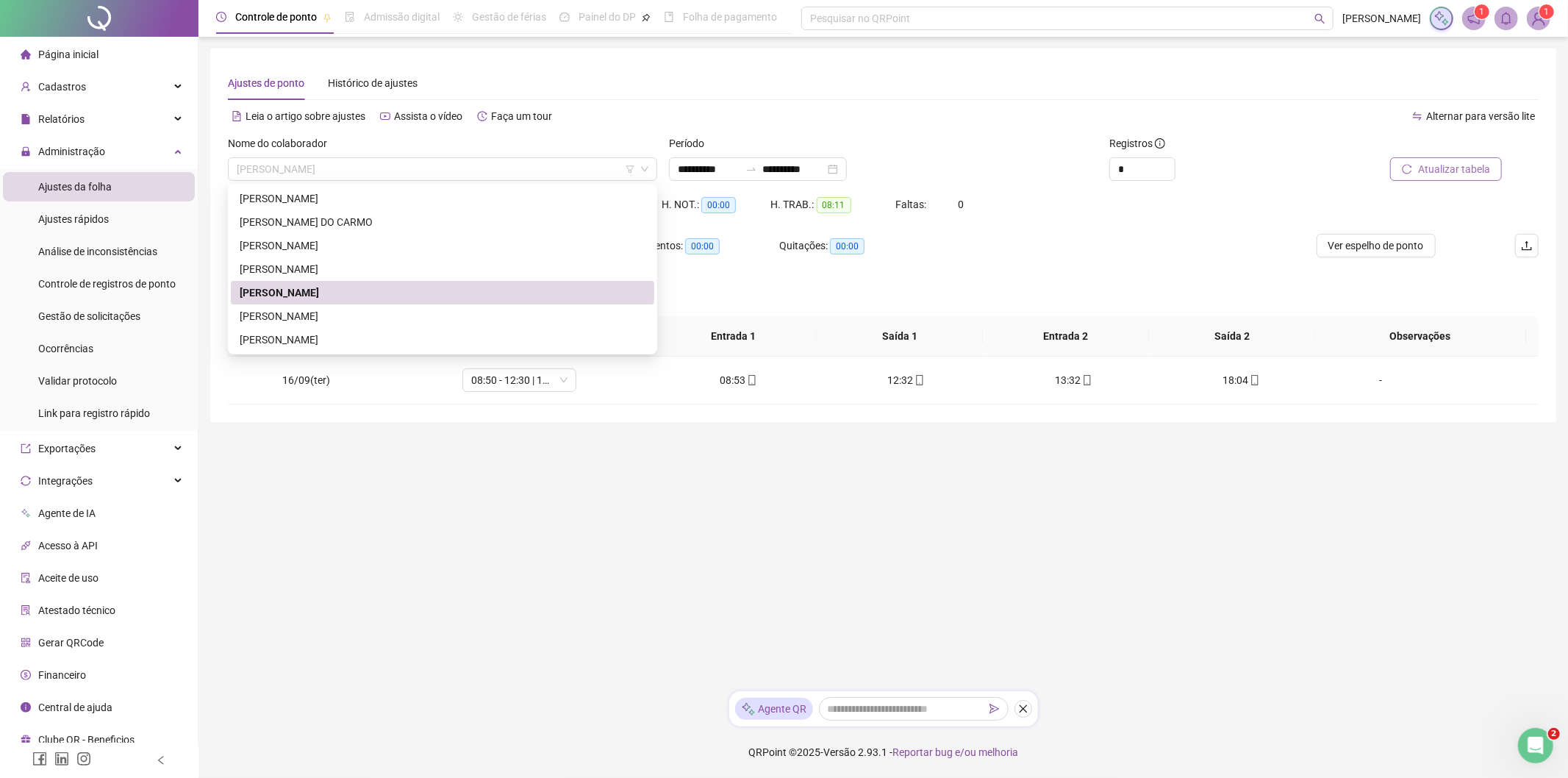
click at [359, 167] on span "LUIS ANTONIO DE SOUZA LIMA" at bounding box center [442, 169] width 412 height 22
click at [313, 313] on div "MARCIO VICTOR LANDUCCI BERNAL" at bounding box center [442, 316] width 406 height 17
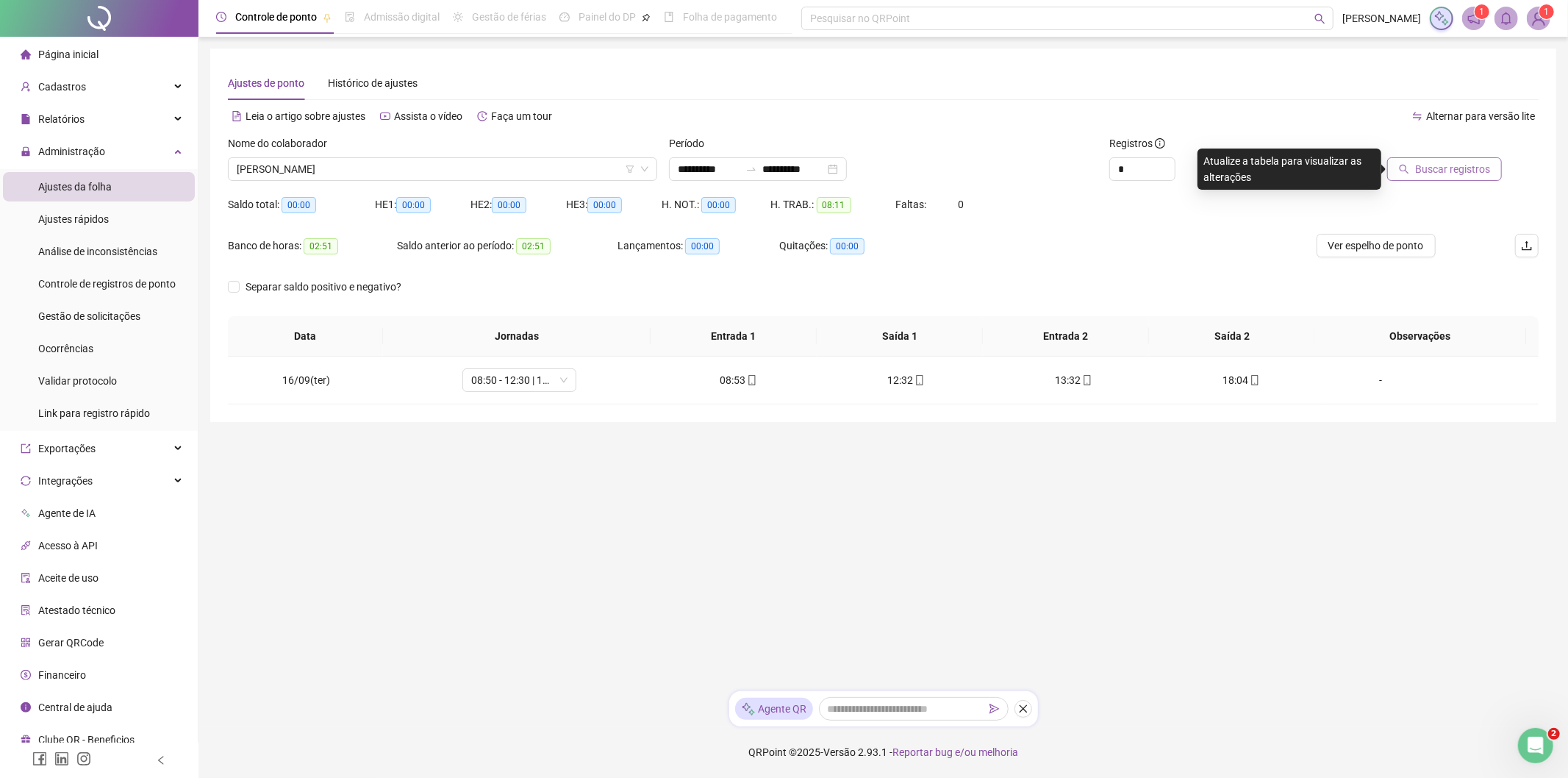
click at [1442, 172] on span "Buscar registros" at bounding box center [1452, 169] width 75 height 17
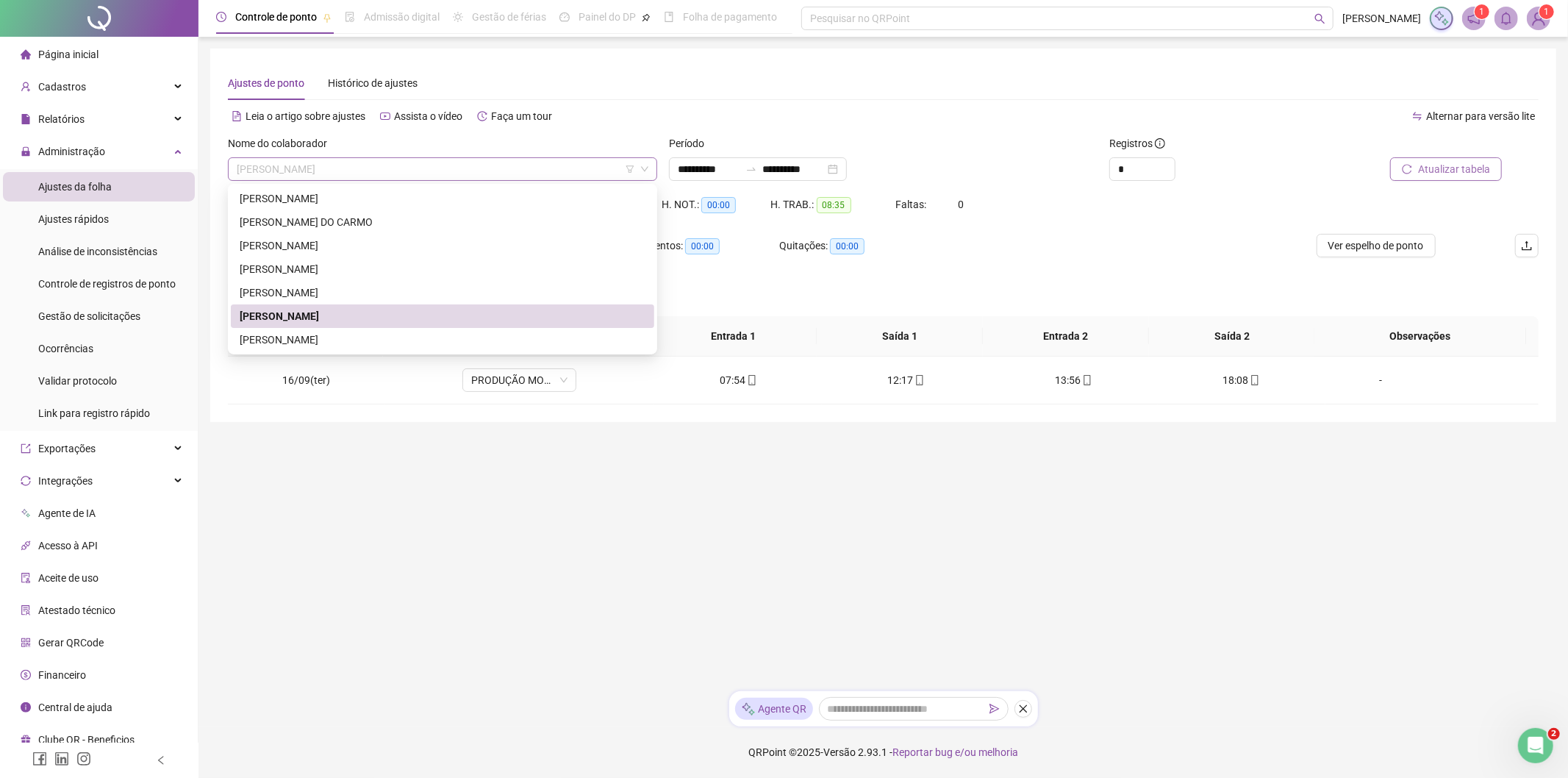
click at [353, 164] on span "MARCIO VICTOR LANDUCCI BERNAL" at bounding box center [442, 169] width 412 height 22
click at [329, 331] on div "MARCOS GABRIEL DOS SANTOS MOREIRA" at bounding box center [442, 339] width 406 height 17
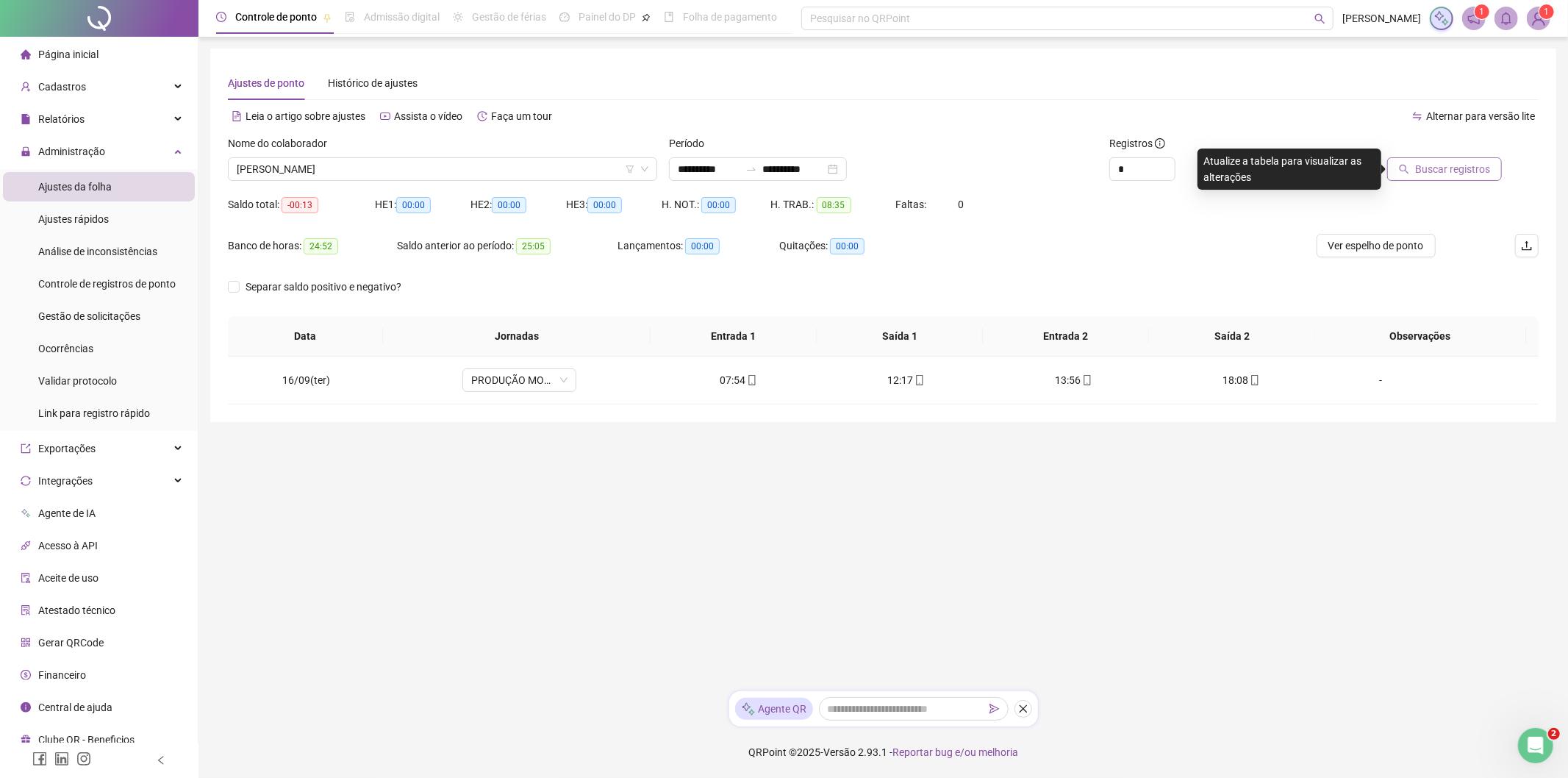
click at [1427, 174] on span "Buscar registros" at bounding box center [1452, 169] width 75 height 17
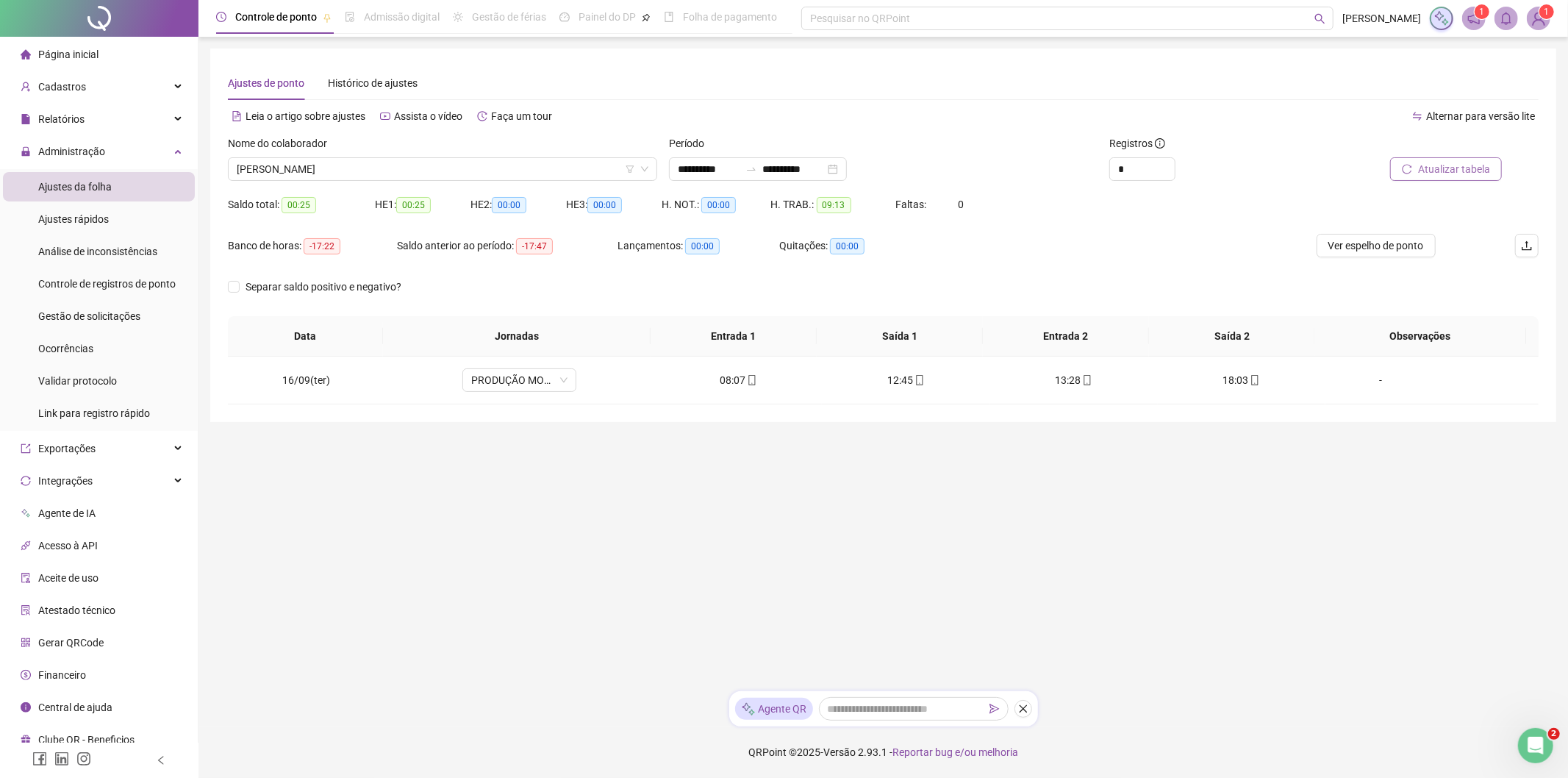
click at [93, 53] on span "Página inicial" at bounding box center [68, 55] width 60 height 12
